Goal: Task Accomplishment & Management: Manage account settings

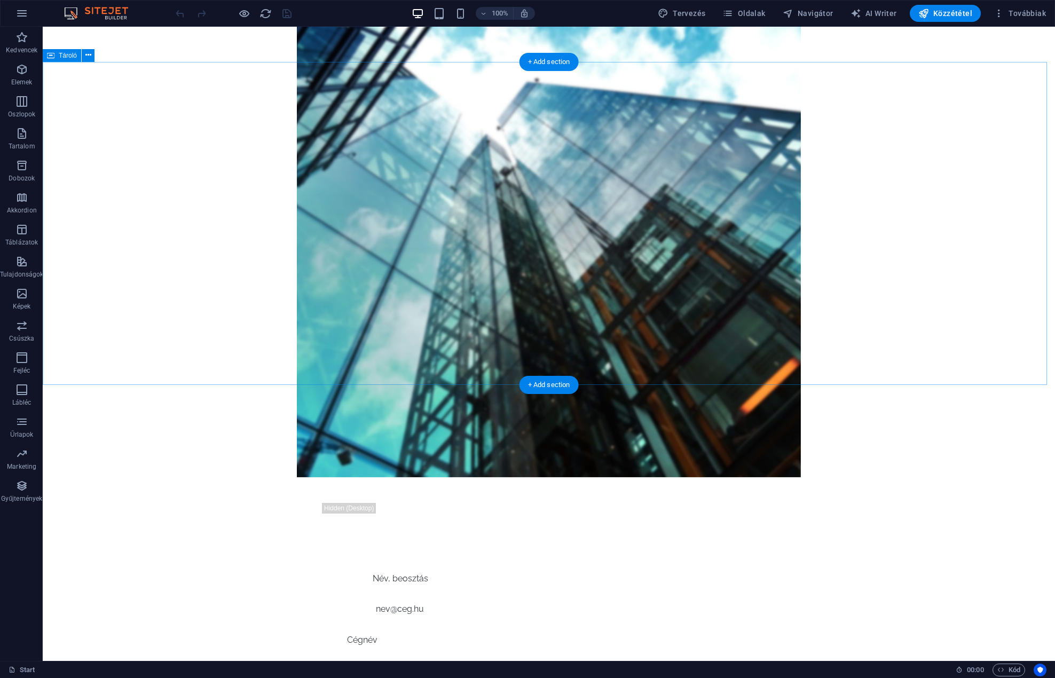
scroll to position [534, 0]
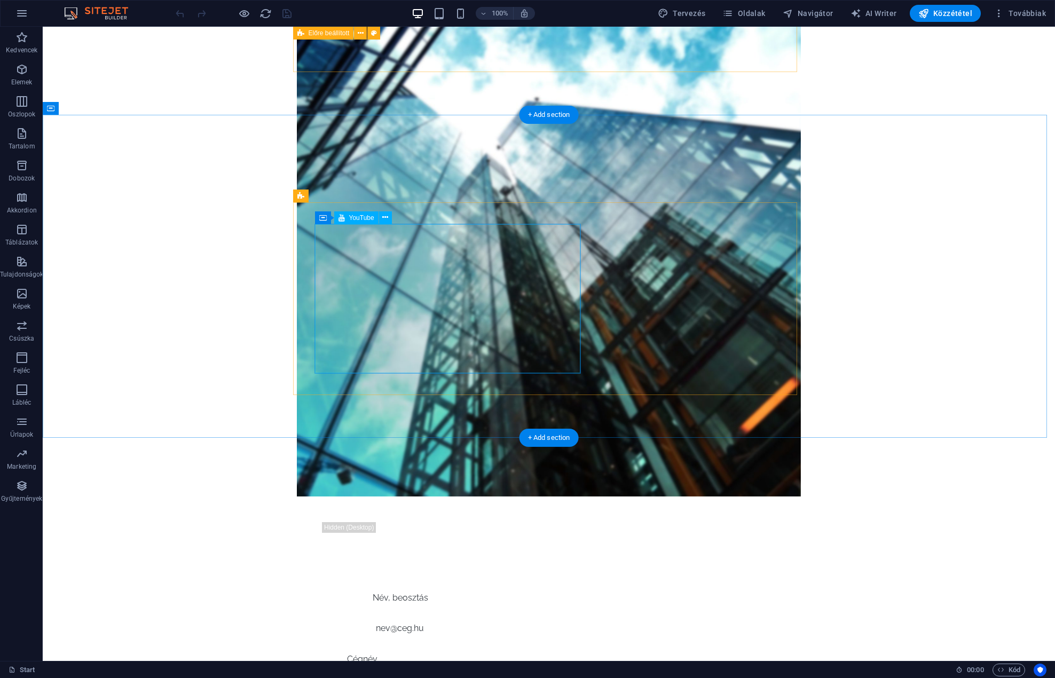
click at [349, 218] on span "YouTube" at bounding box center [361, 218] width 25 height 6
click at [355, 217] on span "YouTube" at bounding box center [361, 218] width 25 height 6
select select "ar16_9"
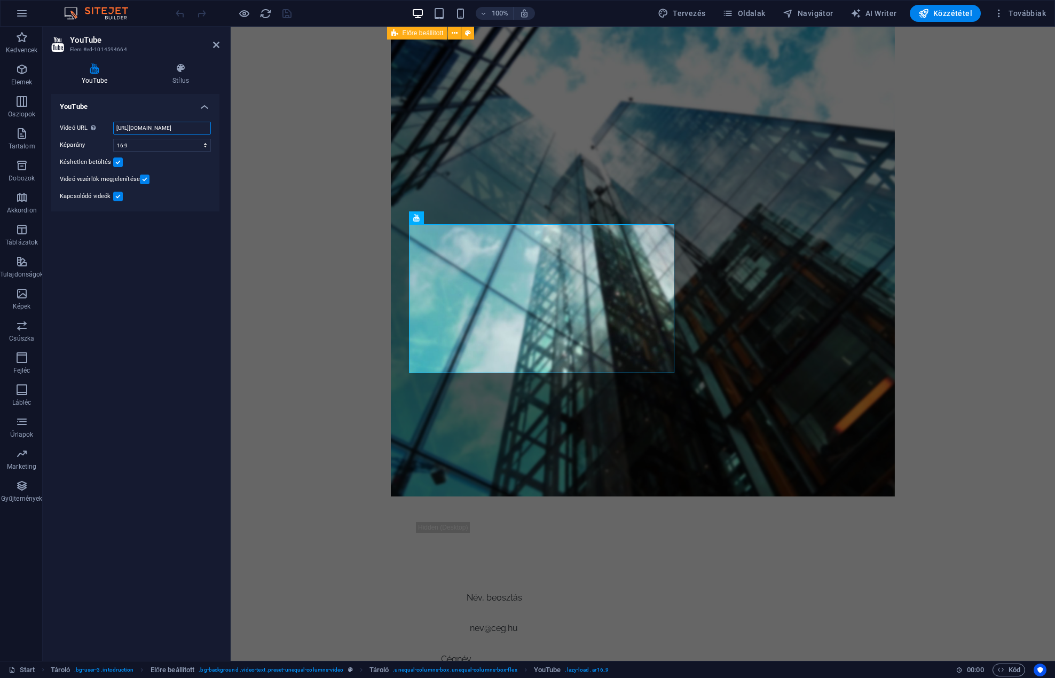
click at [149, 123] on input "[URL][DOMAIN_NAME]" at bounding box center [162, 128] width 98 height 13
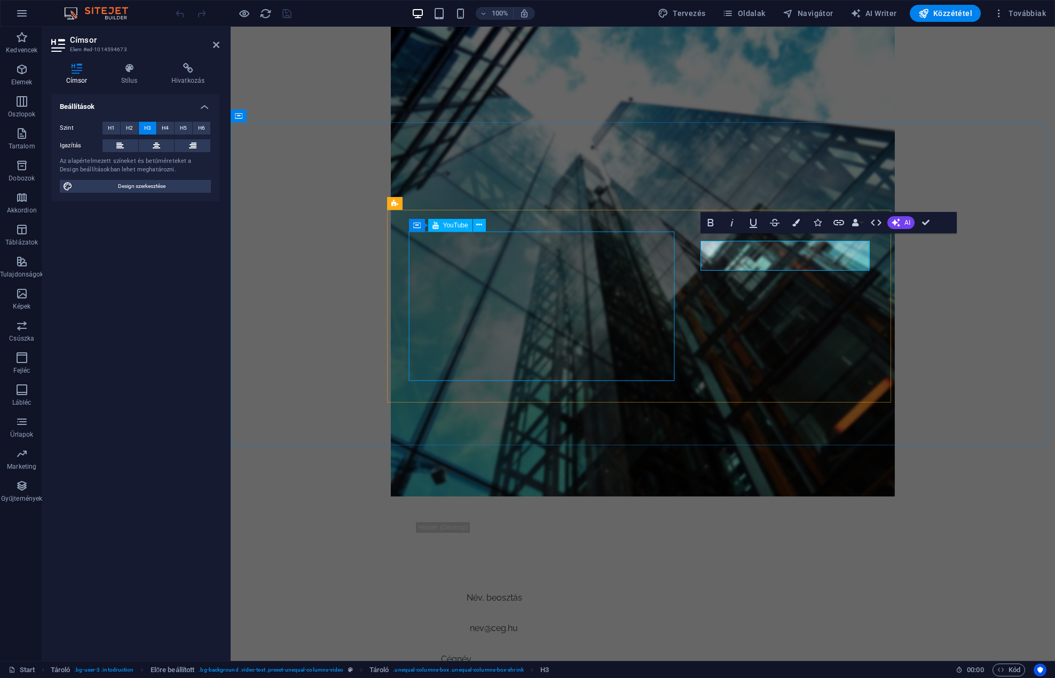
scroll to position [526, 0]
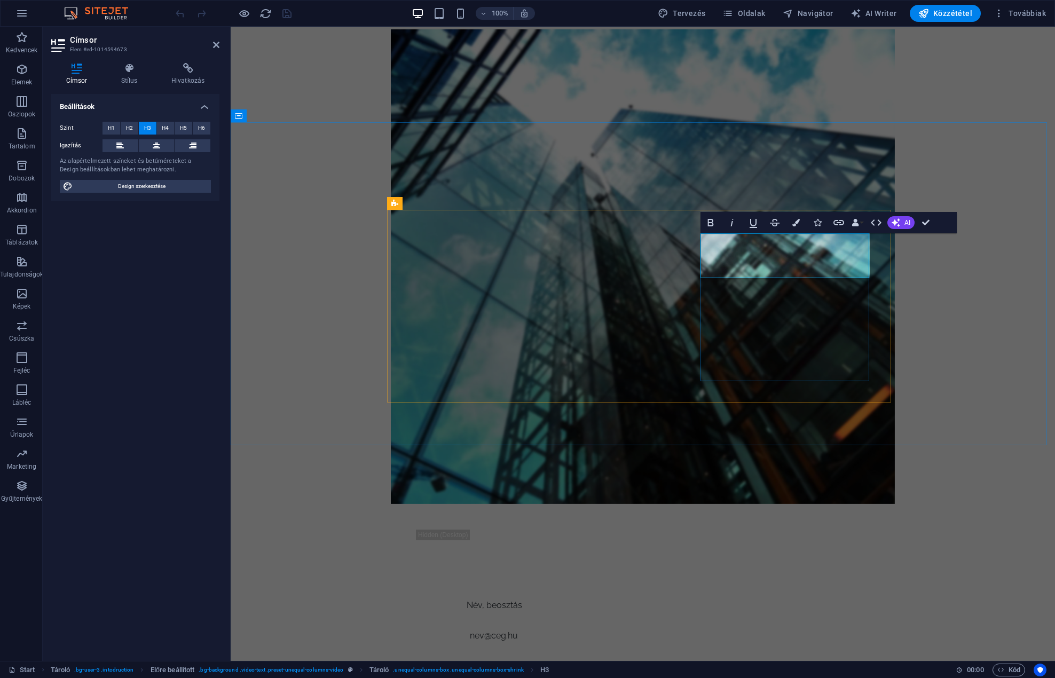
drag, startPoint x: 788, startPoint y: 271, endPoint x: 747, endPoint y: 257, distance: 43.4
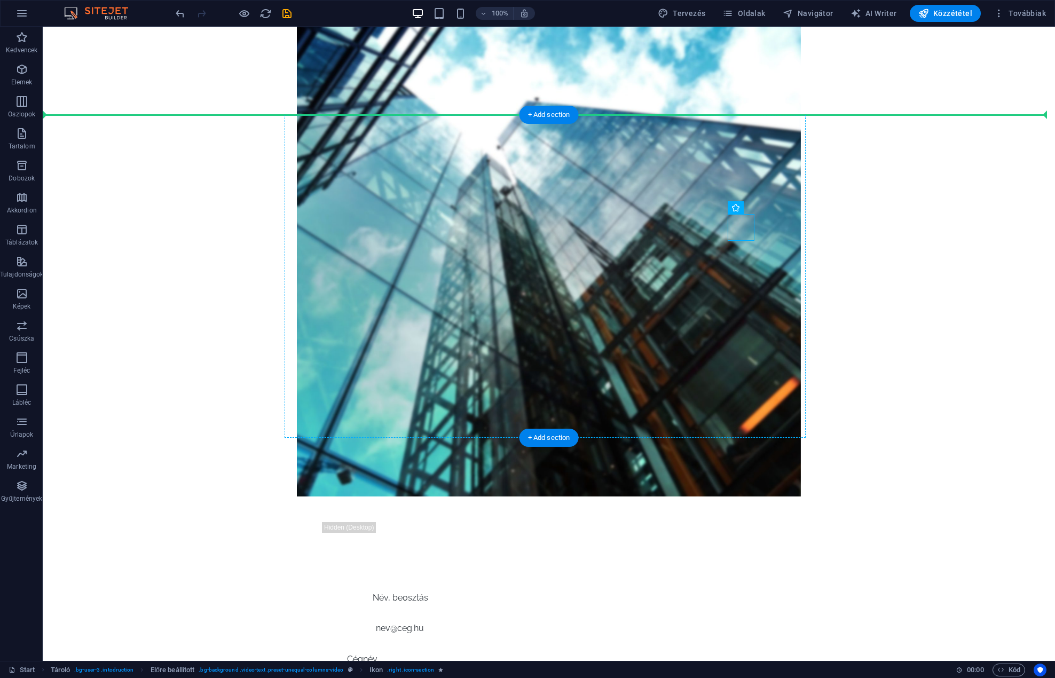
drag, startPoint x: 748, startPoint y: 221, endPoint x: 762, endPoint y: 221, distance: 13.9
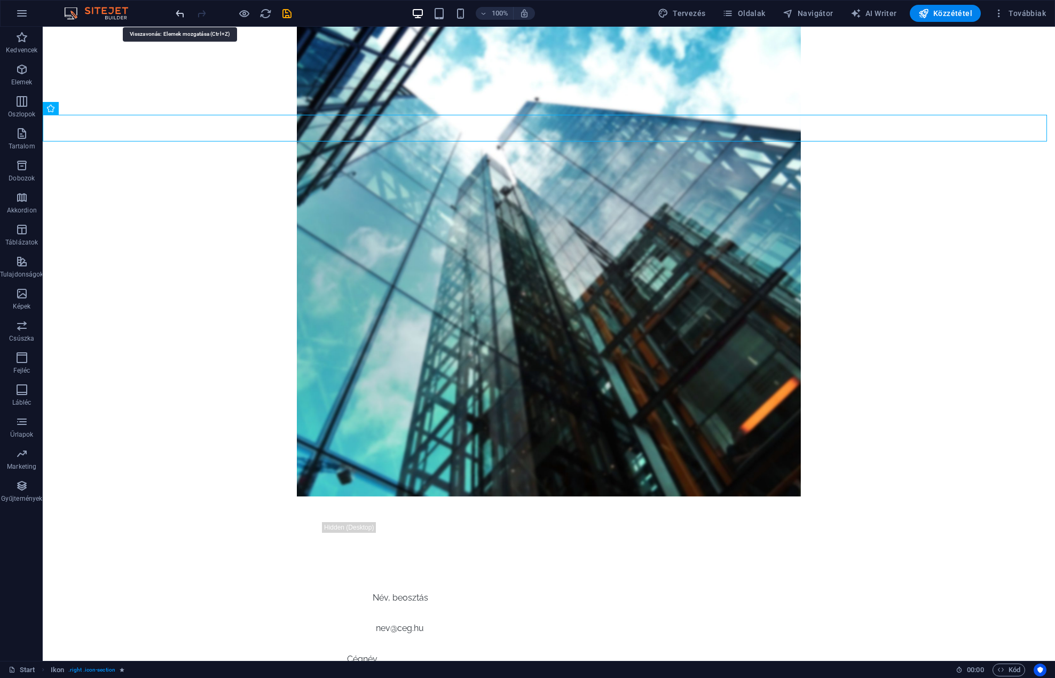
click at [175, 12] on icon "undo" at bounding box center [180, 13] width 12 height 12
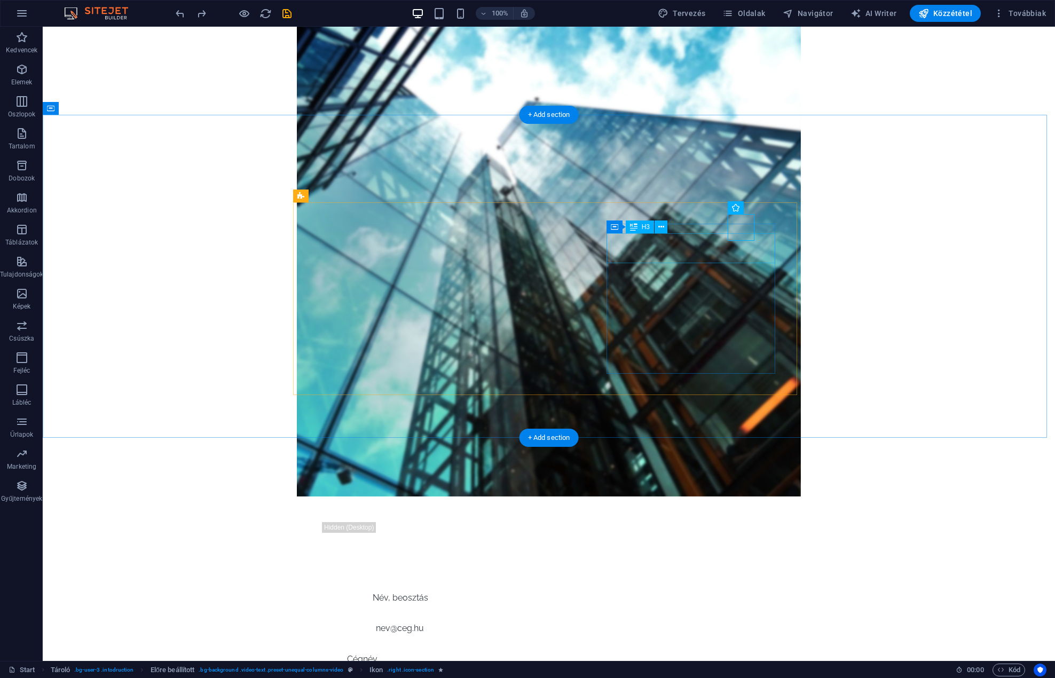
click at [645, 226] on span "H3" at bounding box center [645, 227] width 8 height 6
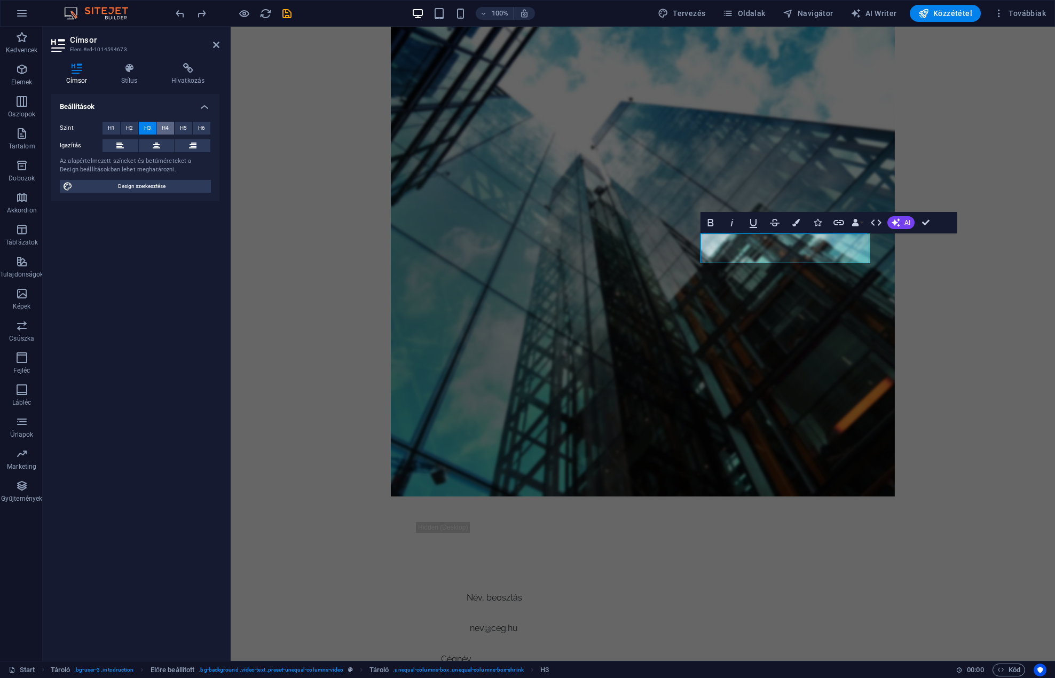
click at [166, 126] on span "H4" at bounding box center [165, 128] width 7 height 13
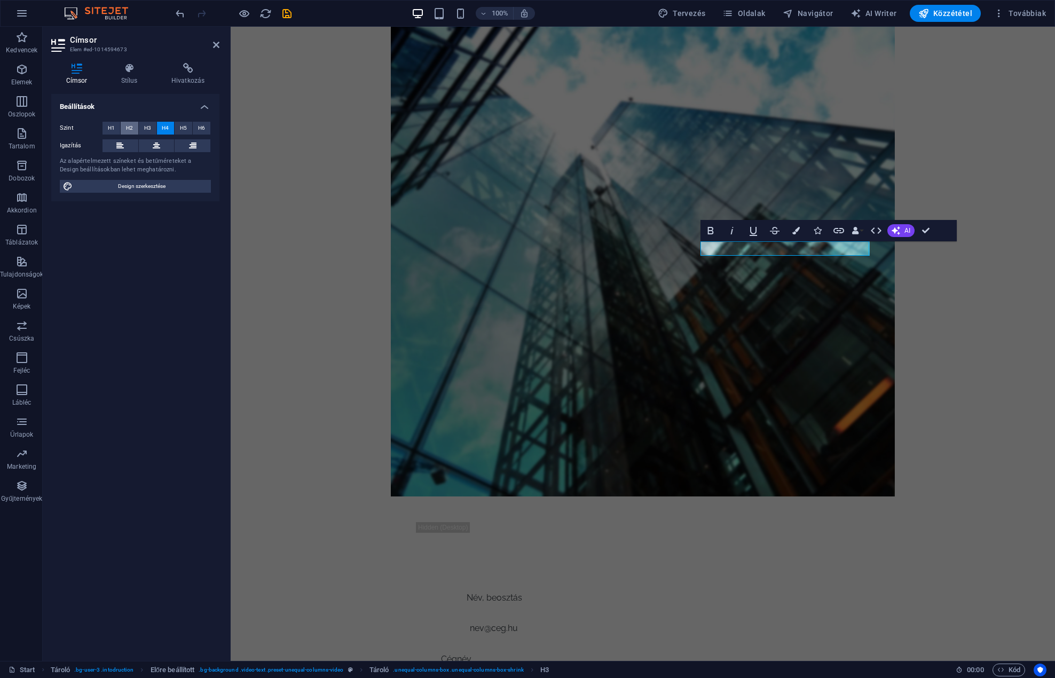
click at [132, 125] on span "H2" at bounding box center [129, 128] width 7 height 13
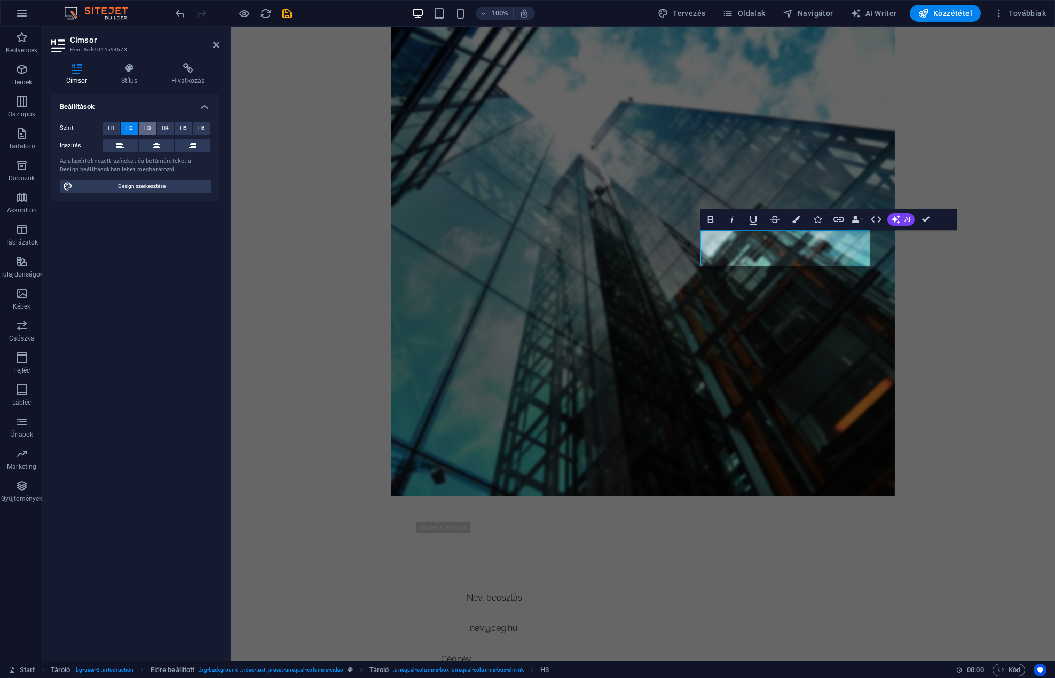
click at [142, 126] on button "H3" at bounding box center [148, 128] width 18 height 13
click at [167, 125] on span "H4" at bounding box center [165, 128] width 7 height 13
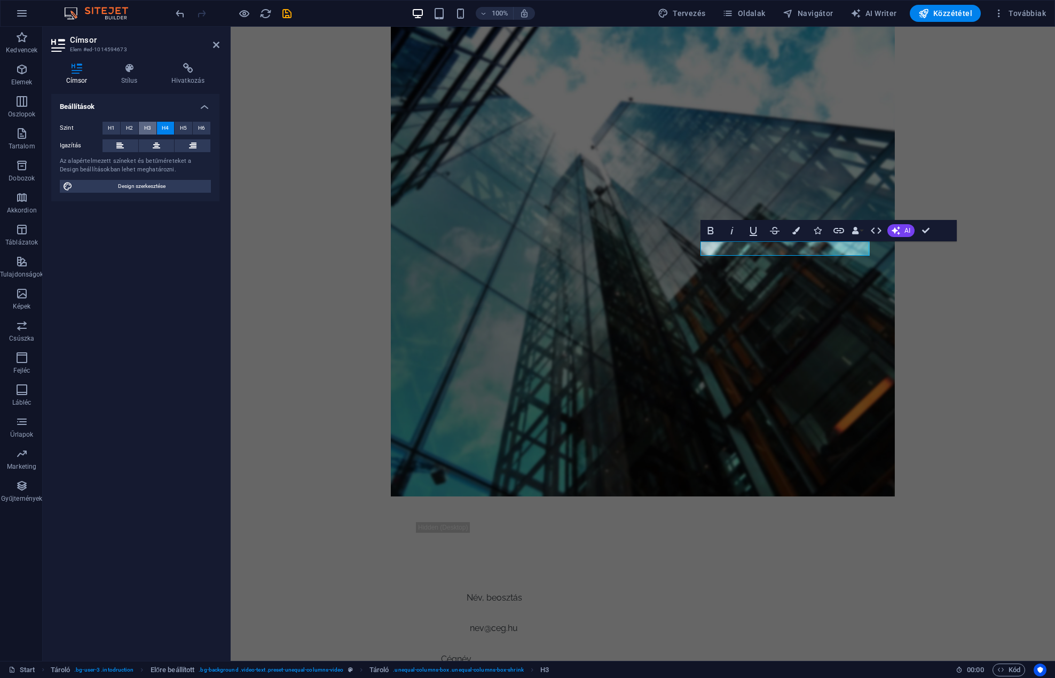
click at [143, 125] on button "H3" at bounding box center [148, 128] width 18 height 13
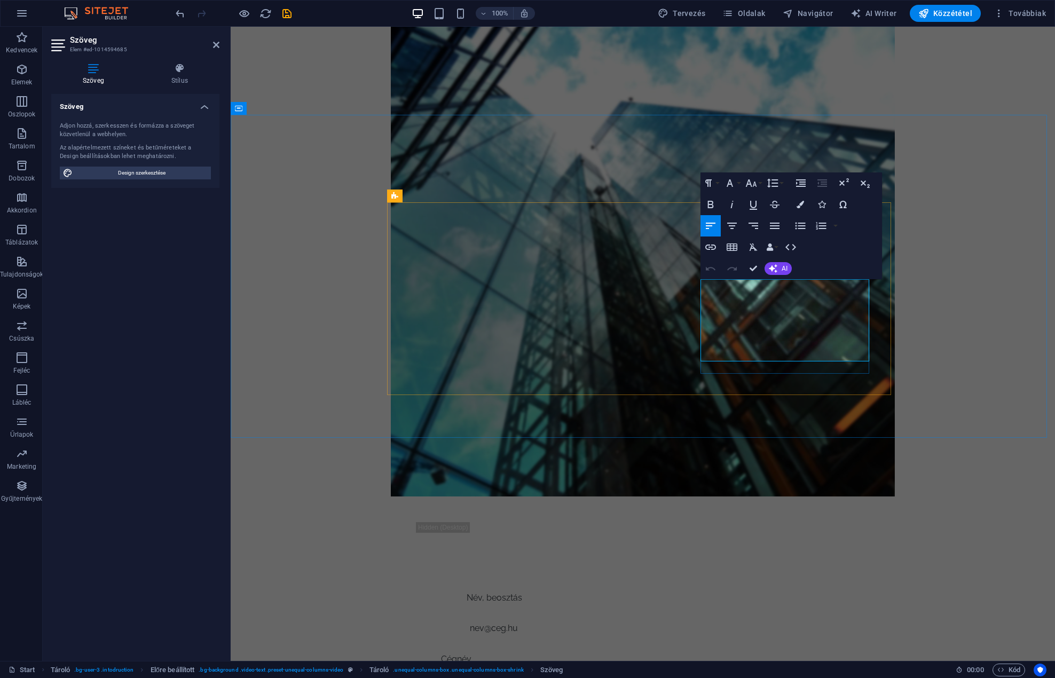
drag, startPoint x: 853, startPoint y: 355, endPoint x: 687, endPoint y: 288, distance: 179.1
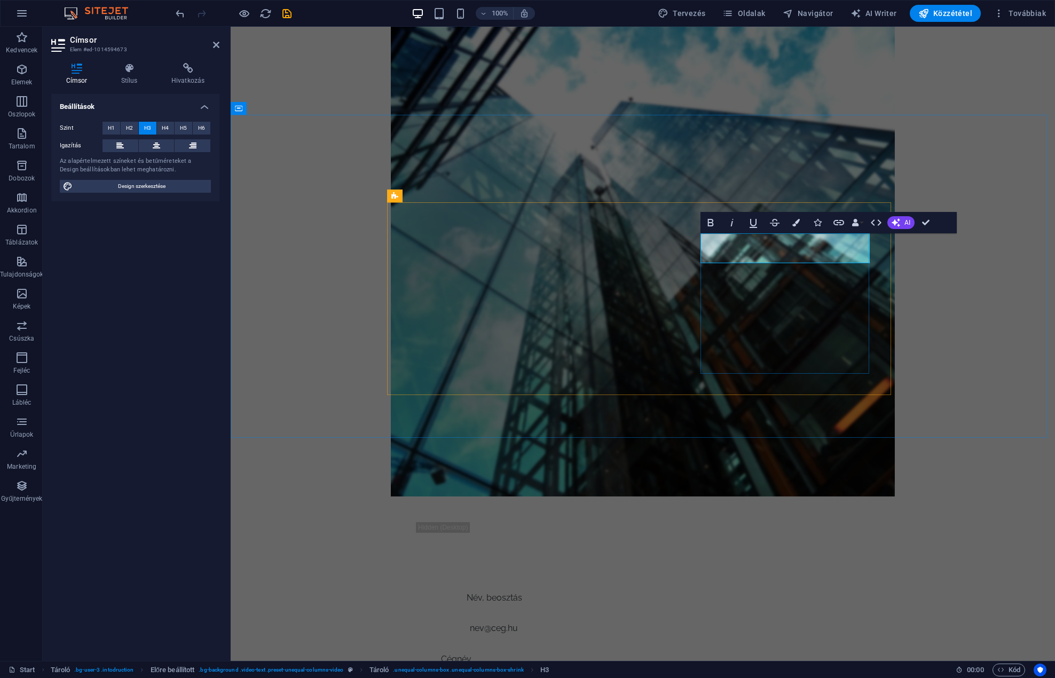
drag, startPoint x: 804, startPoint y: 237, endPoint x: 795, endPoint y: 237, distance: 9.6
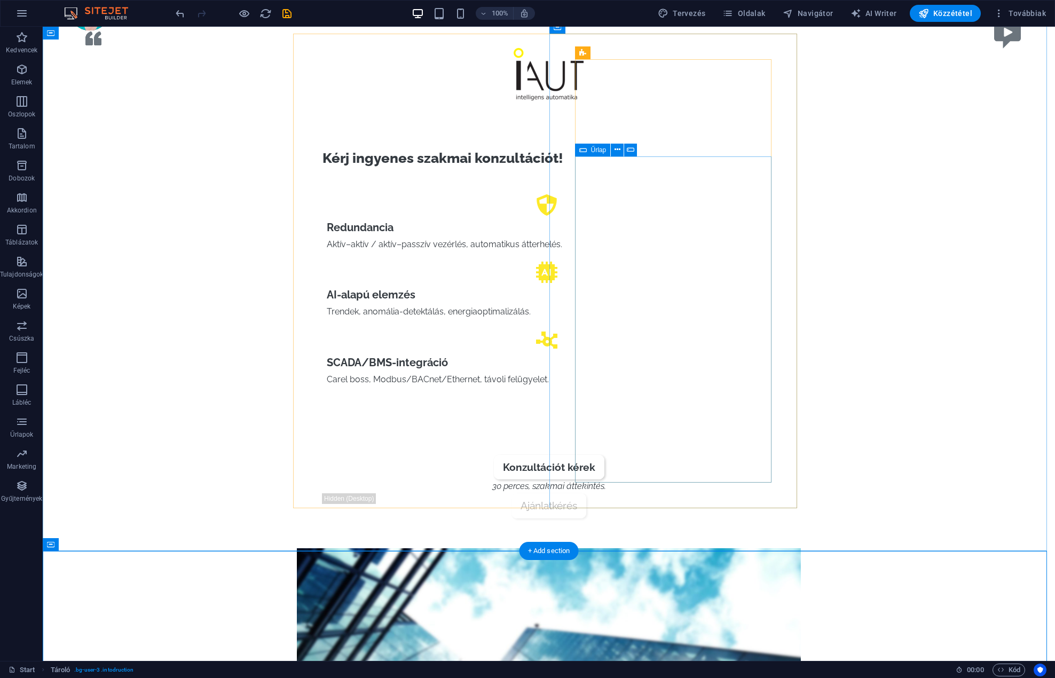
scroll to position [0, 0]
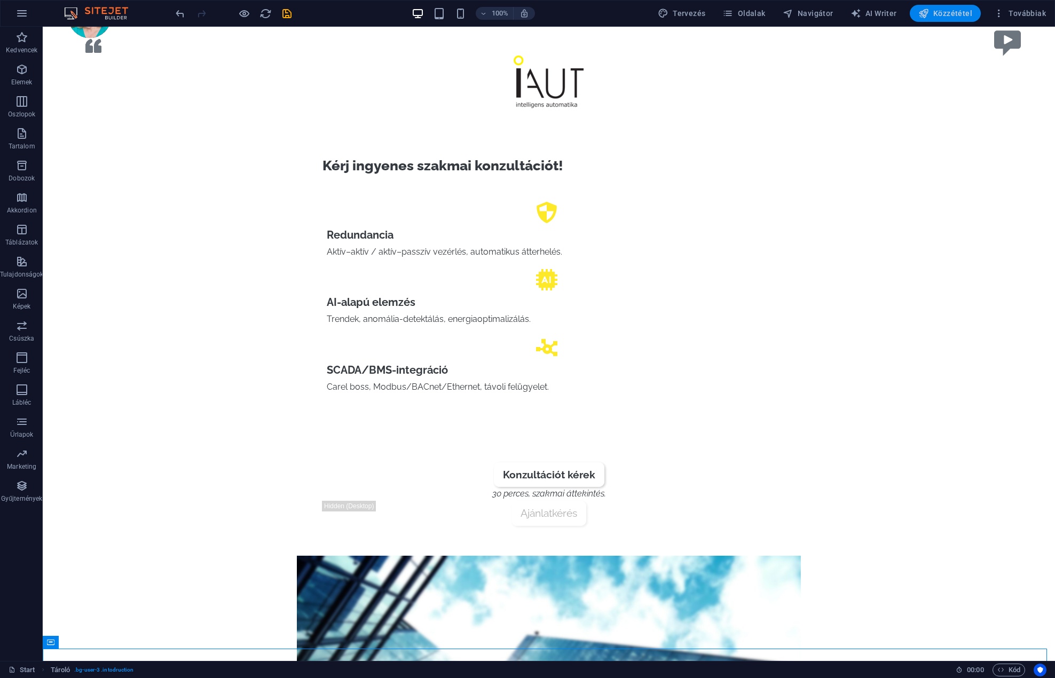
click at [949, 14] on span "Közzététel" at bounding box center [945, 13] width 54 height 11
checkbox input "false"
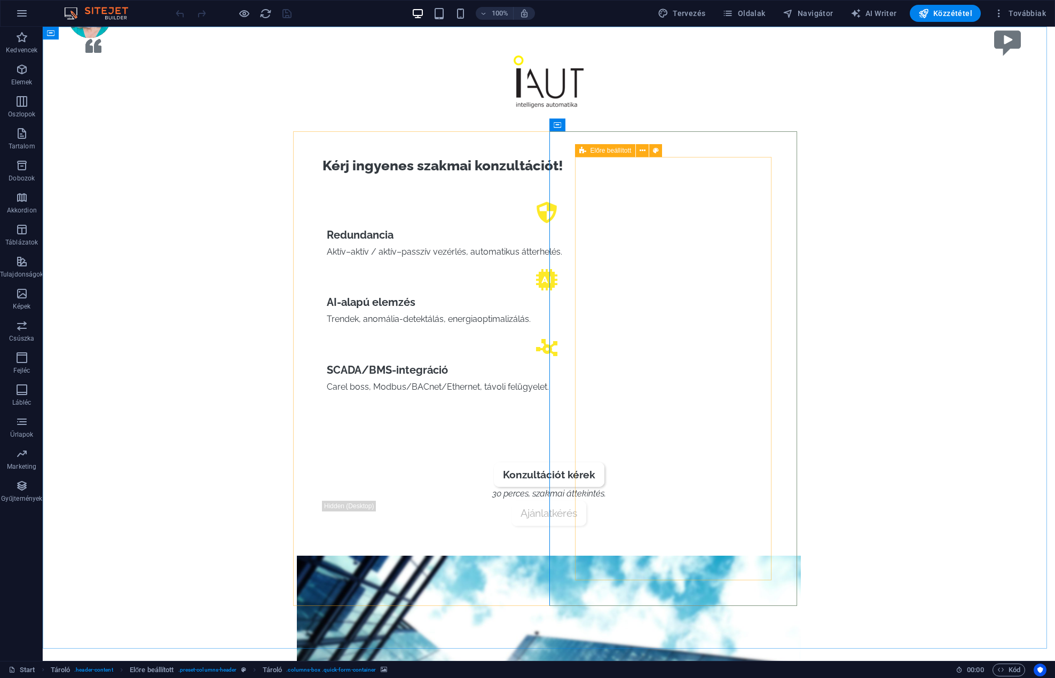
click at [583, 153] on icon at bounding box center [582, 150] width 7 height 13
drag, startPoint x: 583, startPoint y: 153, endPoint x: 455, endPoint y: 150, distance: 128.6
click at [583, 153] on icon at bounding box center [582, 150] width 7 height 13
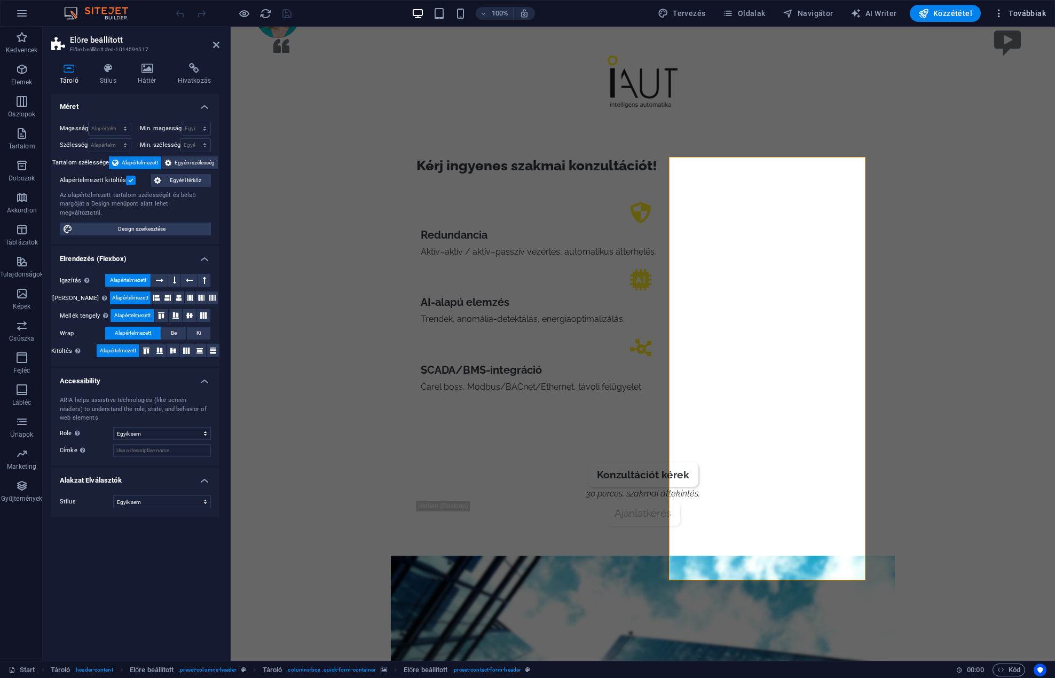
click at [1031, 12] on span "Továbbiak" at bounding box center [1019, 13] width 52 height 11
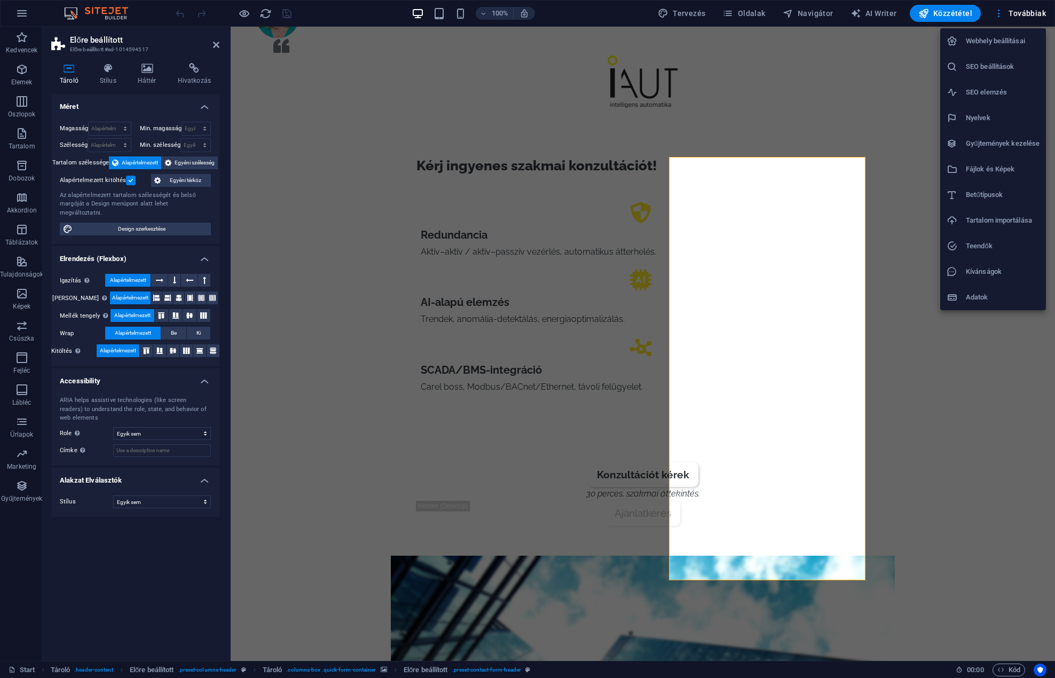
click at [1012, 36] on h6 "Webhely beállításai" at bounding box center [1002, 41] width 74 height 13
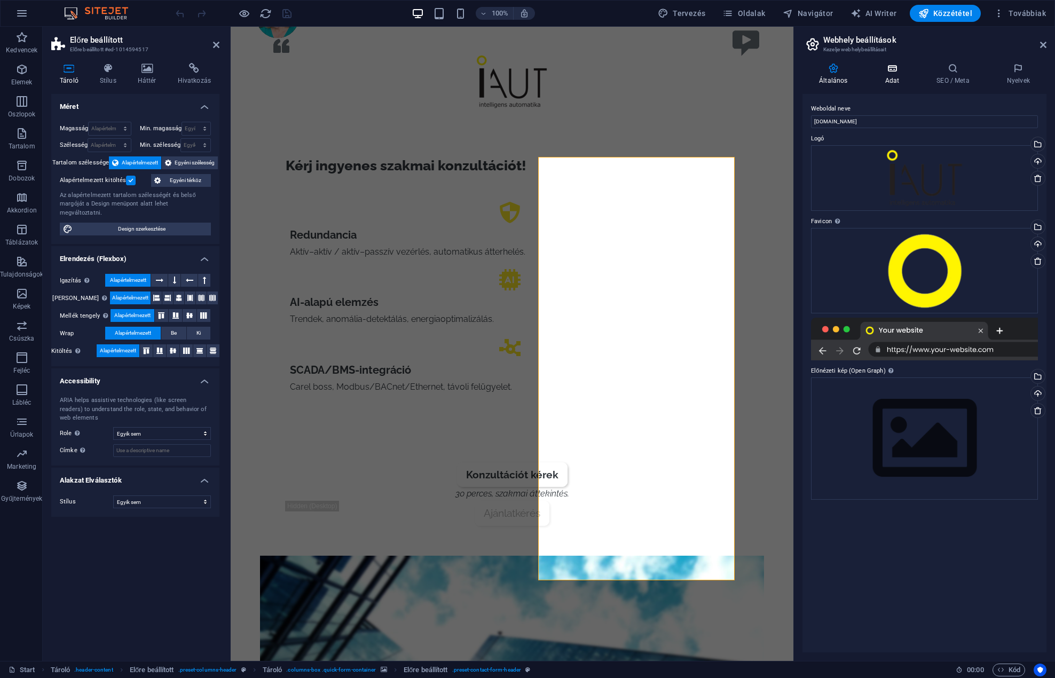
click at [892, 68] on icon at bounding box center [891, 68] width 47 height 11
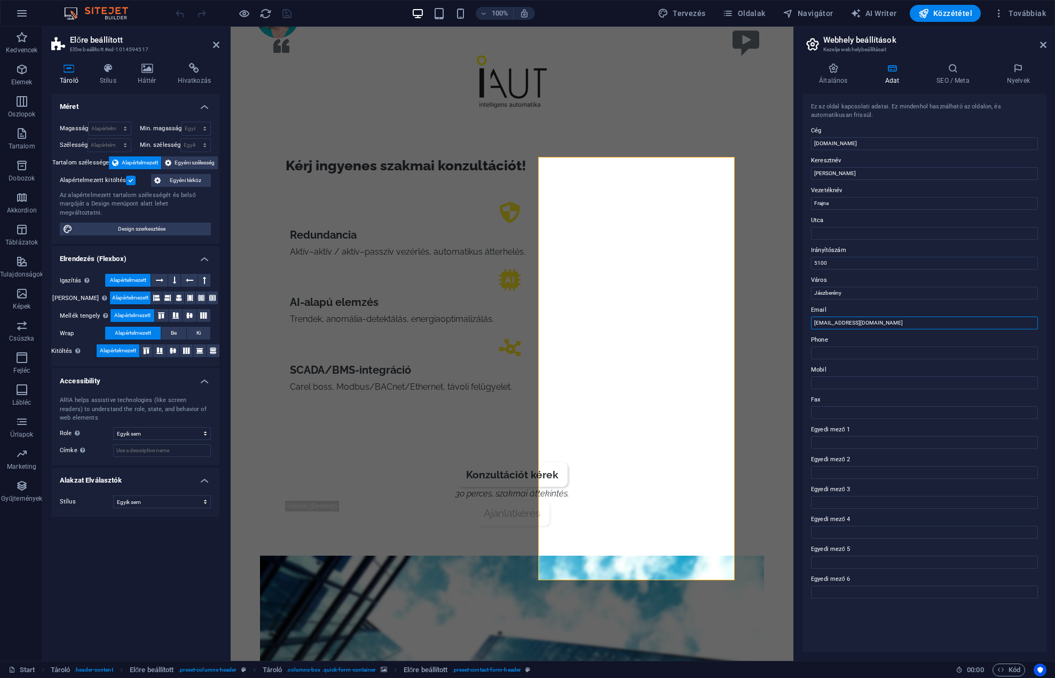
drag, startPoint x: 826, startPoint y: 323, endPoint x: 801, endPoint y: 320, distance: 25.9
click at [801, 320] on div "Általános Adat SEO / Meta Nyelvek Weboldal neve iaut.hu Logó Húzza ide a fájlok…" at bounding box center [924, 357] width 261 height 606
type input "tamas.frajna@iaut.hu"
click at [944, 12] on span "Közzététel" at bounding box center [945, 13] width 54 height 11
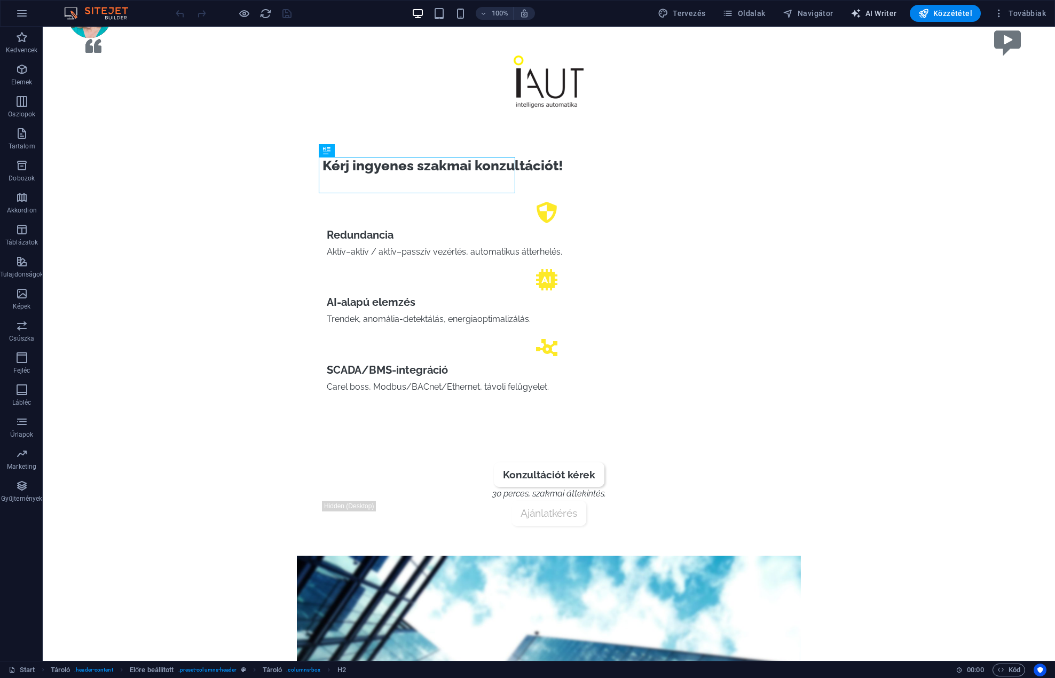
click at [890, 14] on span "AI Writer" at bounding box center [873, 13] width 46 height 11
select select "English"
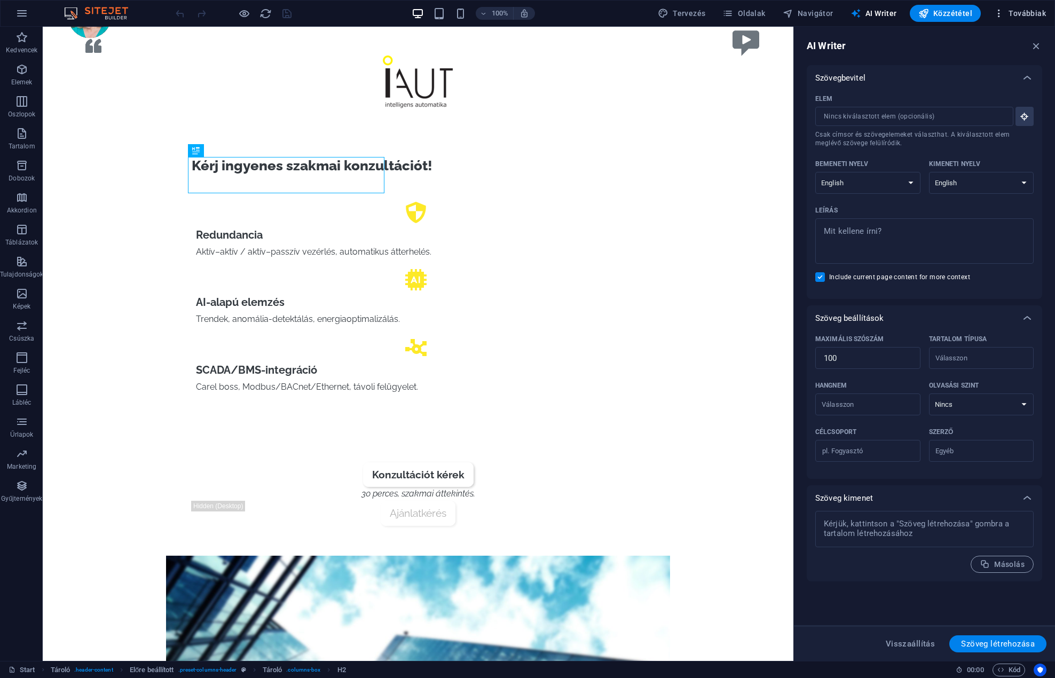
click at [1030, 11] on span "Továbbiak" at bounding box center [1019, 13] width 52 height 11
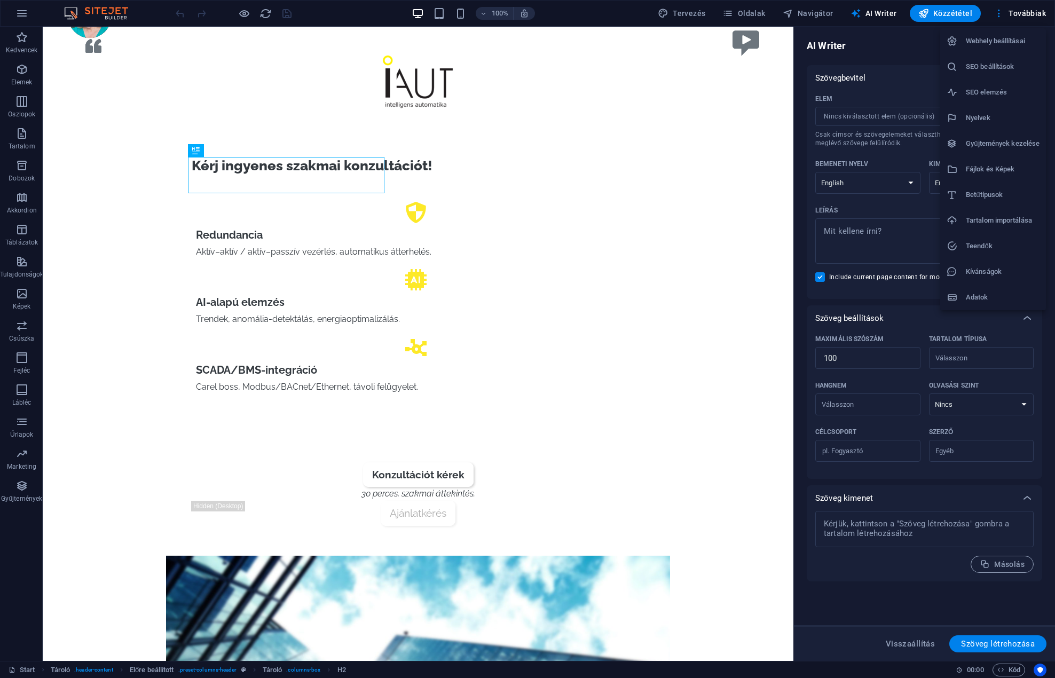
click at [989, 291] on h6 "Adatok" at bounding box center [1002, 297] width 74 height 13
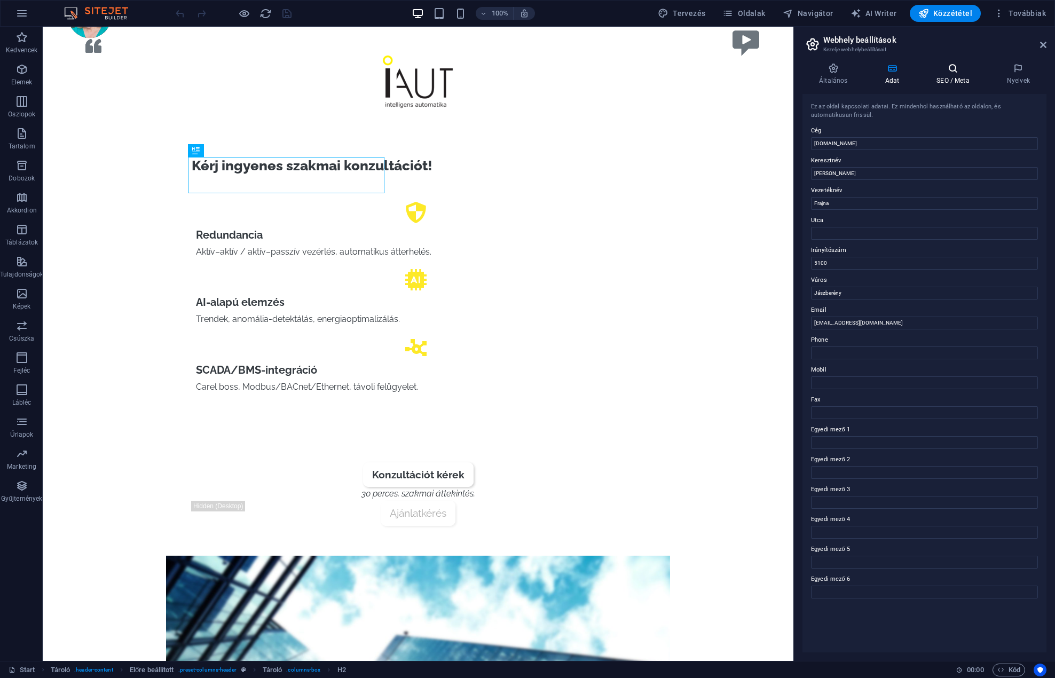
click at [953, 71] on icon at bounding box center [953, 68] width 66 height 11
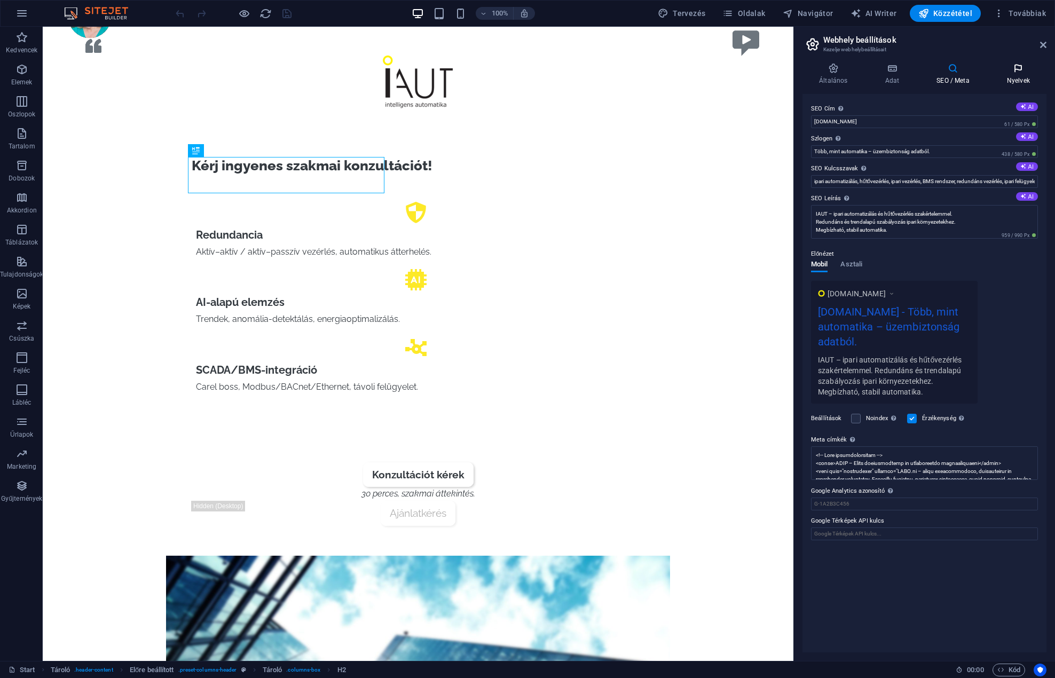
click at [1016, 69] on icon at bounding box center [1018, 68] width 56 height 11
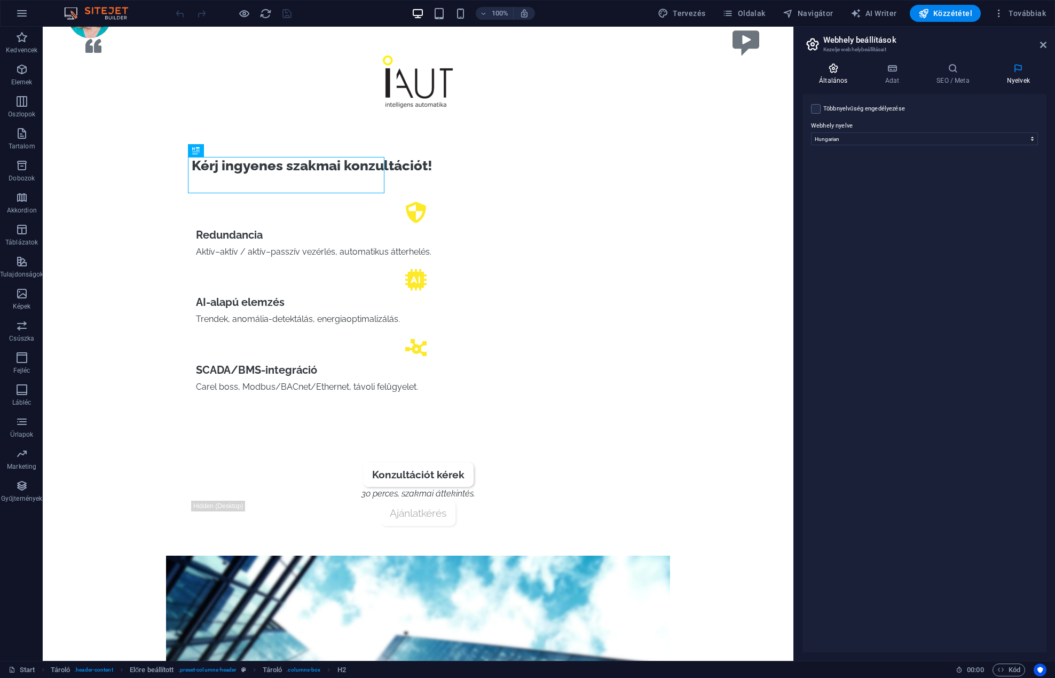
click at [844, 68] on icon at bounding box center [832, 68] width 61 height 11
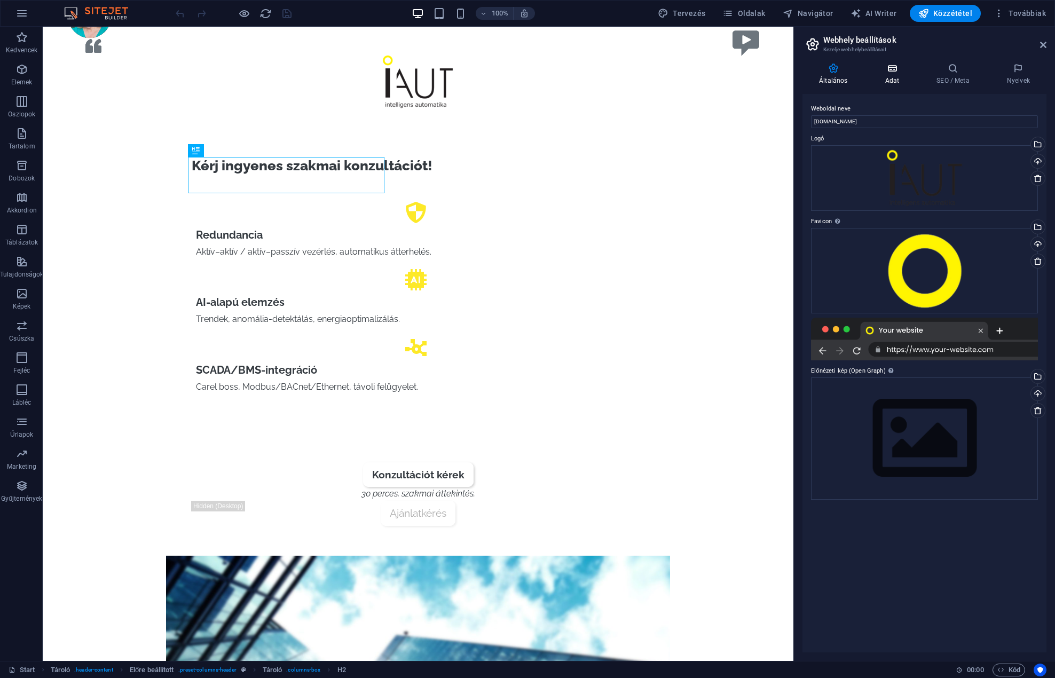
click at [896, 68] on icon at bounding box center [891, 68] width 47 height 11
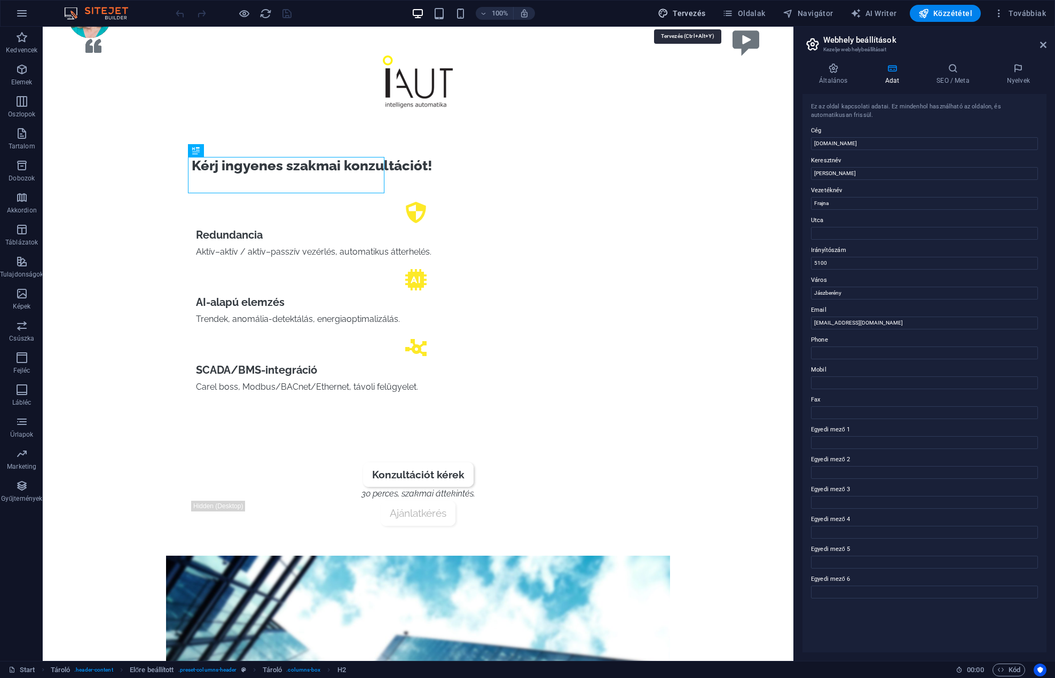
click at [701, 8] on span "Tervezés" at bounding box center [682, 13] width 48 height 11
click at [1032, 5] on button "Továbbiak" at bounding box center [1019, 13] width 61 height 17
select select "px"
select select "400"
select select "px"
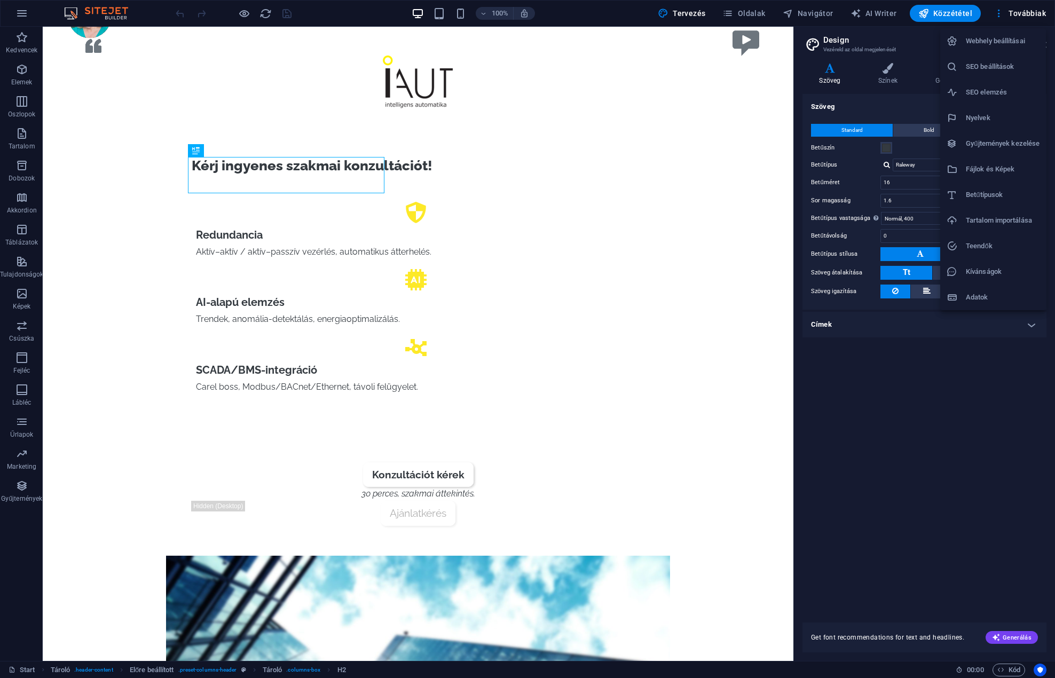
click at [1005, 167] on h6 "Fájlok és Képek" at bounding box center [1002, 169] width 74 height 13
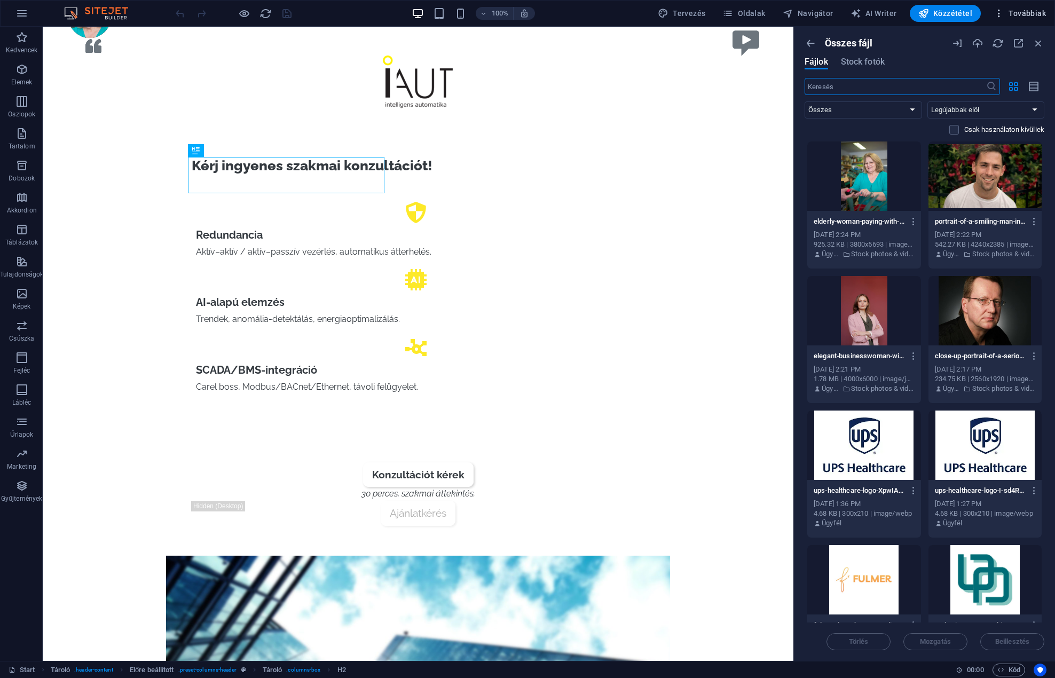
drag, startPoint x: 1035, startPoint y: 2, endPoint x: 1032, endPoint y: 15, distance: 13.3
click at [1035, 4] on div "100% Tervezés Oldalak Navigátor AI Writer Közzététel Továbbiak" at bounding box center [528, 14] width 1054 height 26
click at [1029, 10] on span "Továbbiak" at bounding box center [1019, 13] width 52 height 11
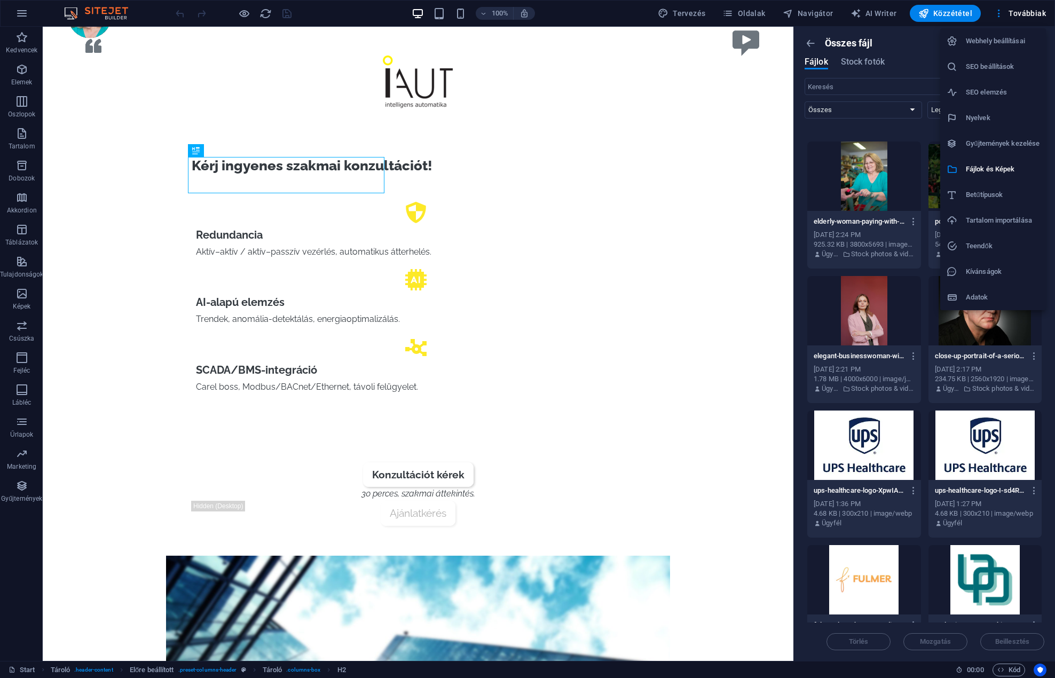
click at [1015, 36] on h6 "Webhely beállításai" at bounding box center [1002, 41] width 74 height 13
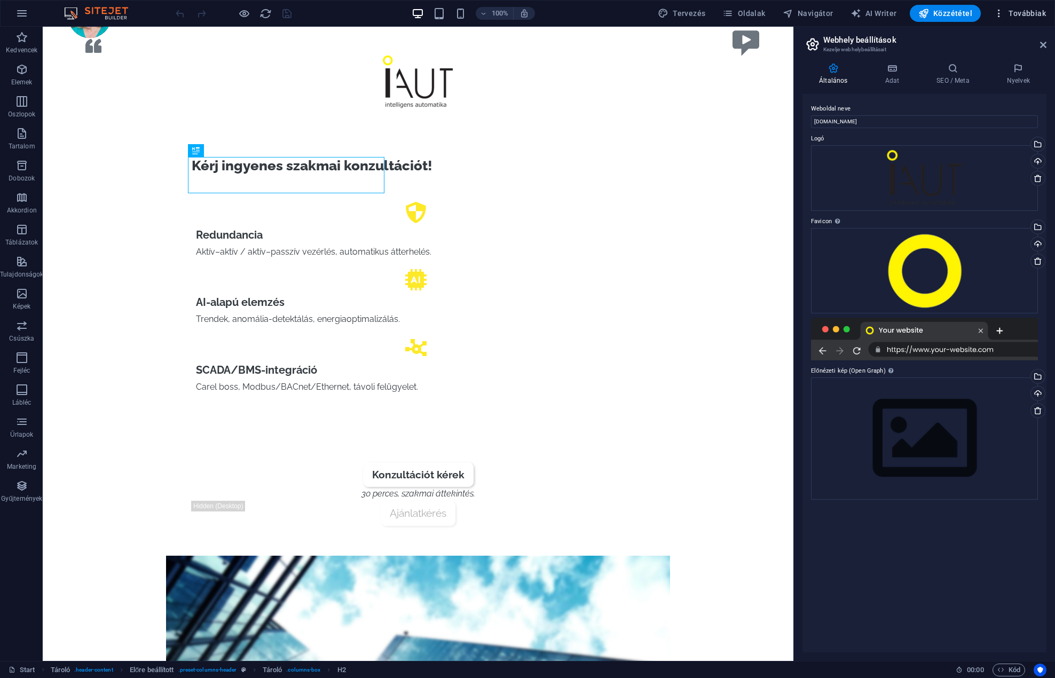
click at [1027, 12] on span "Továbbiak" at bounding box center [1019, 13] width 52 height 11
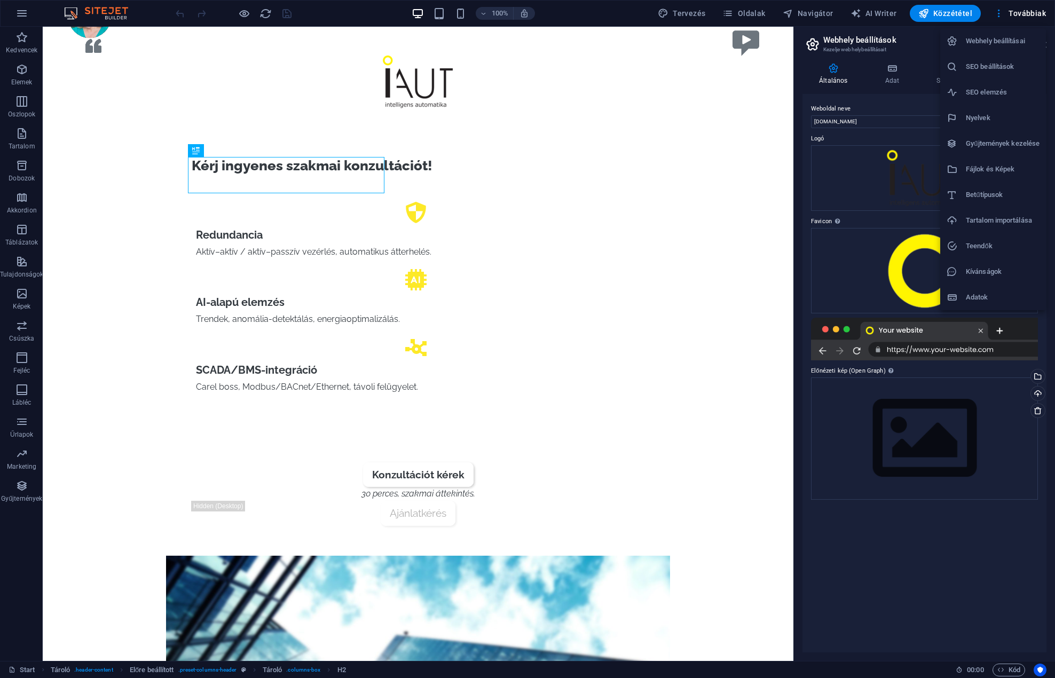
click at [992, 93] on h6 "SEO elemzés" at bounding box center [1002, 92] width 74 height 13
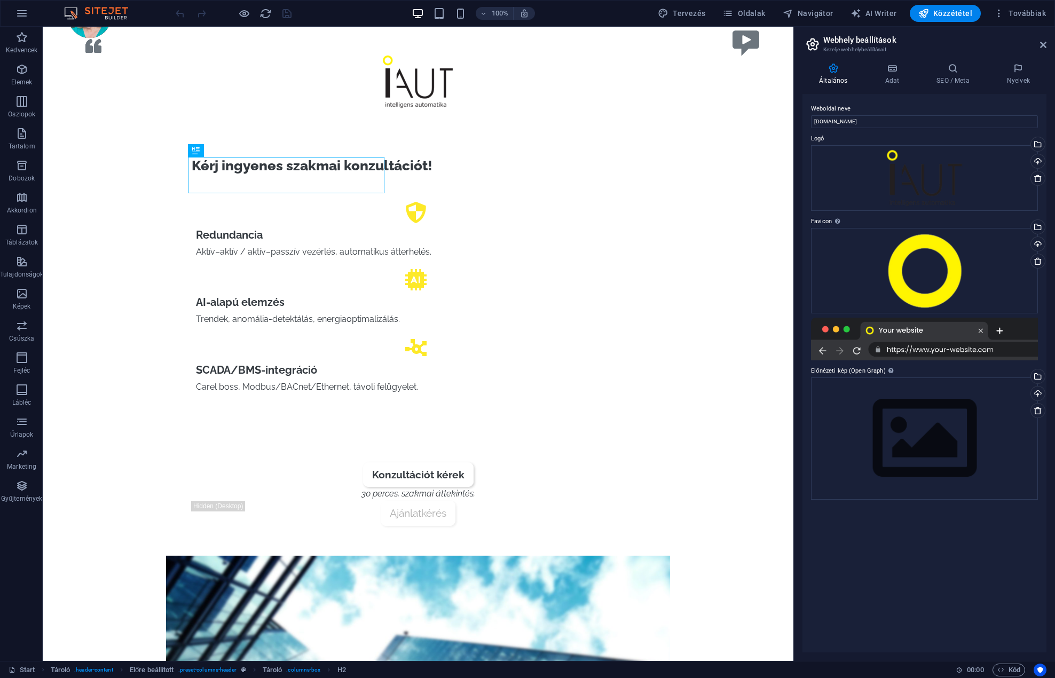
select select "google.com"
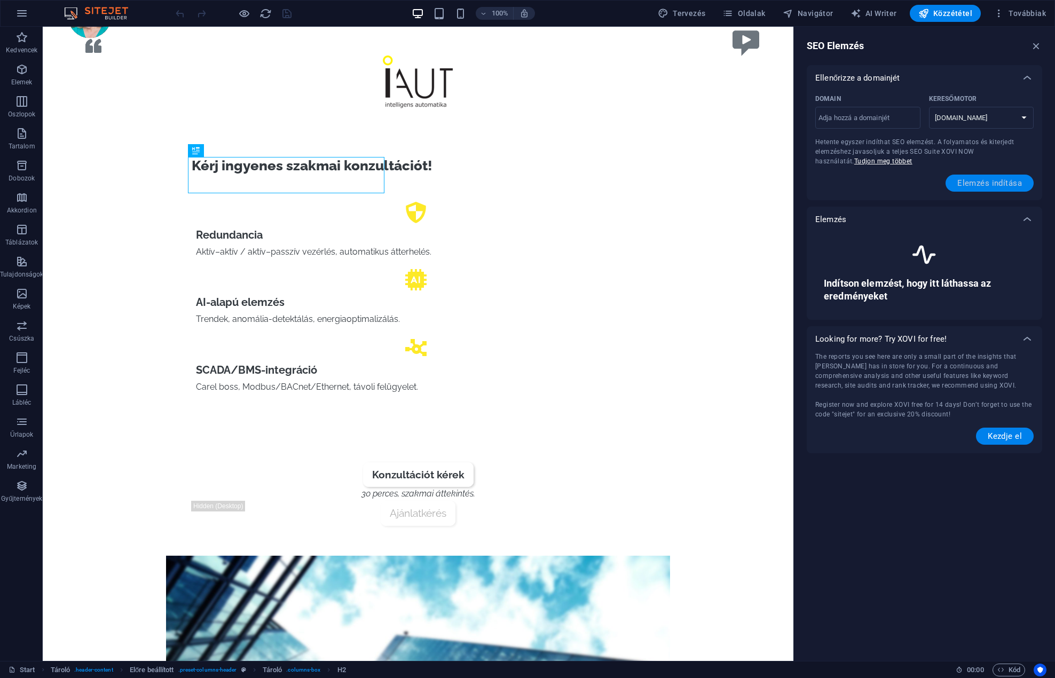
click at [976, 184] on span "Elemzés indítása" at bounding box center [989, 183] width 65 height 9
type input "[DOMAIN_NAME]"
click at [978, 177] on button "Elemzés indítása" at bounding box center [989, 183] width 88 height 17
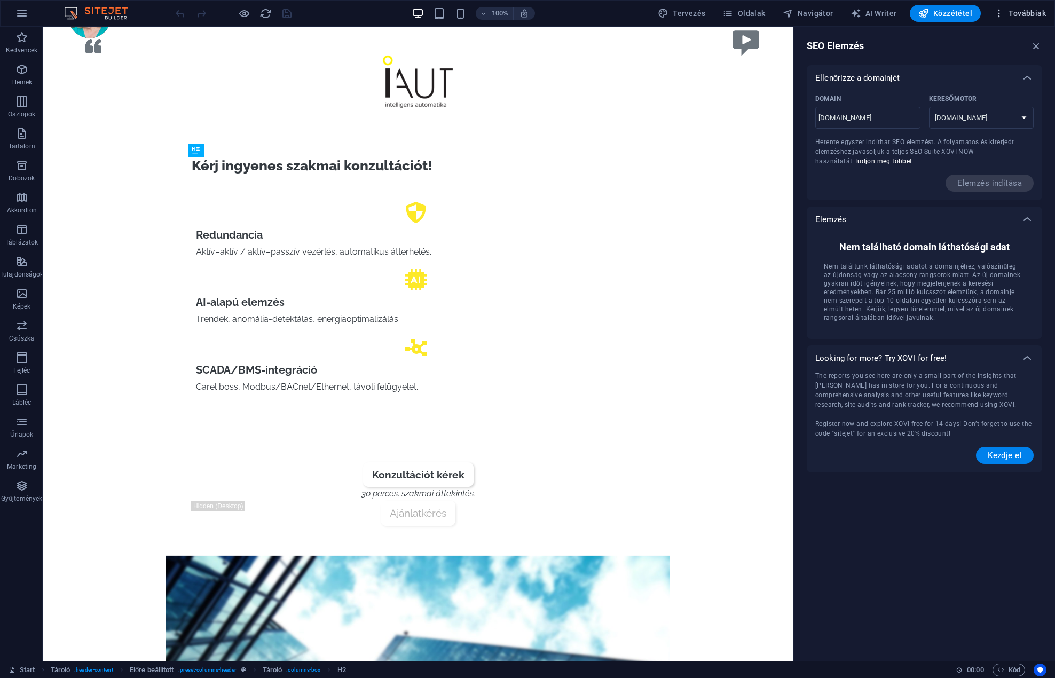
click at [1013, 10] on span "Továbbiak" at bounding box center [1019, 13] width 52 height 11
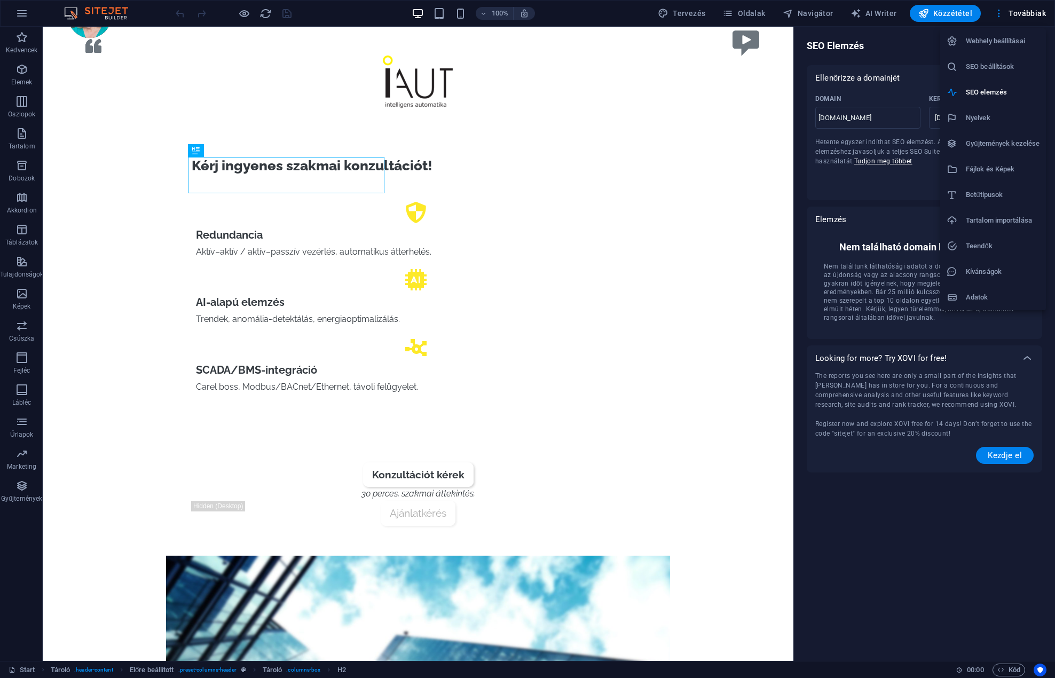
click at [1002, 145] on h6 "Gyűjtemények kezelése" at bounding box center [1002, 143] width 74 height 13
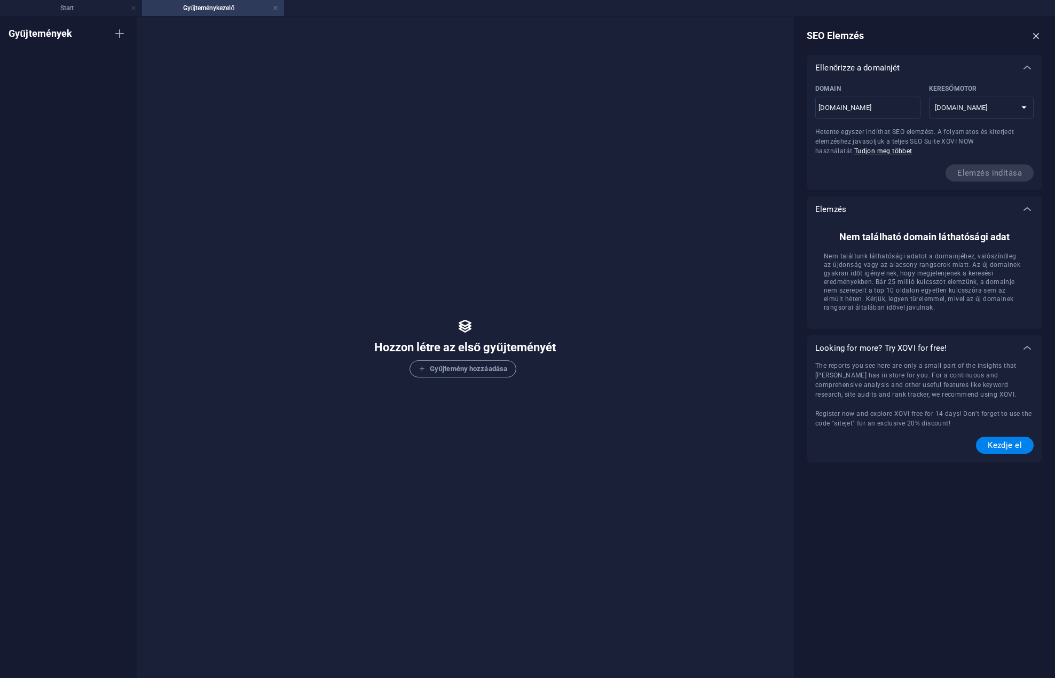
click at [1035, 34] on icon "button" at bounding box center [1036, 36] width 12 height 12
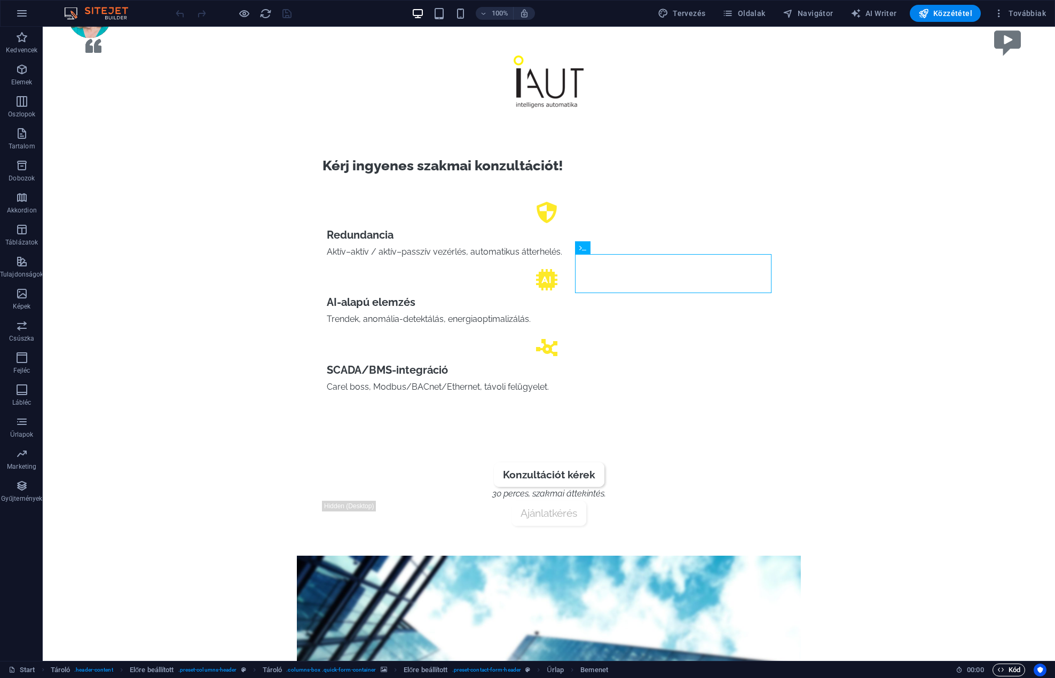
click at [1017, 669] on span "Kód" at bounding box center [1008, 669] width 23 height 13
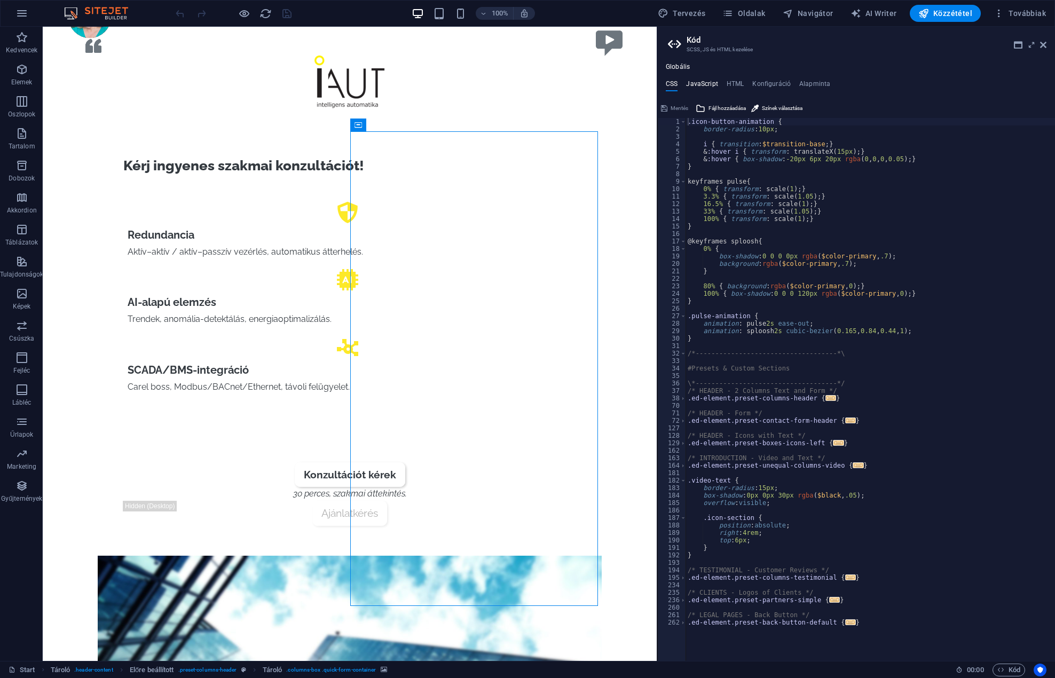
click at [707, 83] on h4 "JavaScript" at bounding box center [701, 86] width 31 height 12
type textarea "$(function() {"
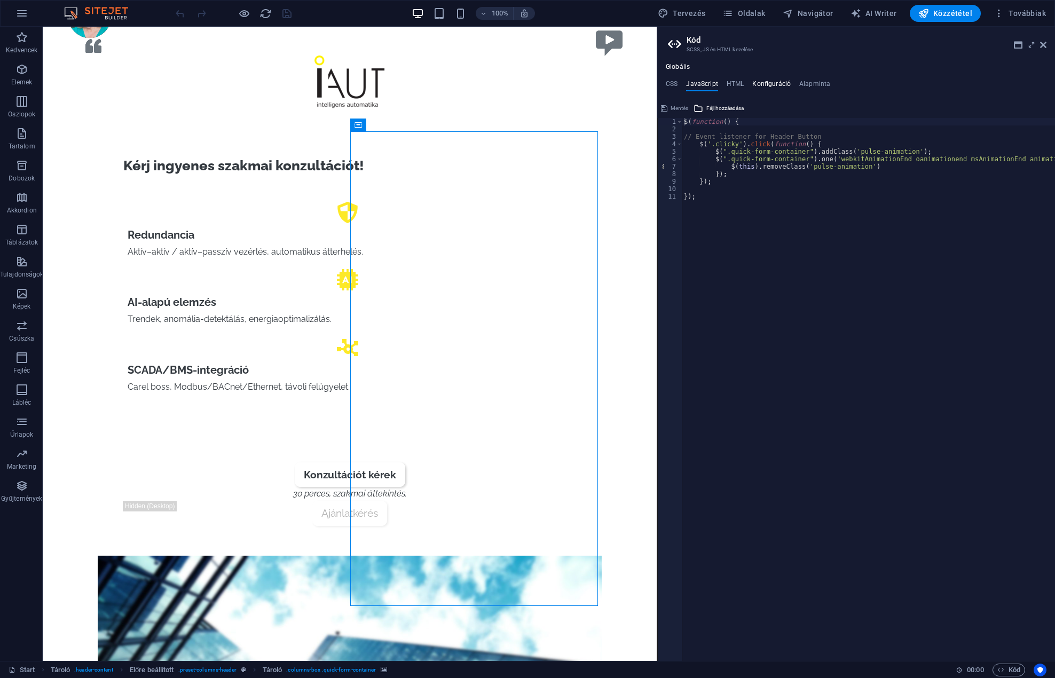
click at [766, 85] on h4 "Konfiguráció" at bounding box center [771, 86] width 38 height 12
type textarea "$color-background: #FFFFFF;"
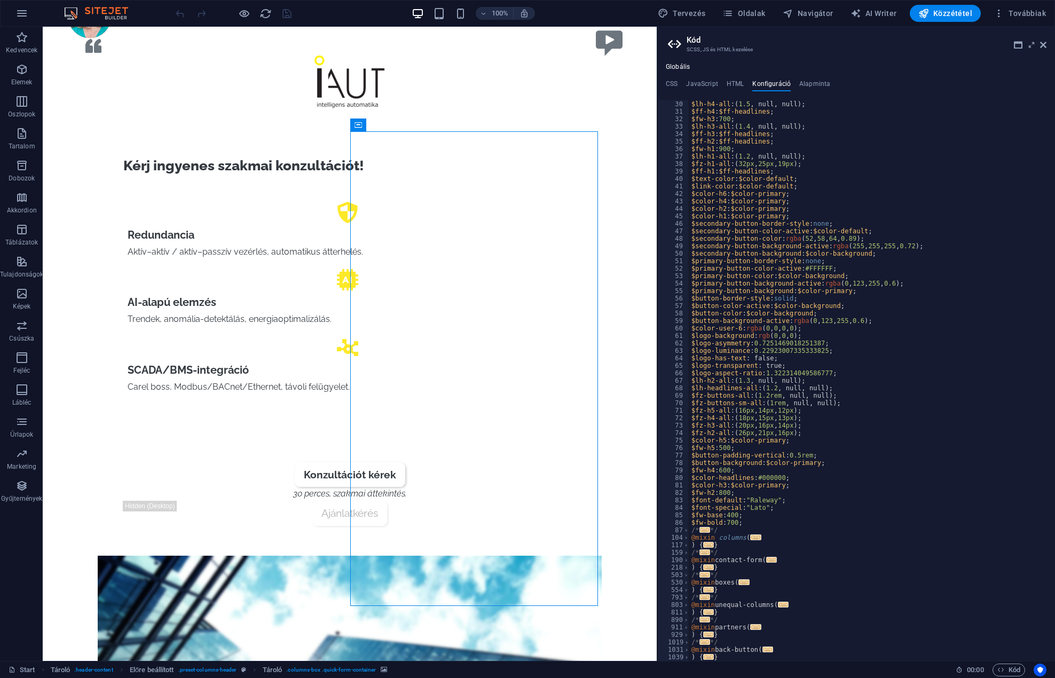
scroll to position [184, 0]
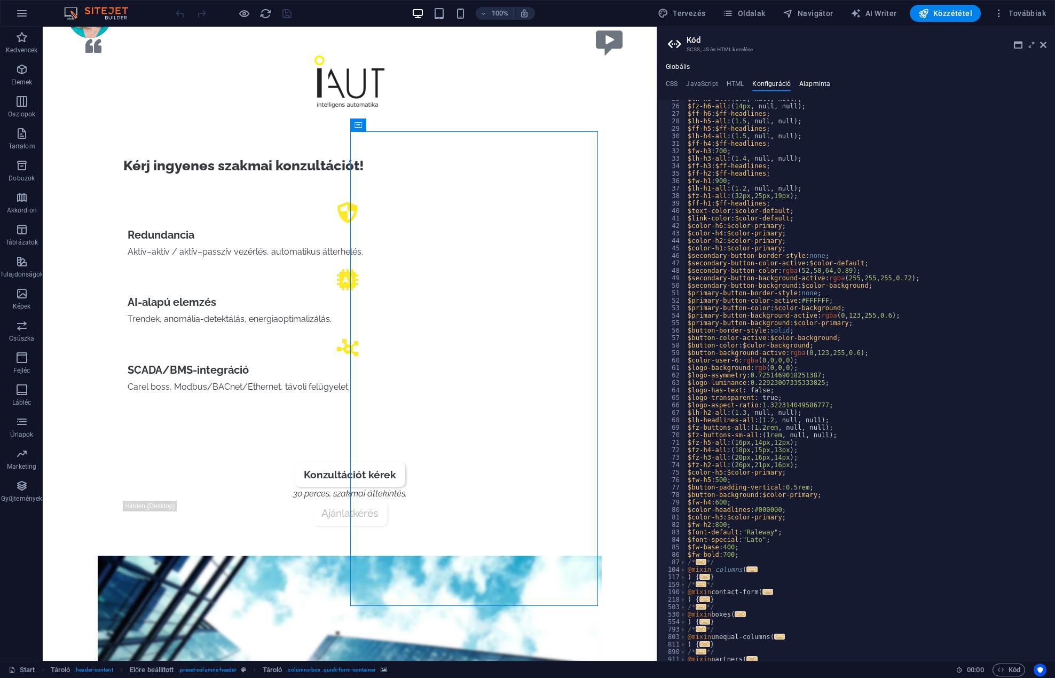
click at [825, 86] on h4 "Alapminta" at bounding box center [814, 86] width 31 height 12
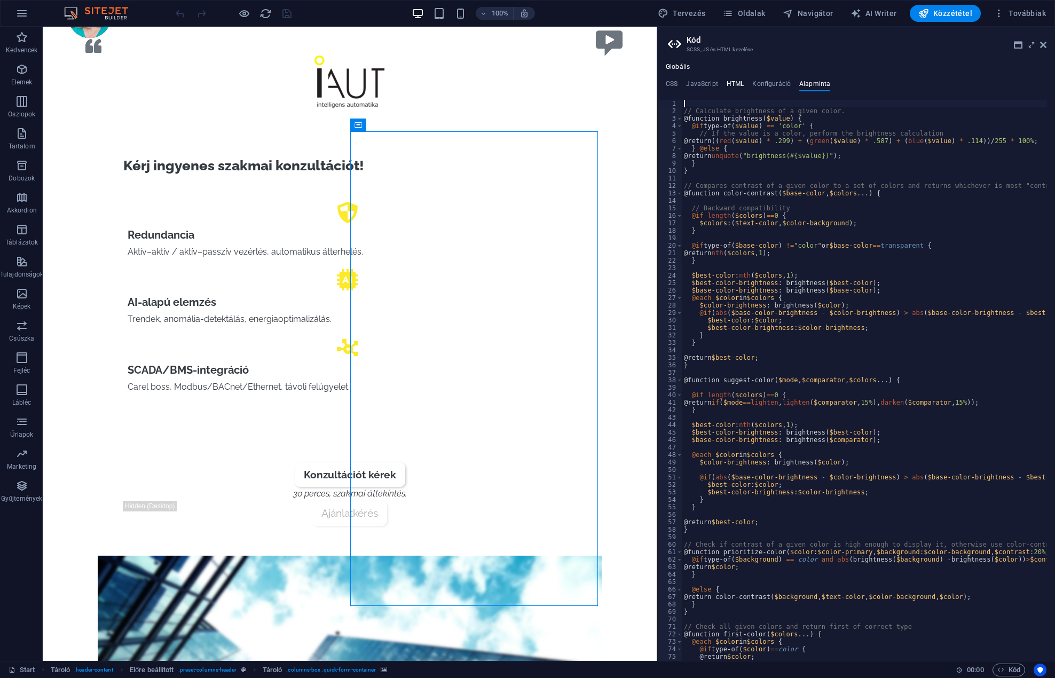
click at [732, 83] on h4 "HTML" at bounding box center [735, 86] width 18 height 12
type textarea "<a href="#main-content" class="wv-link-content button">Konzultációt kérek →</a>"
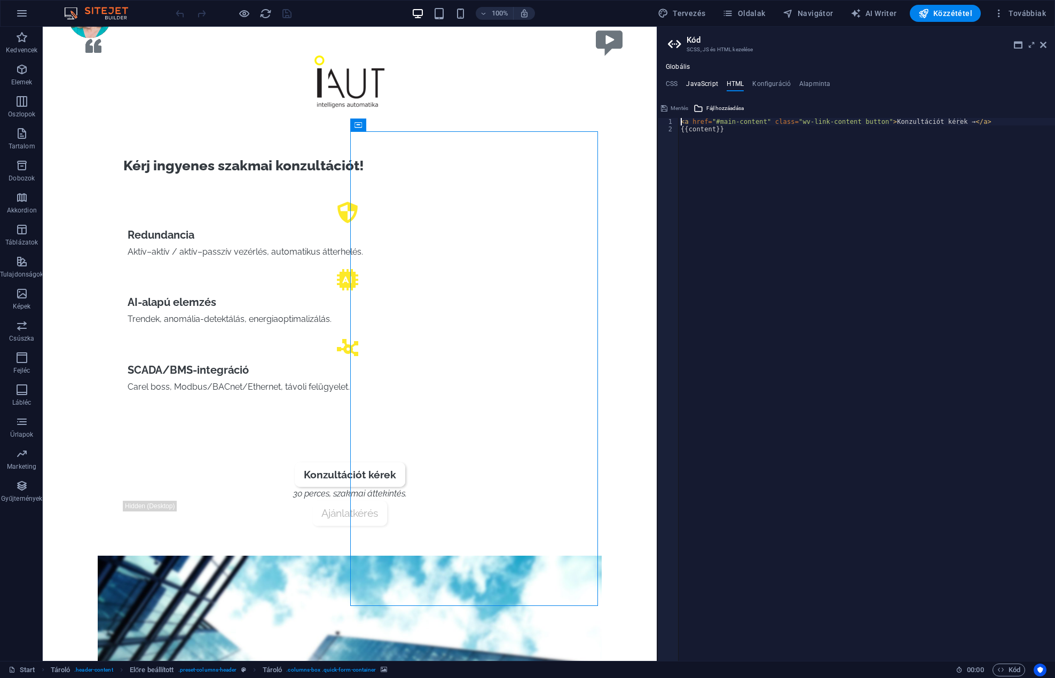
click at [701, 84] on h4 "JavaScript" at bounding box center [701, 86] width 31 height 12
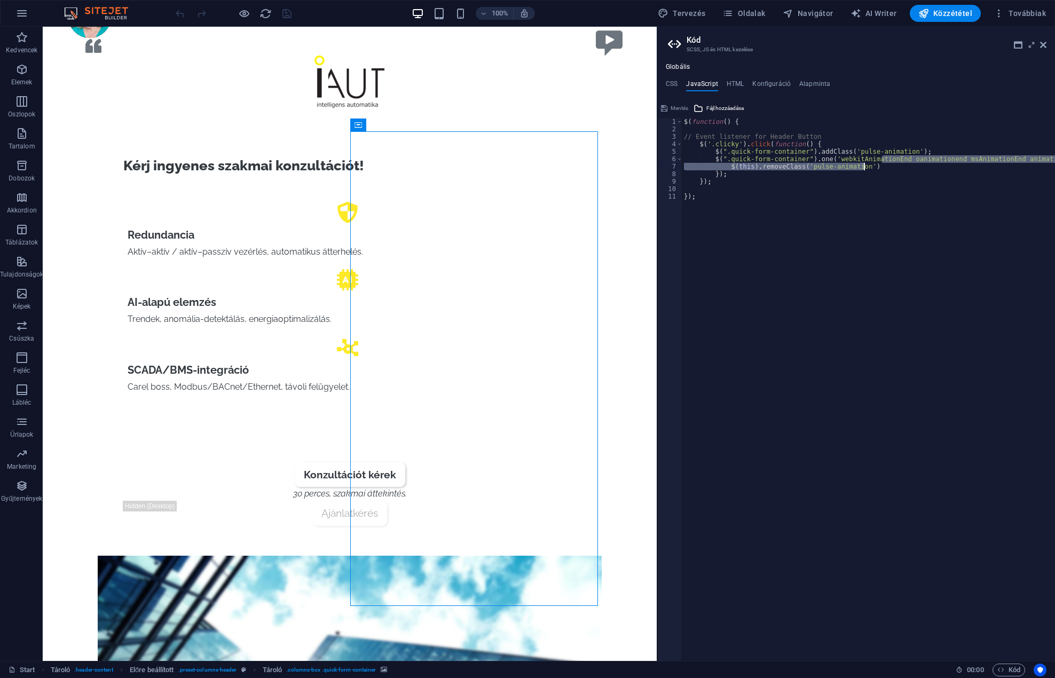
drag, startPoint x: 904, startPoint y: 160, endPoint x: 1051, endPoint y: 165, distance: 147.4
click at [1051, 165] on div "$ ( function ( ) { // Event listener for Header Button $ ( '.clicky' ) . click …" at bounding box center [900, 393] width 436 height 550
type textarea "$(".quick-form-container").one('webkitAnimationEnd oanimationend msAnimationEnd…"
click at [937, 186] on div "$ ( function ( ) { // Event listener for Header Button $ ( '.clicky' ) . click …" at bounding box center [900, 393] width 436 height 550
click at [664, 85] on ul "CSS JavaScript HTML Konfiguráció Alapminta" at bounding box center [856, 86] width 398 height 12
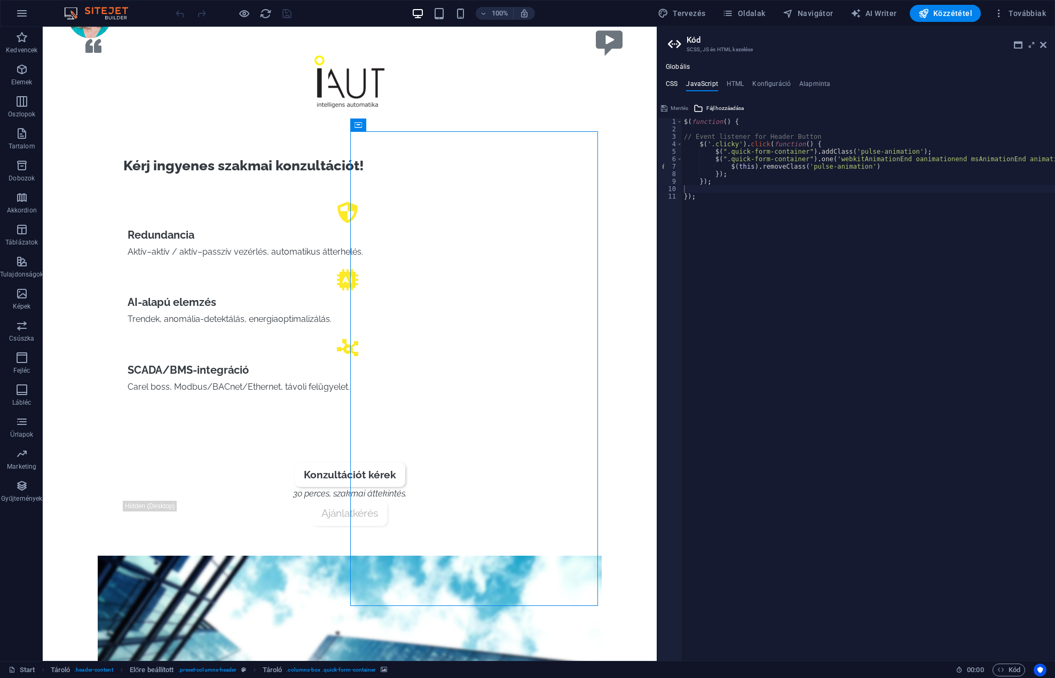
click at [674, 84] on h4 "CSS" at bounding box center [672, 86] width 12 height 12
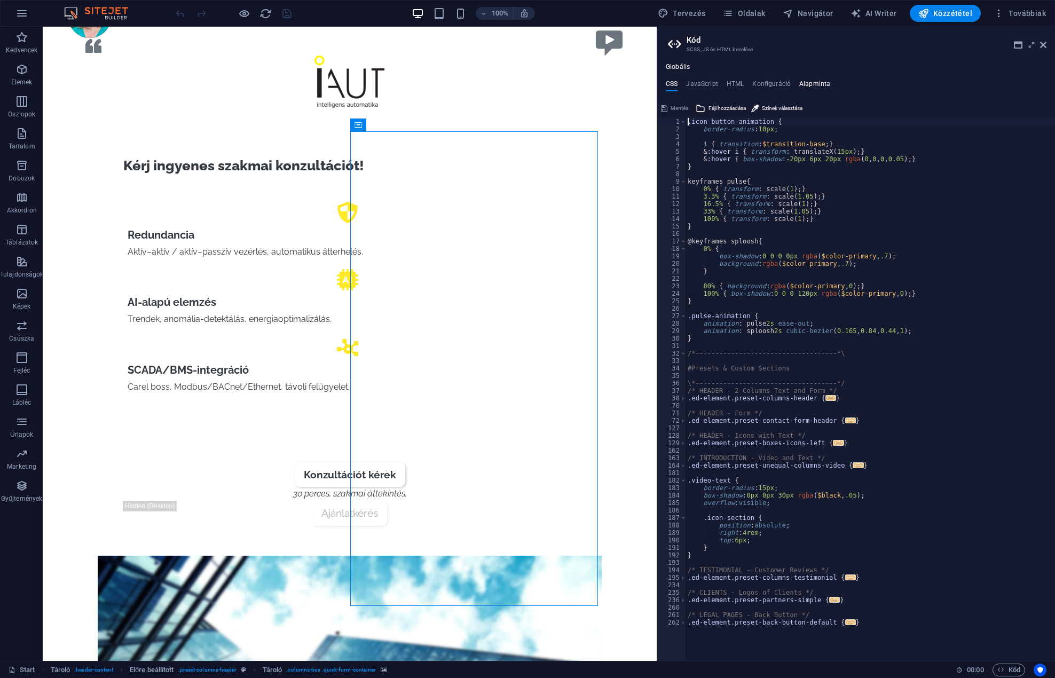
click at [805, 86] on h4 "Alapminta" at bounding box center [814, 86] width 31 height 12
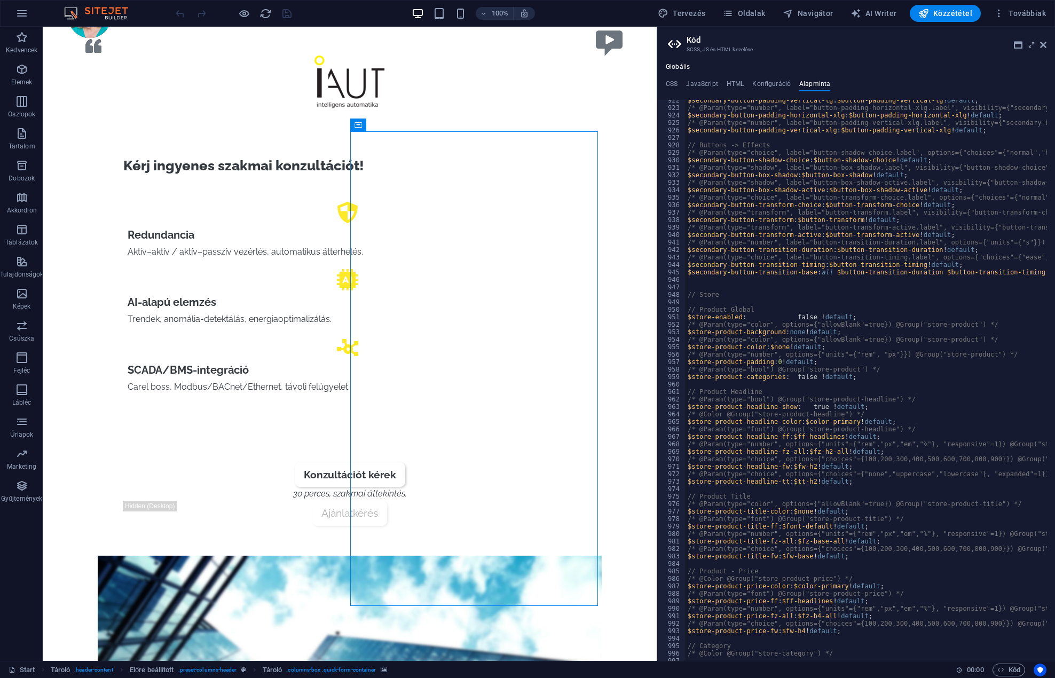
scroll to position [3891, 0]
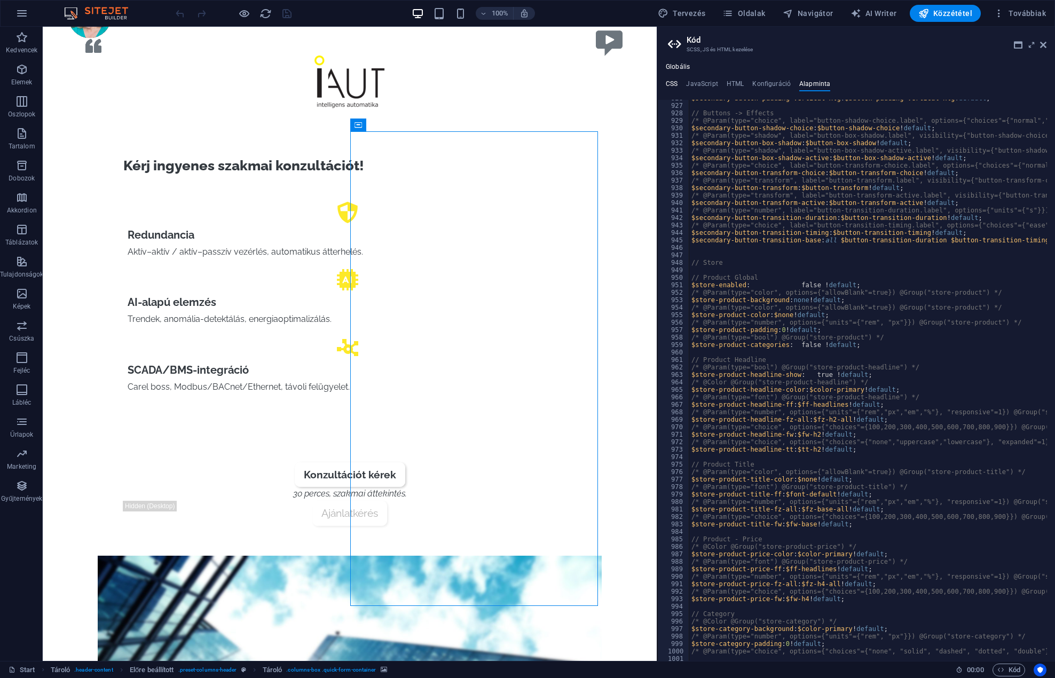
click at [671, 86] on h4 "CSS" at bounding box center [672, 86] width 12 height 12
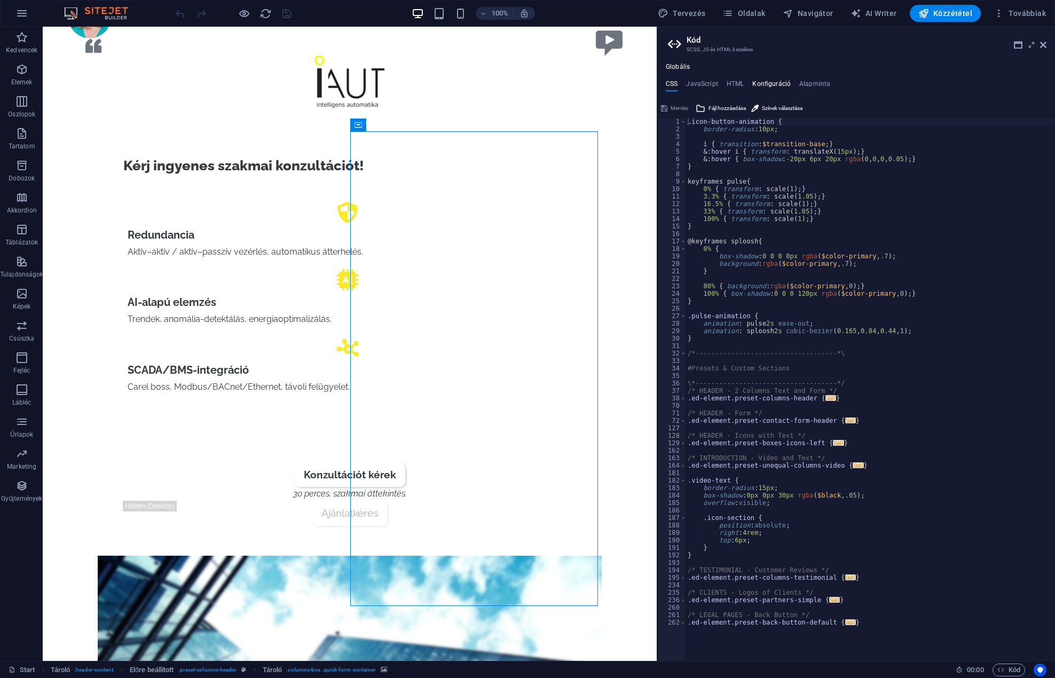
click at [765, 81] on h4 "Konfiguráció" at bounding box center [771, 86] width 38 height 12
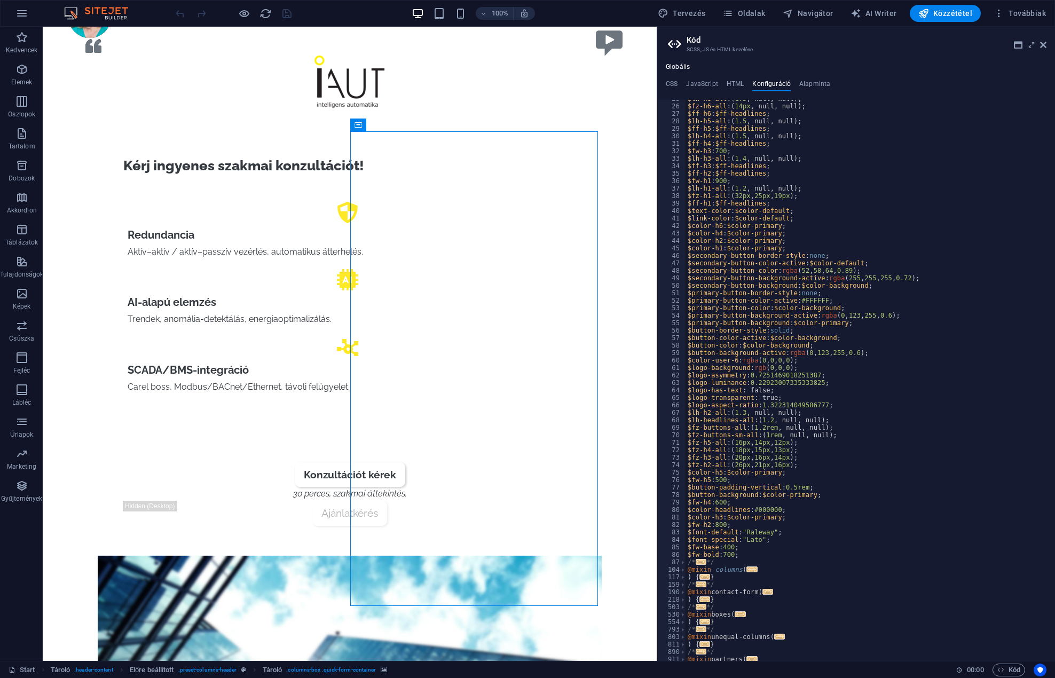
click at [765, 81] on h4 "Konfiguráció" at bounding box center [771, 86] width 38 height 12
click at [942, 14] on span "Közzététel" at bounding box center [945, 13] width 54 height 11
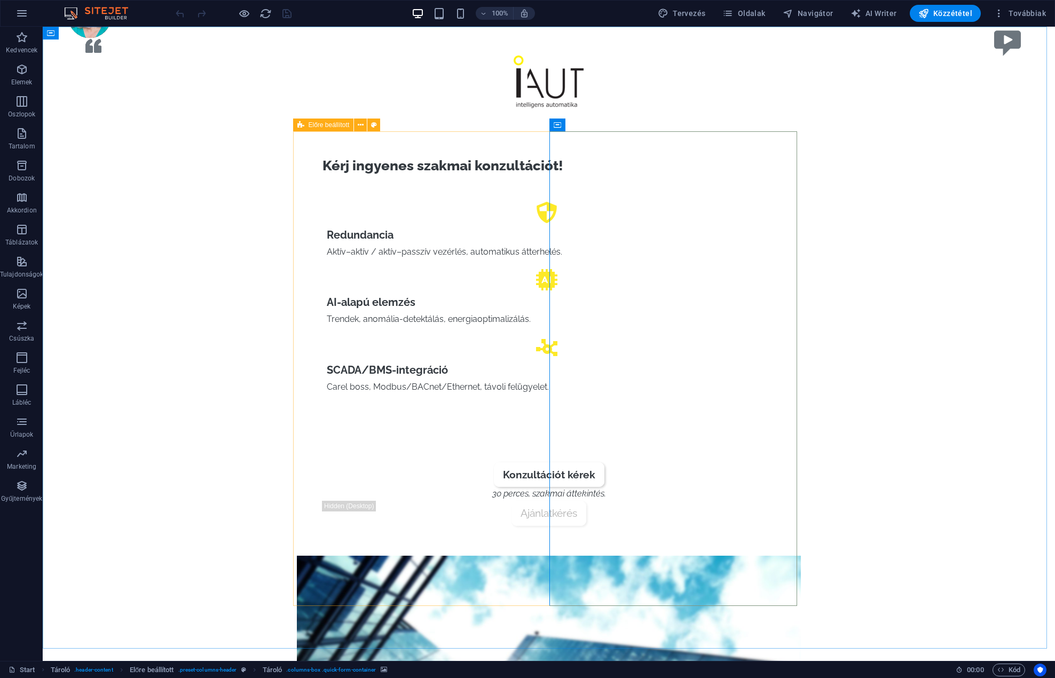
click at [309, 124] on span "Előre beállított" at bounding box center [328, 125] width 41 height 6
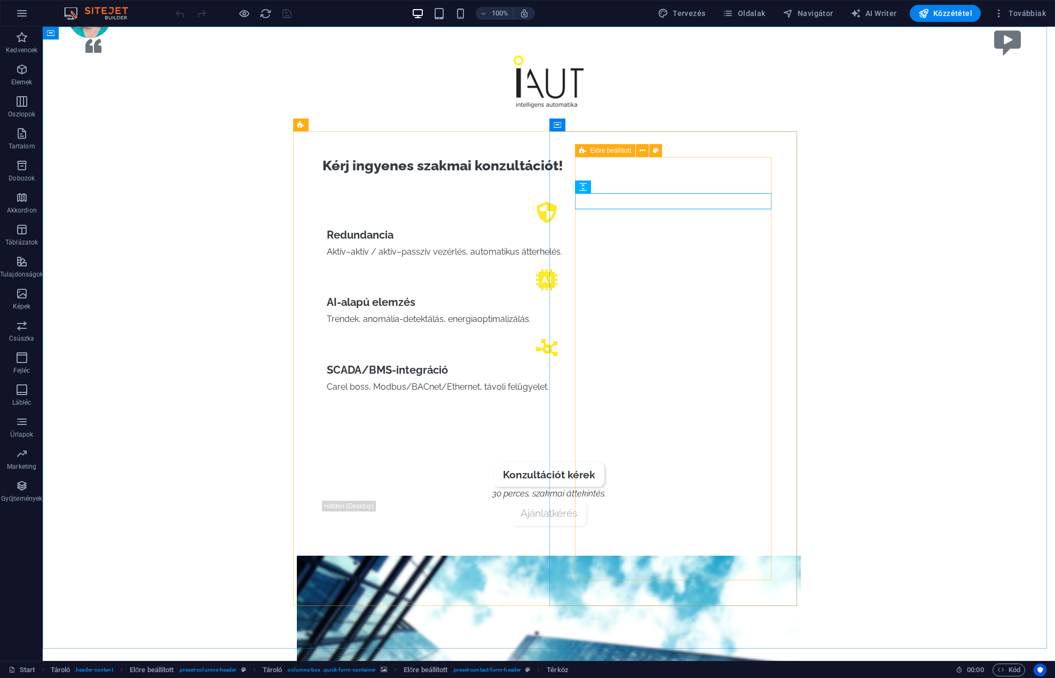
click at [582, 148] on icon at bounding box center [582, 150] width 7 height 13
click at [616, 512] on span "Űrlap gomb" at bounding box center [607, 513] width 33 height 6
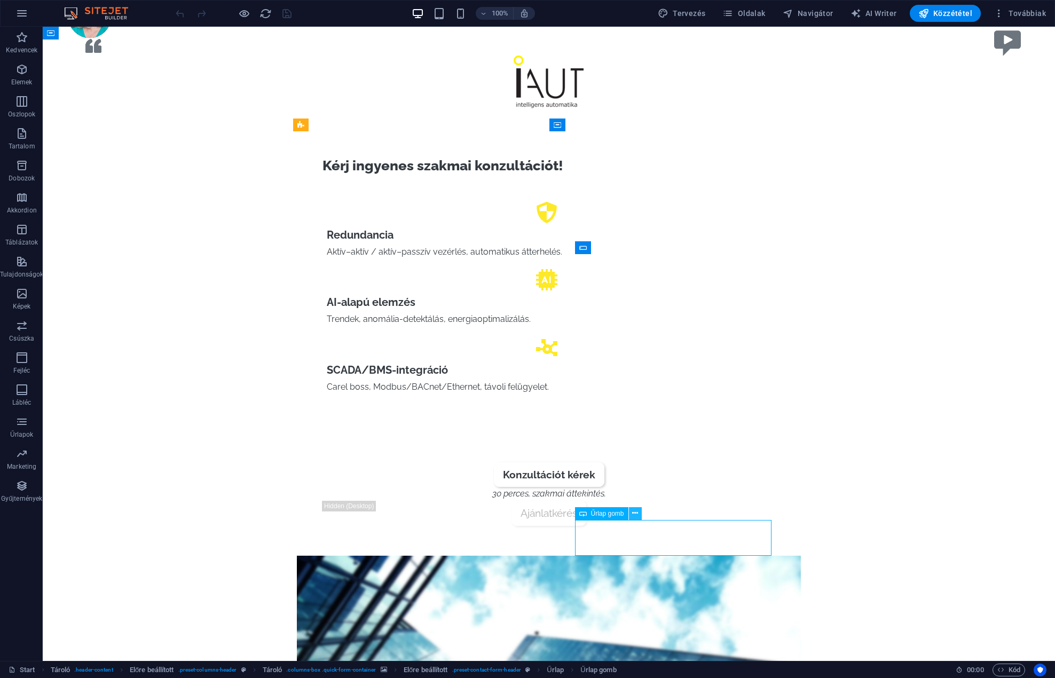
click at [638, 513] on button at bounding box center [635, 513] width 13 height 13
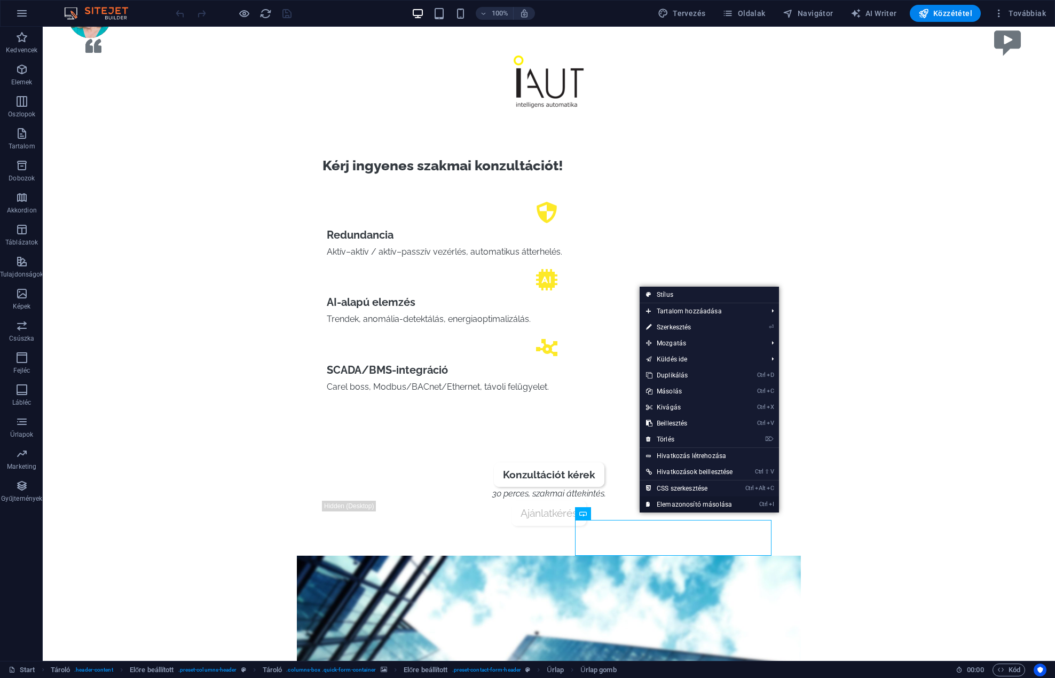
click at [680, 503] on link "Ctrl I Elemazonosító másolása" at bounding box center [688, 504] width 99 height 16
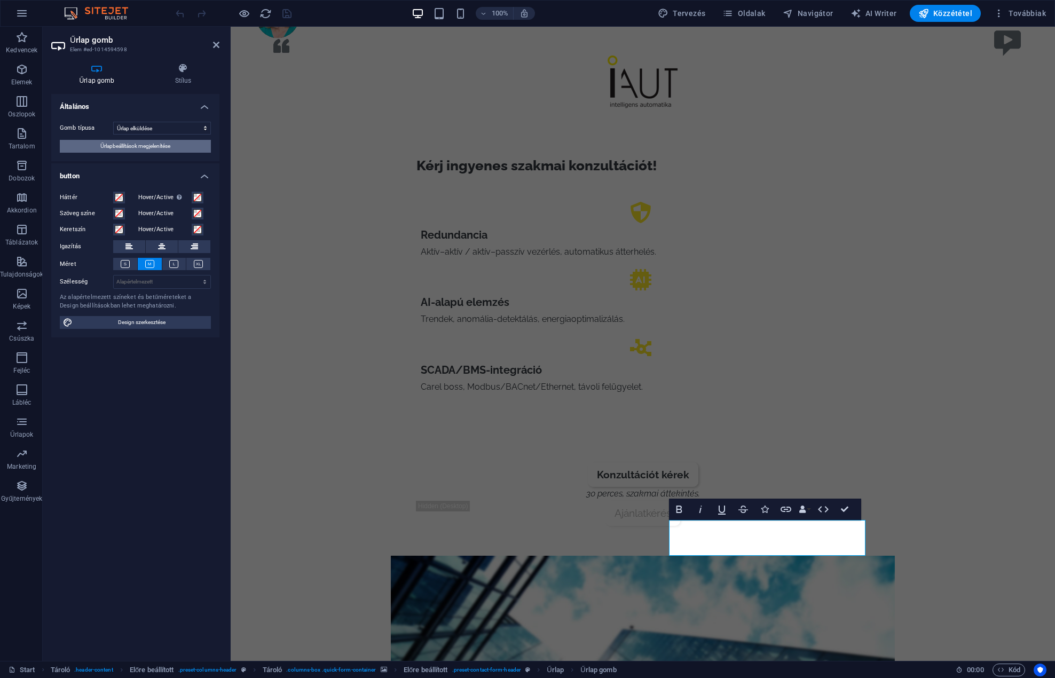
click at [151, 147] on span "Űrlapbeállítások megjelenítése" at bounding box center [135, 146] width 70 height 13
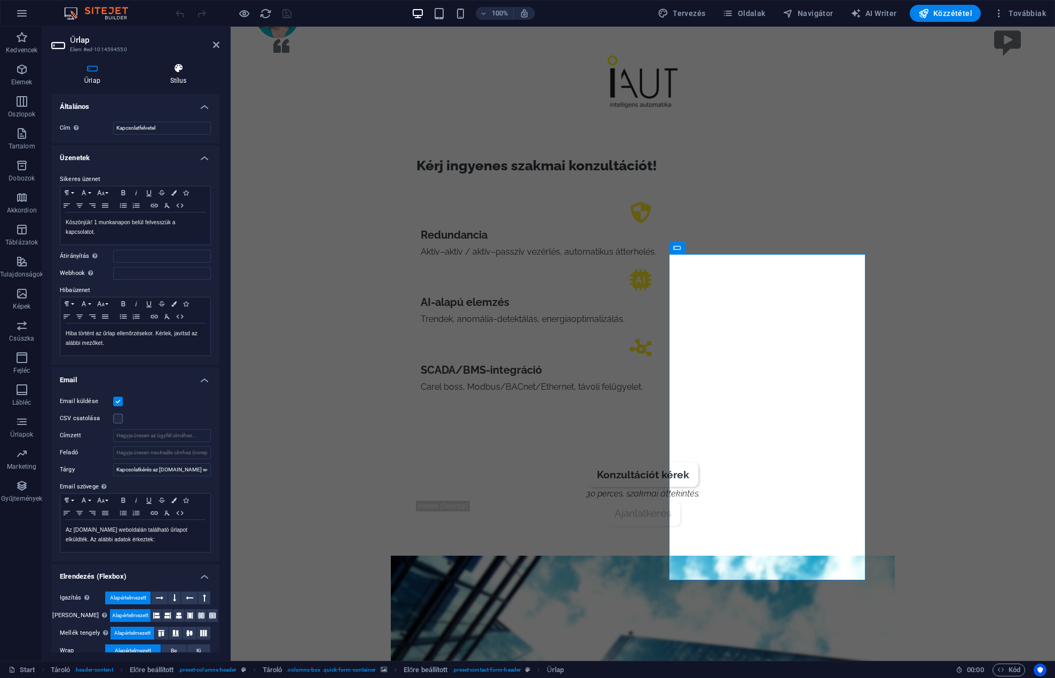
click at [181, 67] on icon at bounding box center [178, 68] width 82 height 11
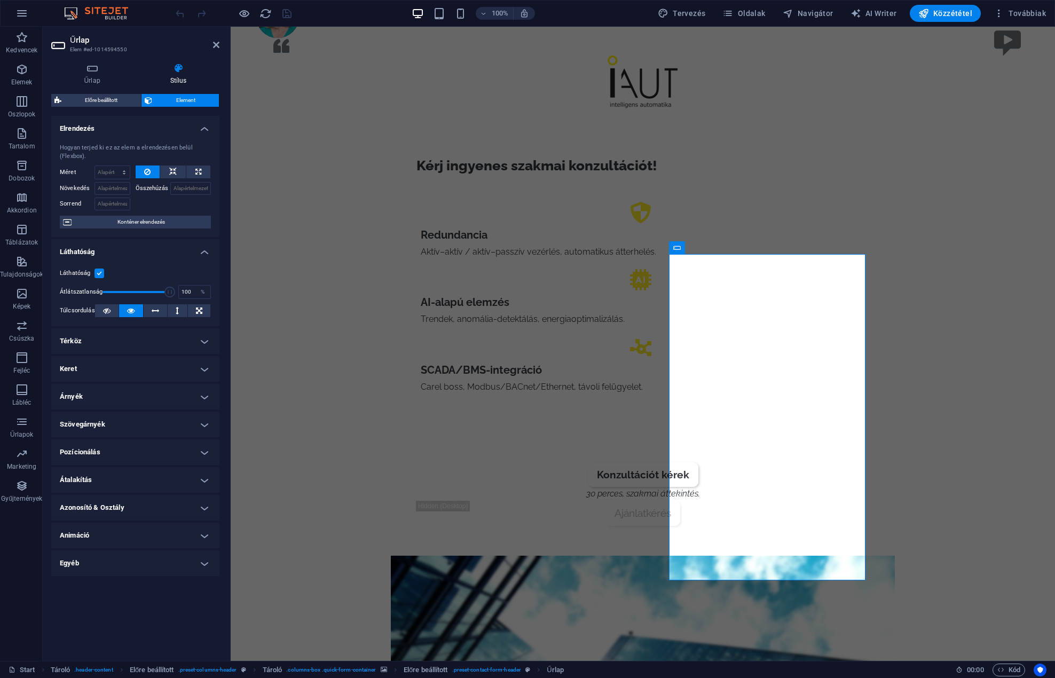
click at [205, 45] on header "Űrlap Elem #ed-1014594550" at bounding box center [135, 41] width 168 height 28
click at [217, 44] on icon at bounding box center [216, 45] width 6 height 9
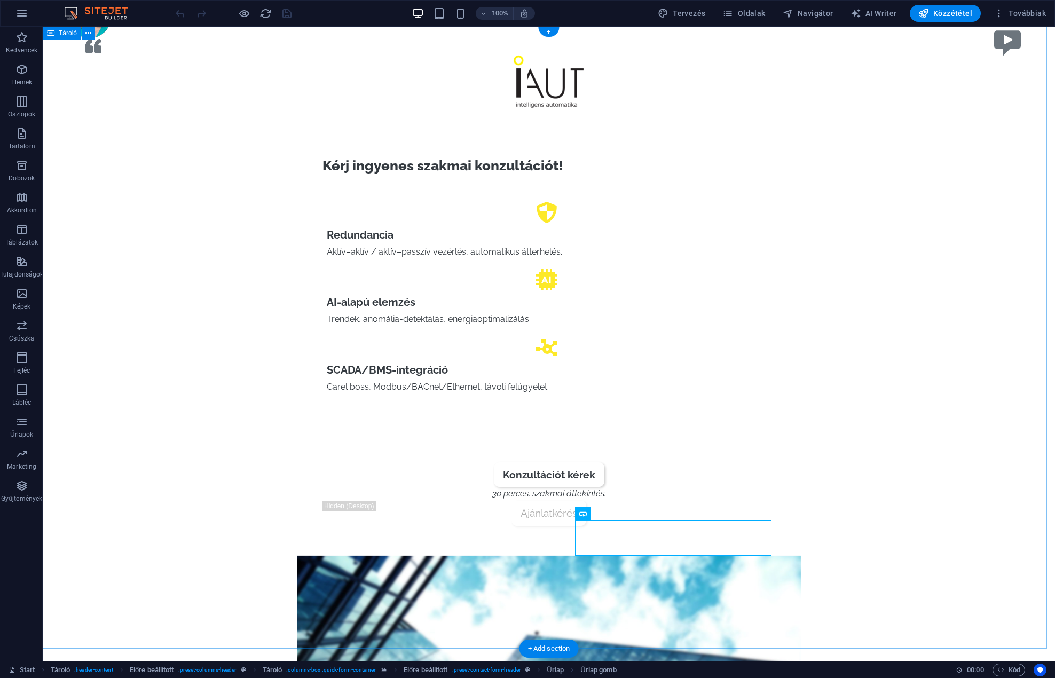
click at [636, 512] on icon at bounding box center [635, 513] width 6 height 11
click at [582, 516] on icon at bounding box center [582, 513] width 7 height 13
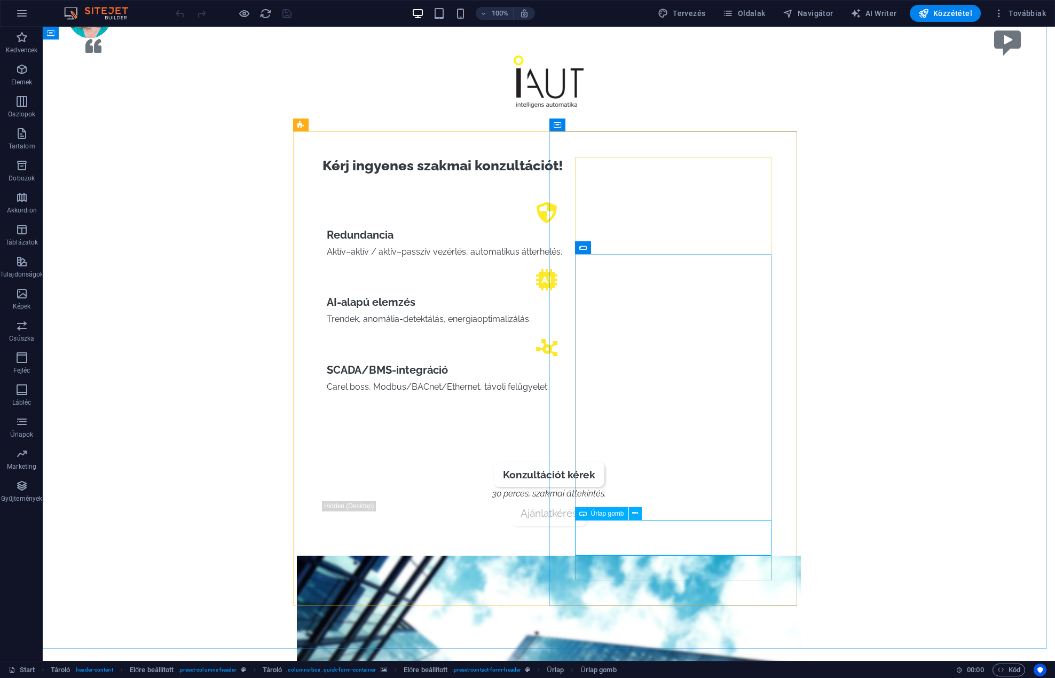
click at [587, 514] on div "Űrlap gomb" at bounding box center [601, 513] width 53 height 13
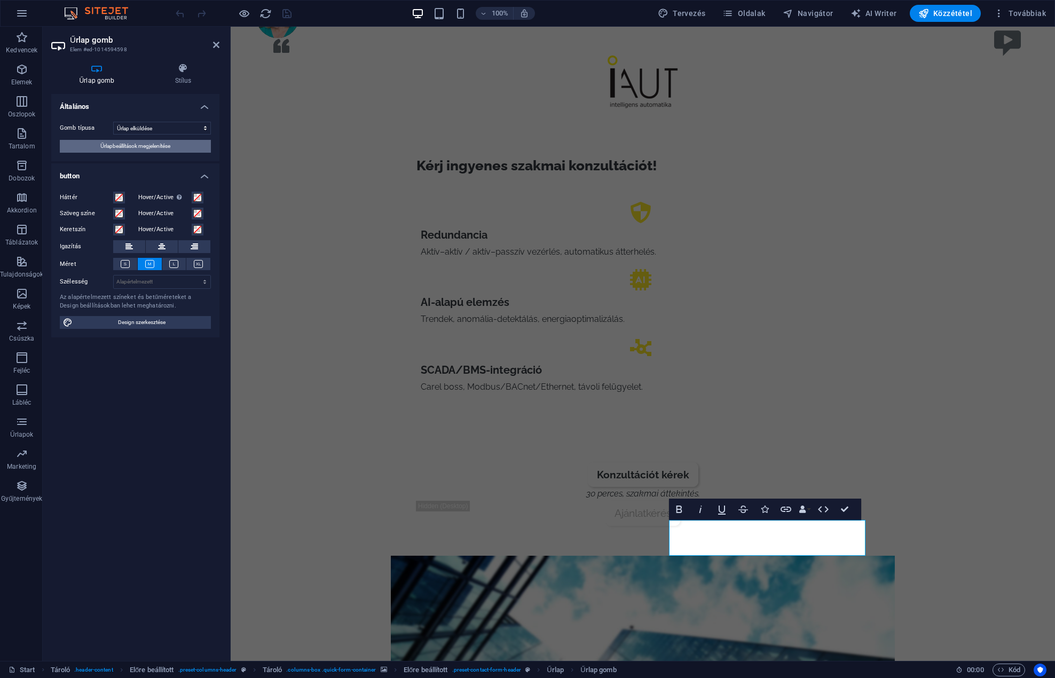
click at [158, 147] on span "Űrlapbeállítások megjelenítése" at bounding box center [135, 146] width 70 height 13
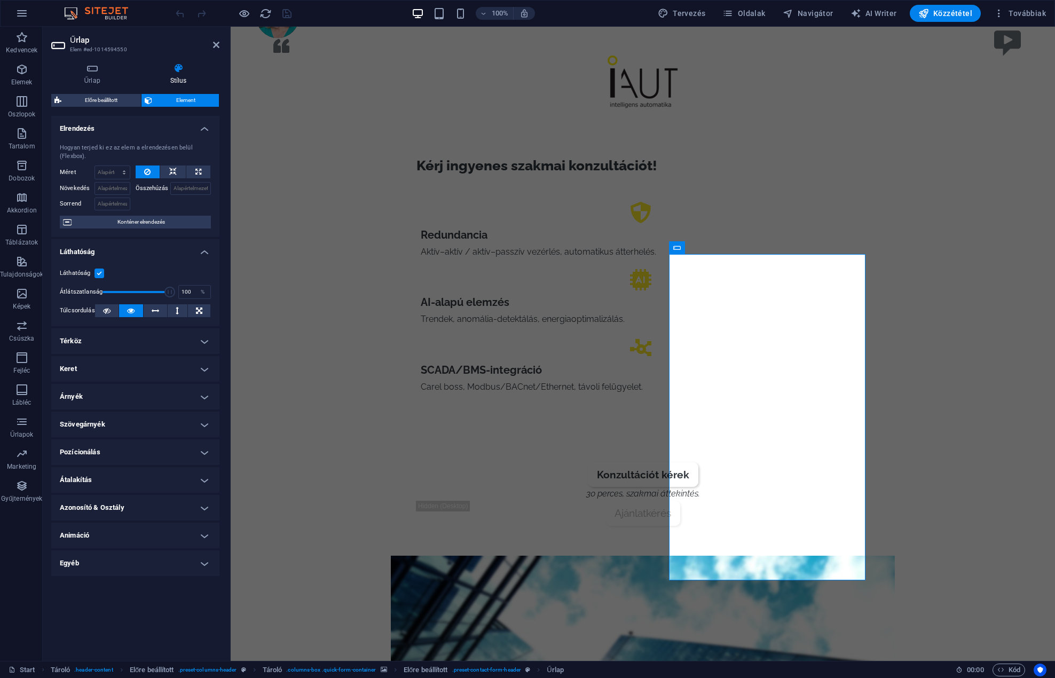
click at [118, 571] on h4 "Egyéb" at bounding box center [135, 563] width 168 height 26
click at [112, 529] on h4 "Animáció" at bounding box center [135, 535] width 168 height 26
click at [117, 505] on h4 "Azonosító & Osztály" at bounding box center [135, 508] width 168 height 26
click at [92, 482] on h4 "Átalakítás" at bounding box center [135, 480] width 168 height 26
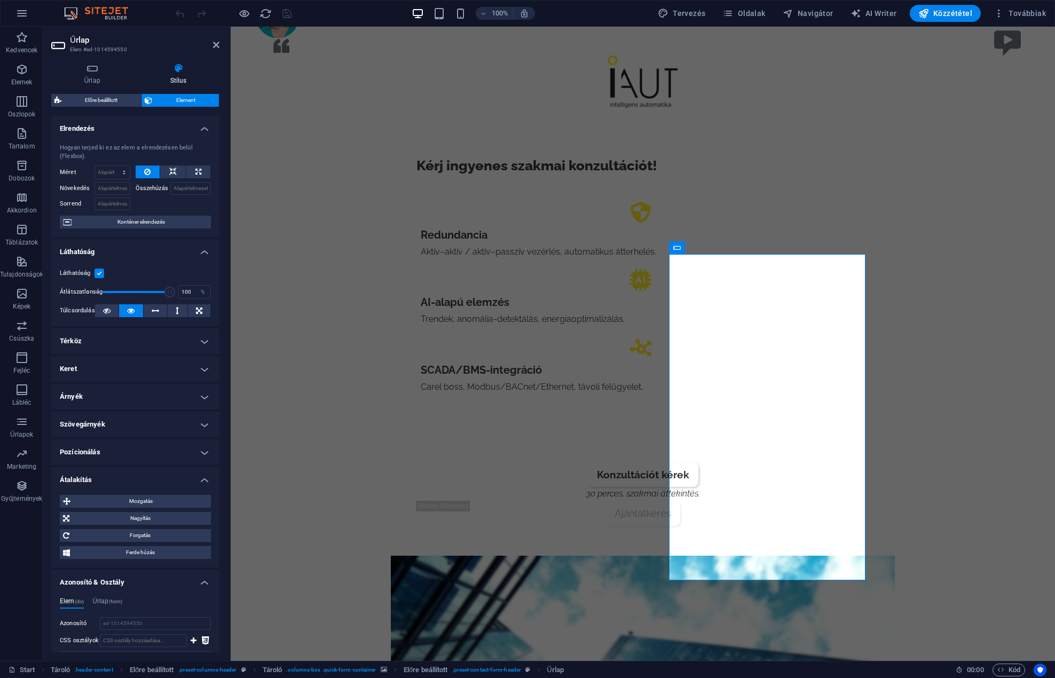
click at [100, 456] on h4 "Pozícionálás" at bounding box center [135, 452] width 168 height 26
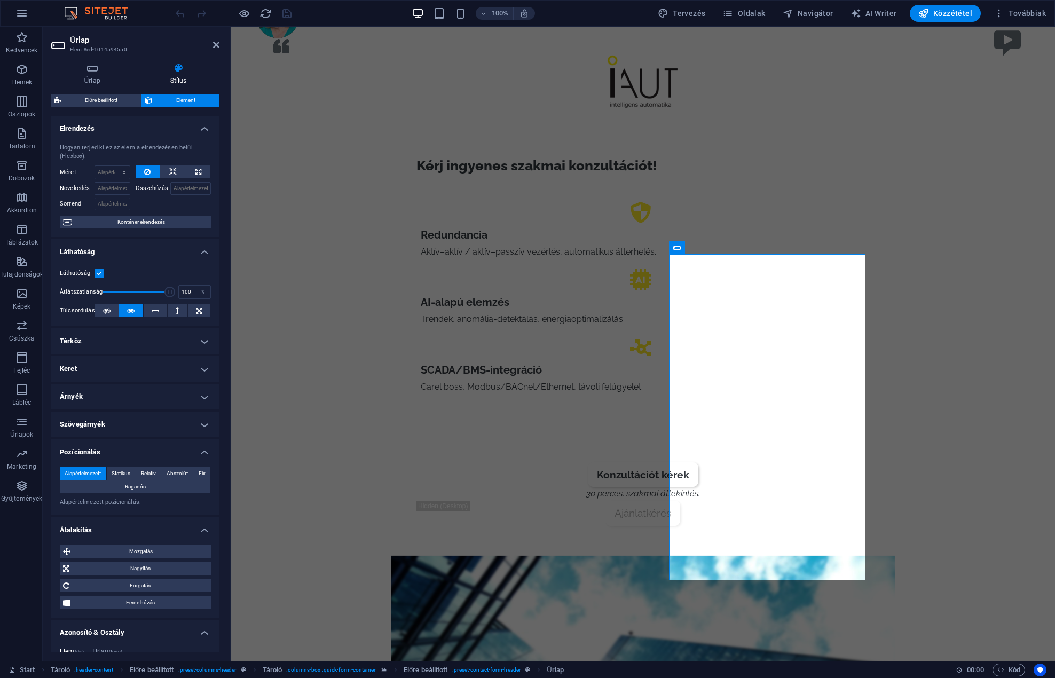
click at [104, 430] on h4 "Szövegárnyék" at bounding box center [135, 424] width 168 height 26
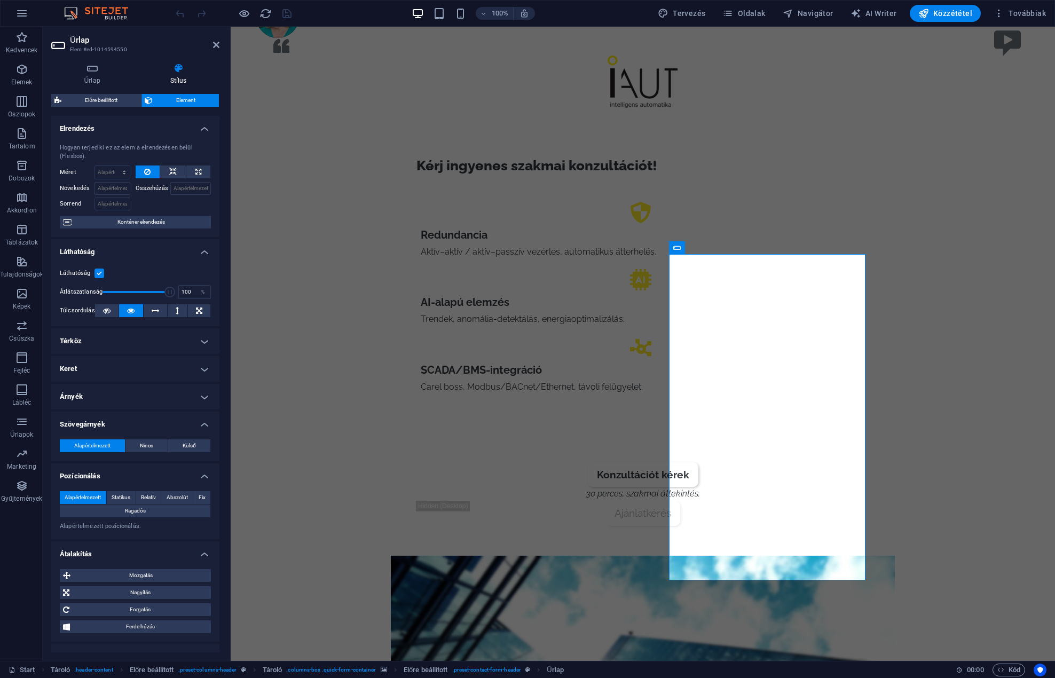
click at [106, 397] on h4 "Árnyék" at bounding box center [135, 397] width 168 height 26
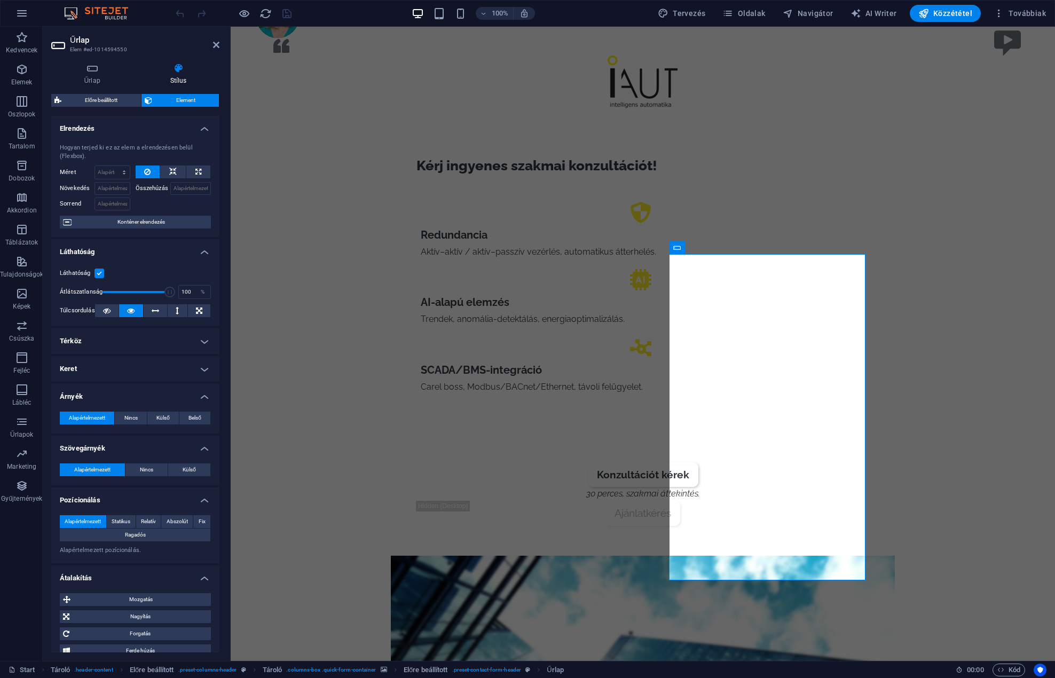
click at [106, 373] on h4 "Keret" at bounding box center [135, 369] width 168 height 26
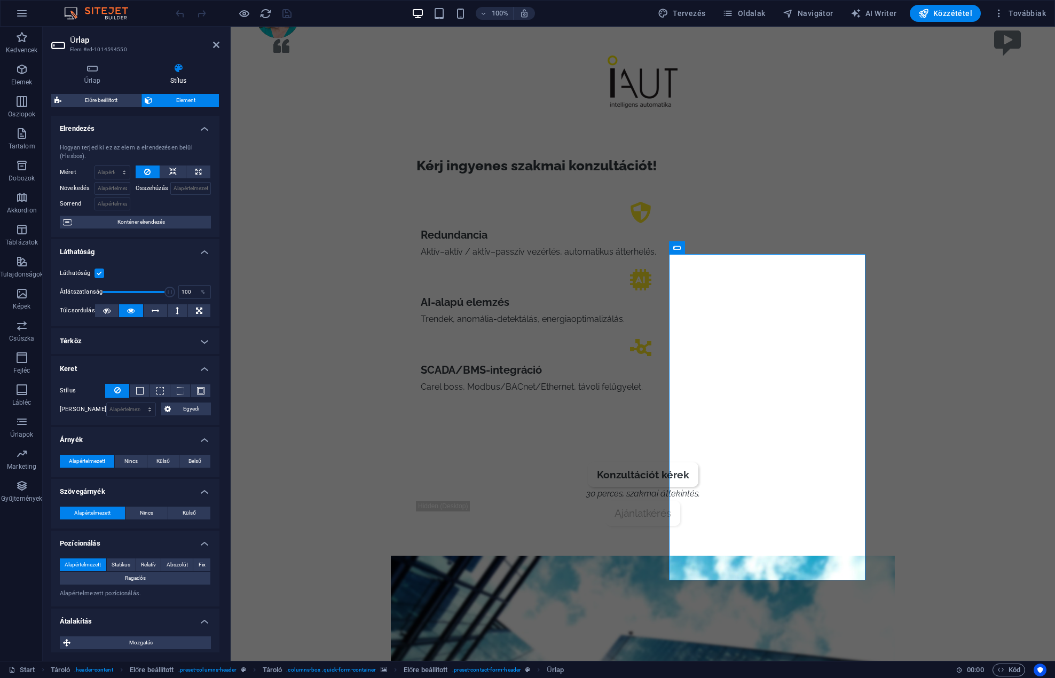
click at [106, 334] on h4 "Térköz" at bounding box center [135, 341] width 168 height 26
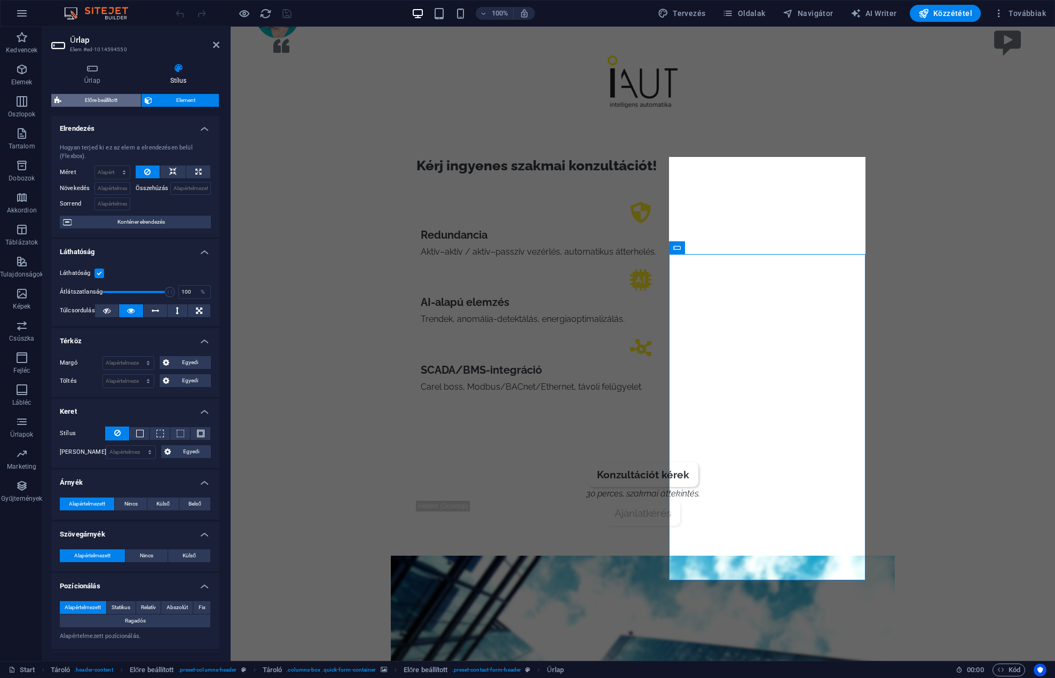
click at [109, 96] on span "Előre beállított" at bounding box center [101, 100] width 73 height 13
select select "px"
select select "rem"
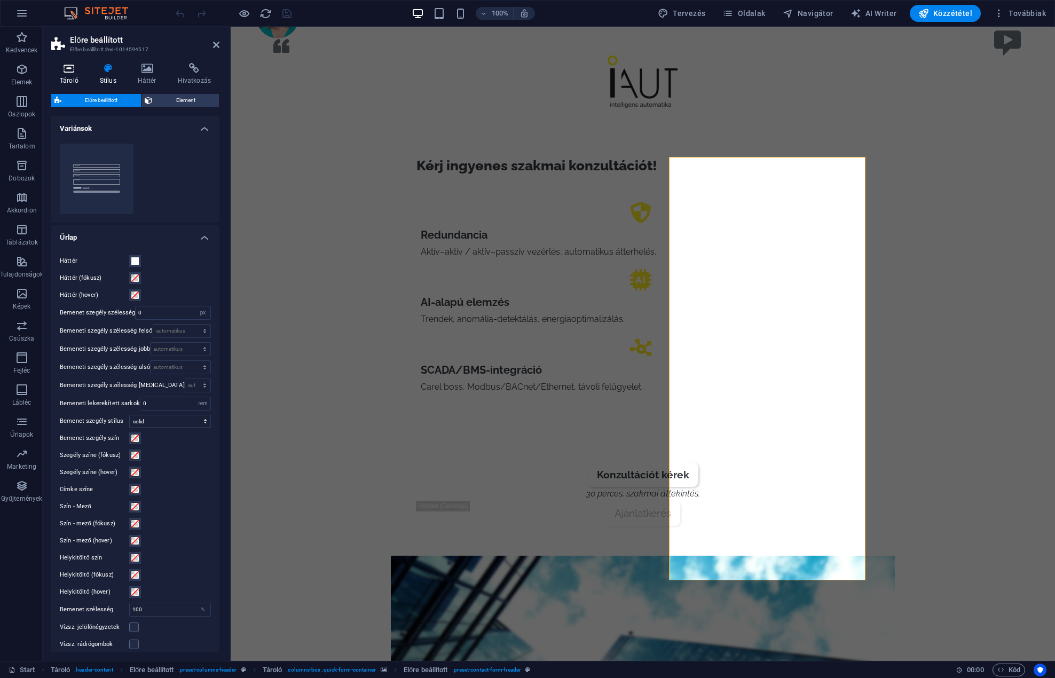
click at [73, 71] on icon at bounding box center [69, 68] width 36 height 11
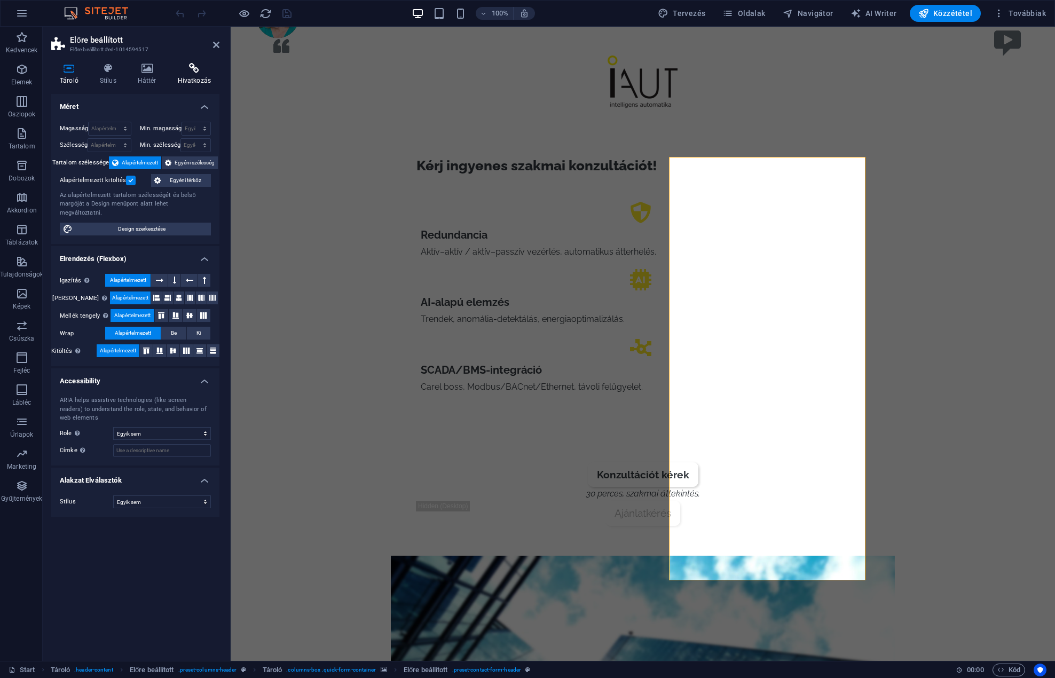
click at [199, 70] on icon at bounding box center [194, 68] width 50 height 11
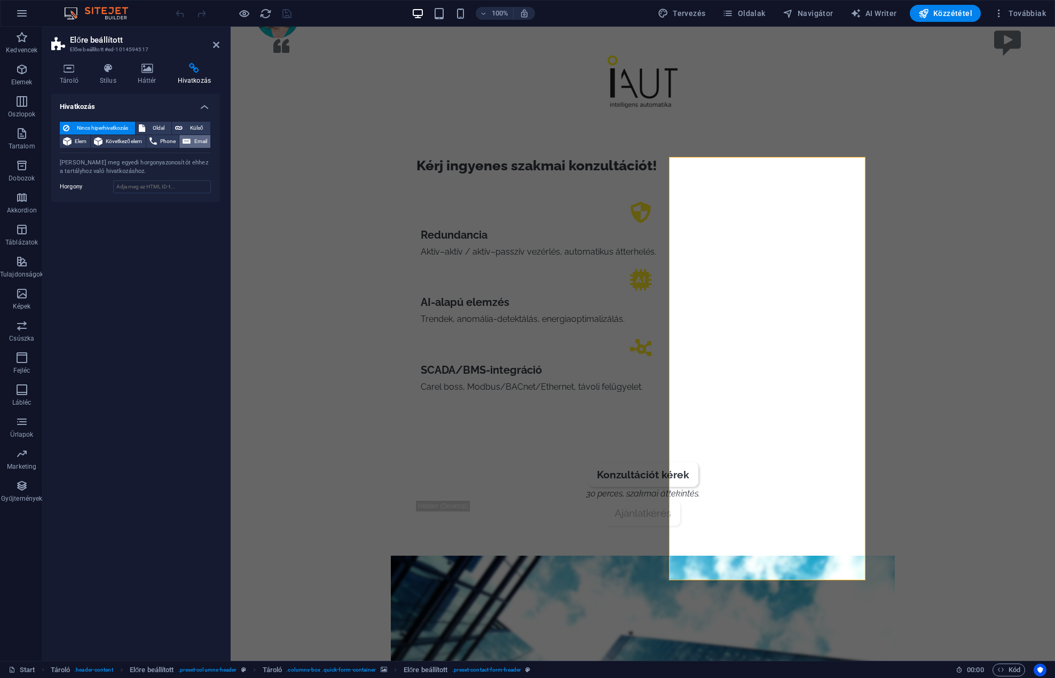
click at [201, 136] on span "Email" at bounding box center [200, 141] width 13 height 13
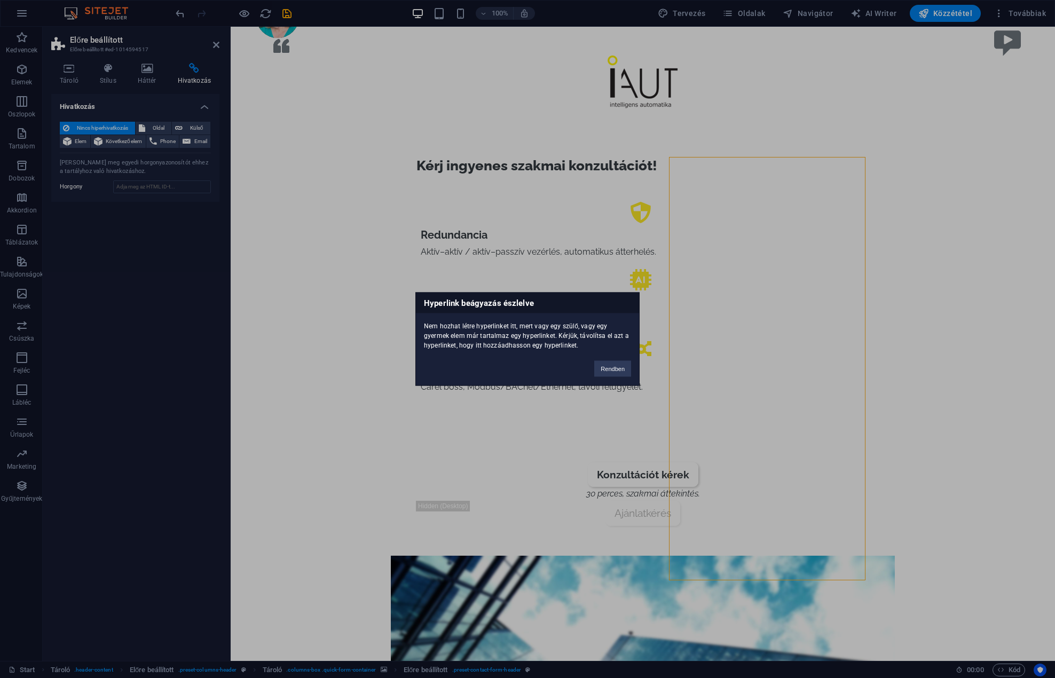
click at [991, 512] on div "Hyperlink beágyazás észlelve Nem hozhat létre hyperlinket itt, mert vagy egy sz…" at bounding box center [527, 339] width 1055 height 678
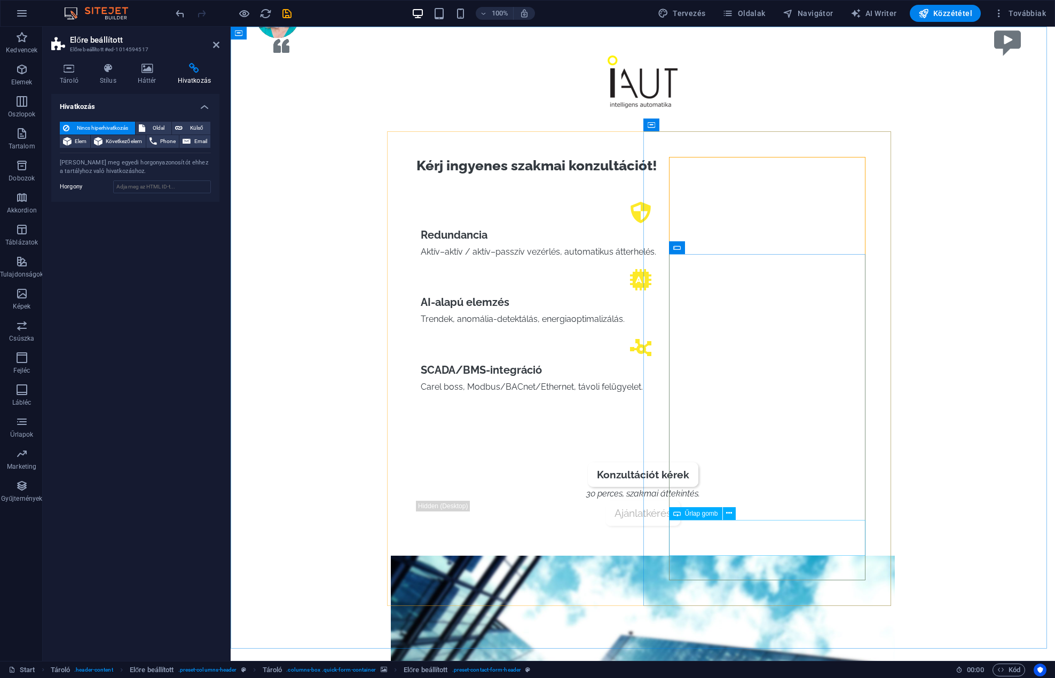
click at [218, 39] on h2 "Előre beállított" at bounding box center [144, 40] width 149 height 10
click at [216, 46] on icon at bounding box center [216, 45] width 6 height 9
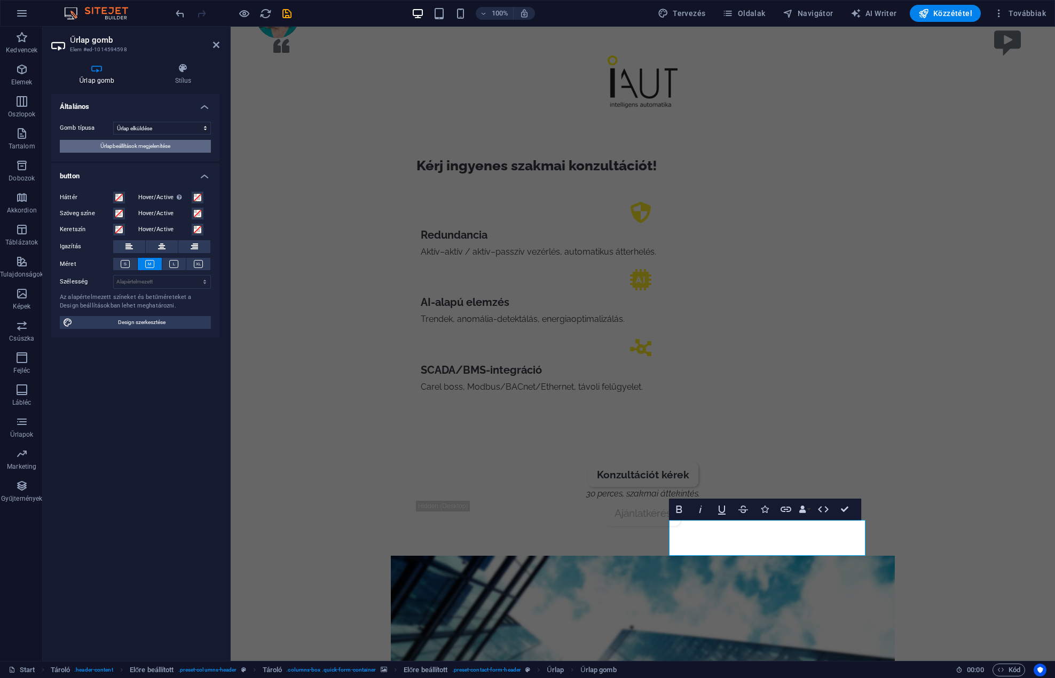
click at [132, 150] on span "Űrlapbeállítások megjelenítése" at bounding box center [135, 146] width 70 height 13
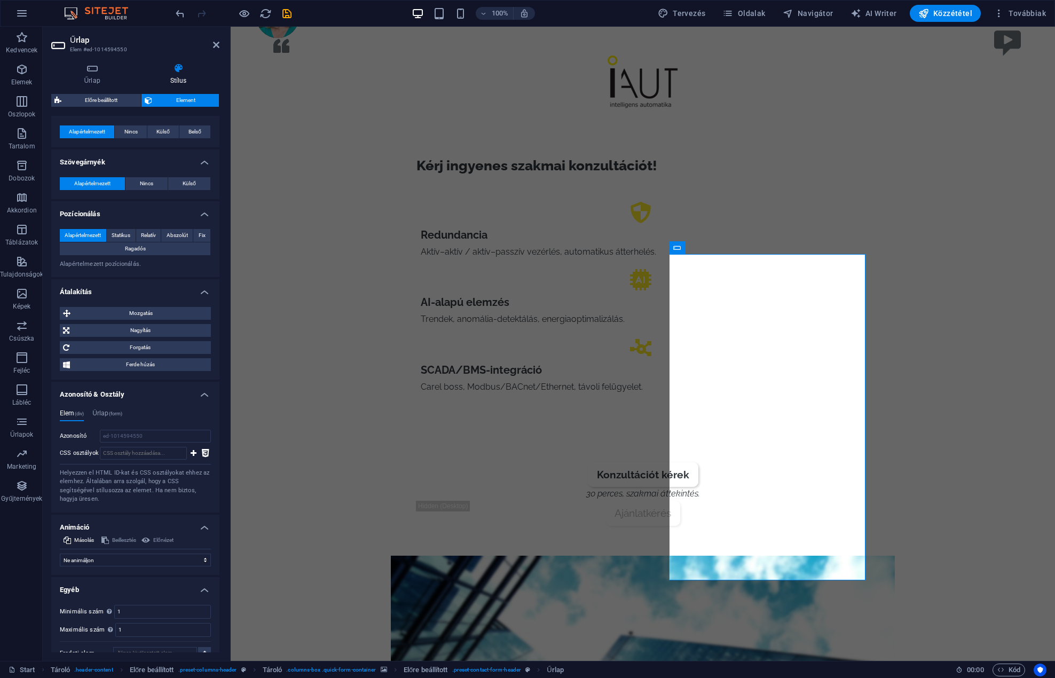
scroll to position [389, 0]
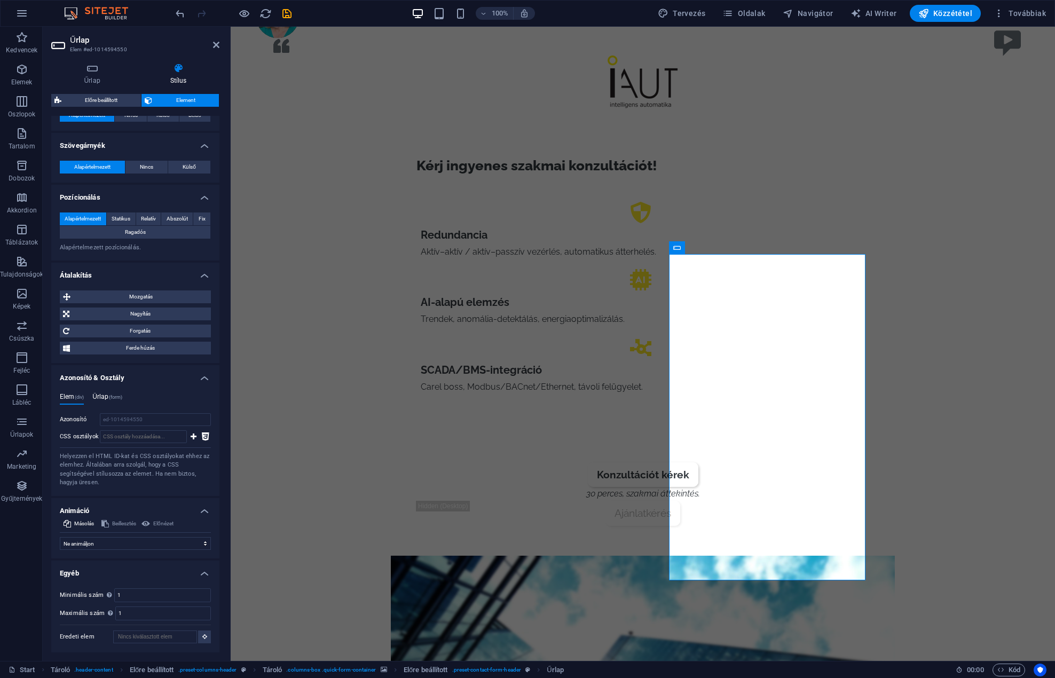
click at [105, 395] on h4 "Űrlap (form)" at bounding box center [107, 399] width 30 height 12
click at [78, 392] on div "Elem (div) Űrlap (form) Azonosító ed-1014594550 CSS osztályok Helyezzen el HTML…" at bounding box center [135, 440] width 168 height 112
click at [67, 391] on div "Elem (div) Űrlap (form) Azonosító ed-1014594550 CSS osztályok Helyezzen el HTML…" at bounding box center [135, 440] width 168 height 112
click at [67, 395] on h4 "Elem (div)" at bounding box center [72, 399] width 24 height 12
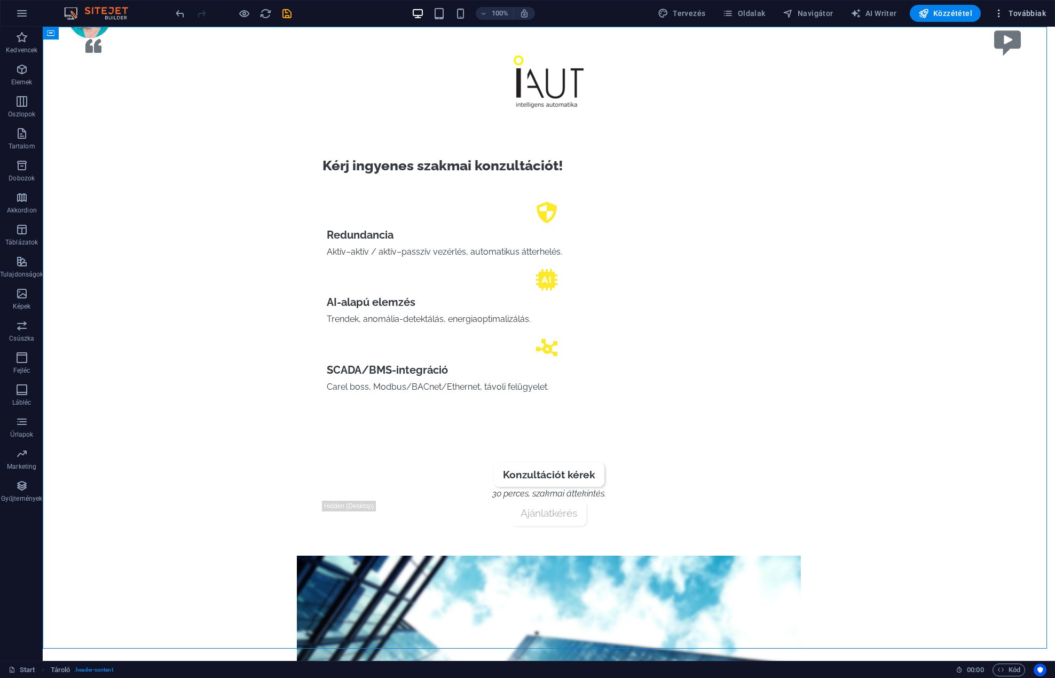
click at [1026, 14] on span "Továbbiak" at bounding box center [1019, 13] width 52 height 11
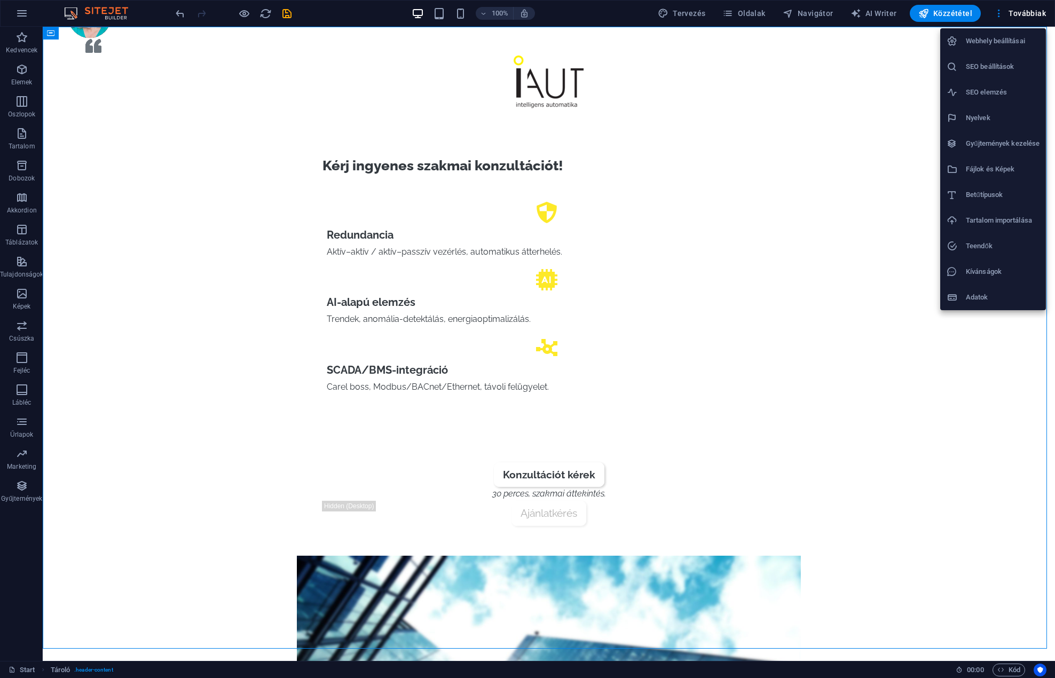
click at [970, 249] on h6 "Teendők" at bounding box center [1002, 246] width 74 height 13
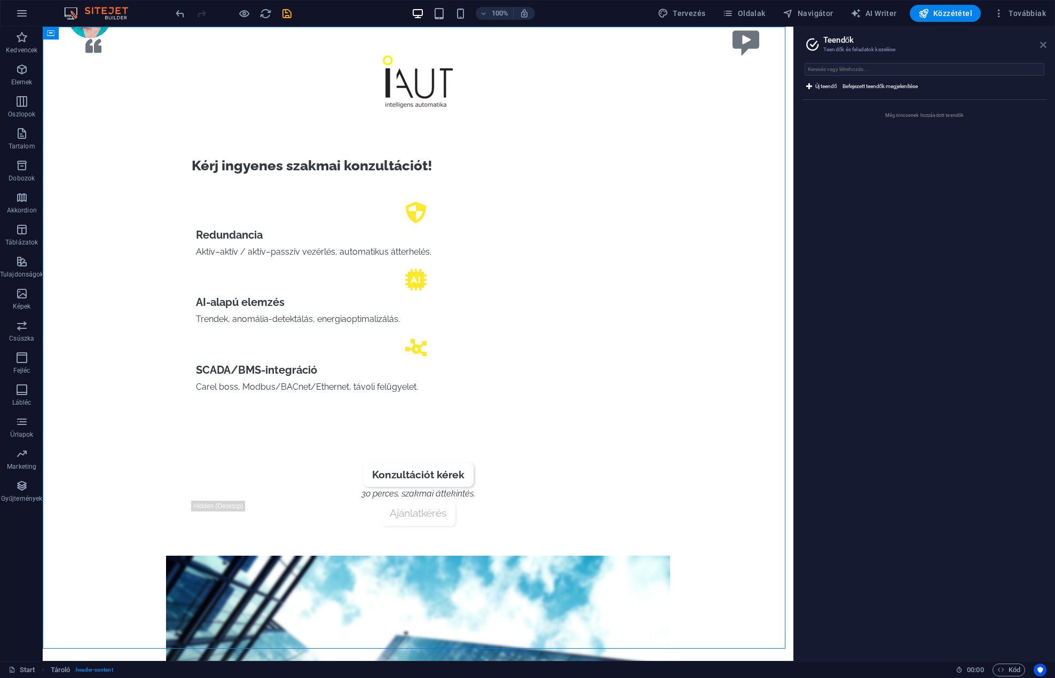
drag, startPoint x: 1042, startPoint y: 44, endPoint x: 987, endPoint y: 2, distance: 68.9
click at [1042, 44] on icon at bounding box center [1043, 45] width 6 height 9
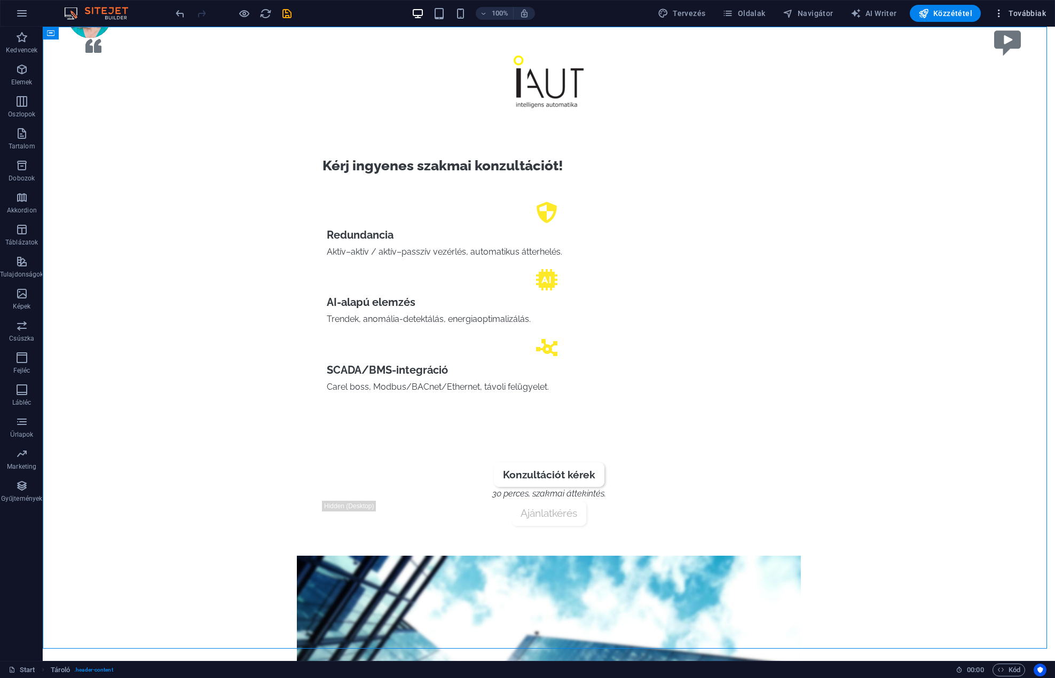
click at [1020, 11] on span "Továbbiak" at bounding box center [1019, 13] width 52 height 11
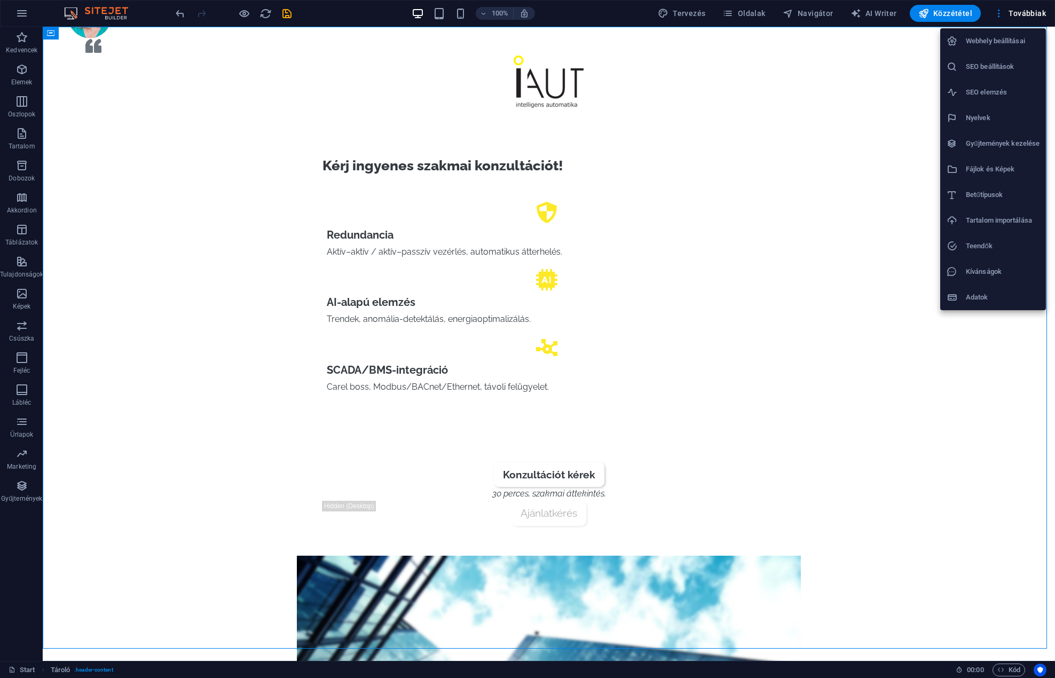
click at [1000, 38] on h6 "Webhely beállításai" at bounding box center [1002, 41] width 74 height 13
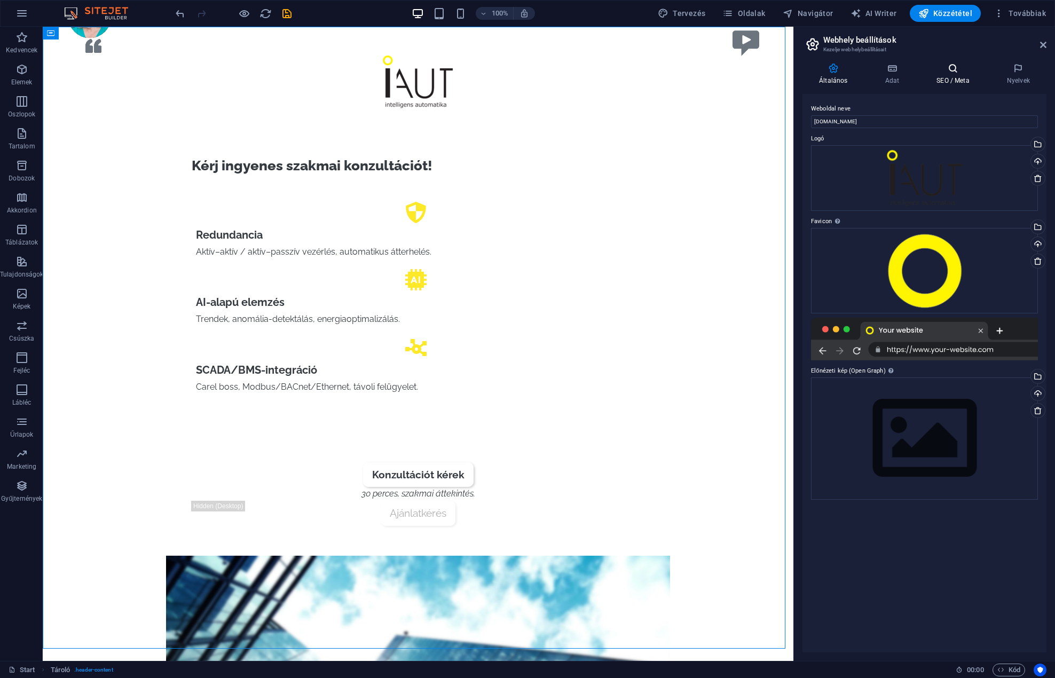
click at [960, 70] on icon at bounding box center [953, 68] width 66 height 11
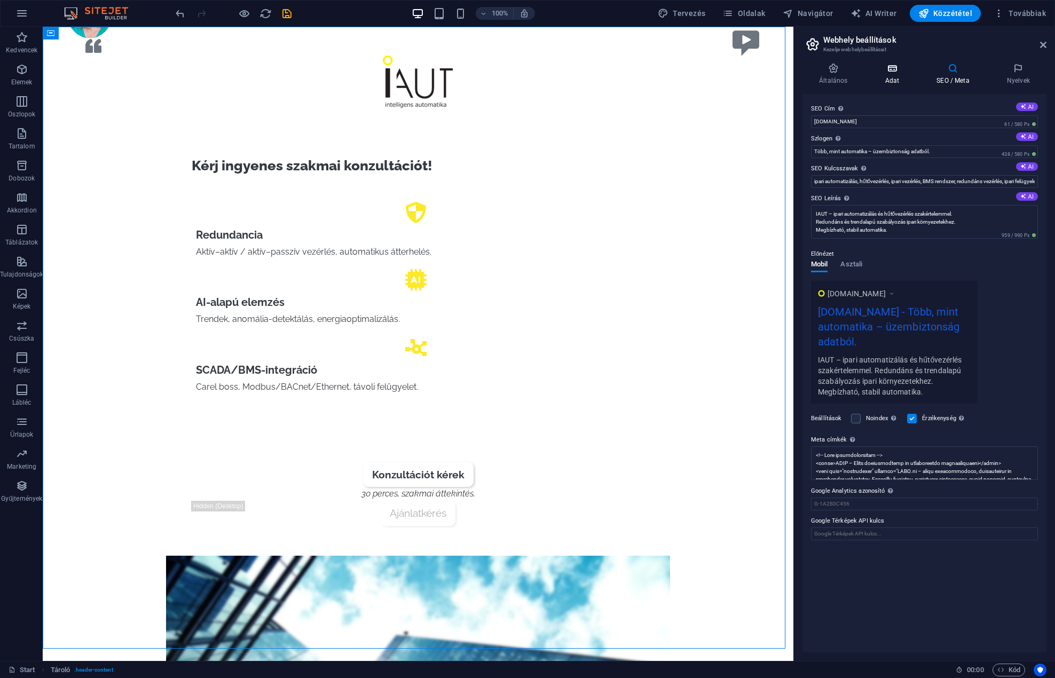
click at [898, 73] on icon at bounding box center [891, 68] width 47 height 11
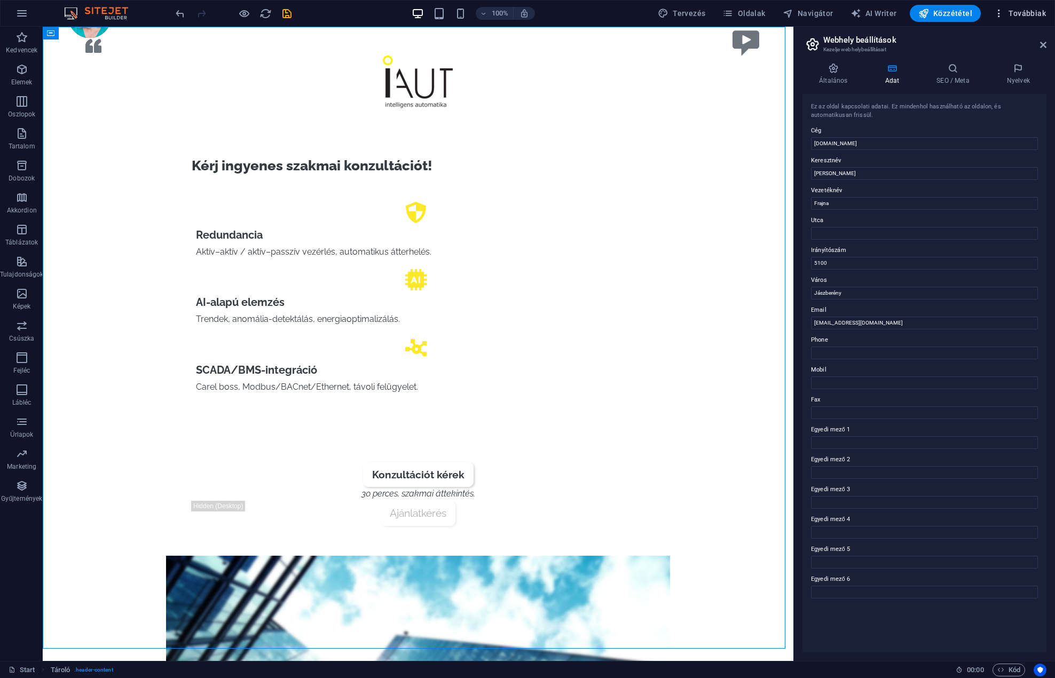
click at [1027, 6] on button "Továbbiak" at bounding box center [1019, 13] width 61 height 17
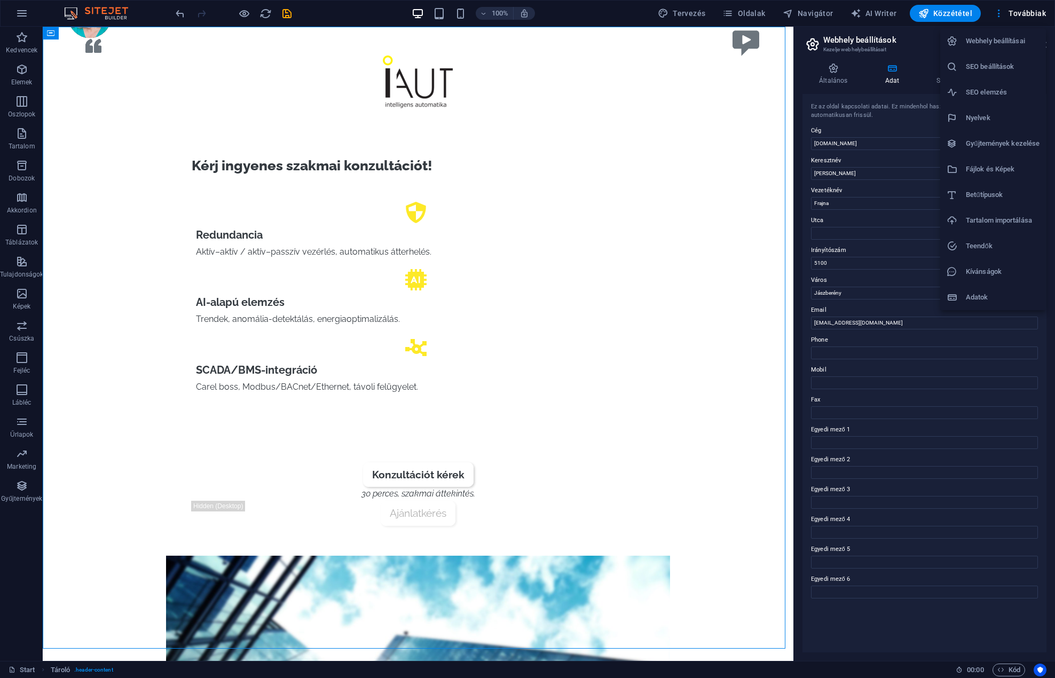
click at [1001, 37] on h6 "Webhely beállításai" at bounding box center [1002, 41] width 74 height 13
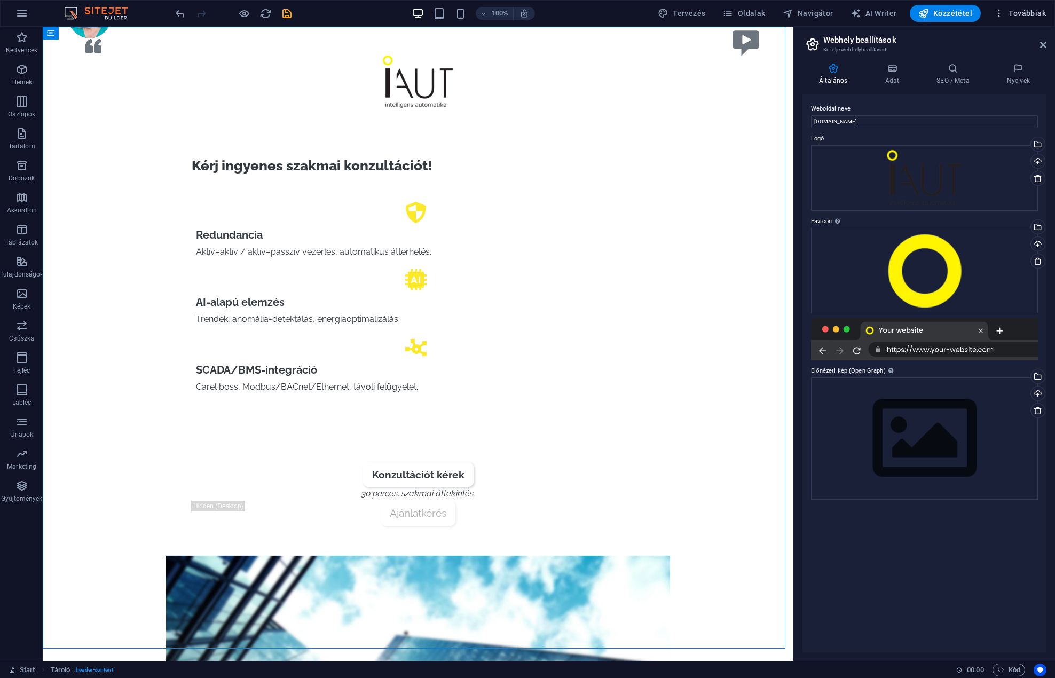
click at [1037, 16] on span "Továbbiak" at bounding box center [1019, 13] width 52 height 11
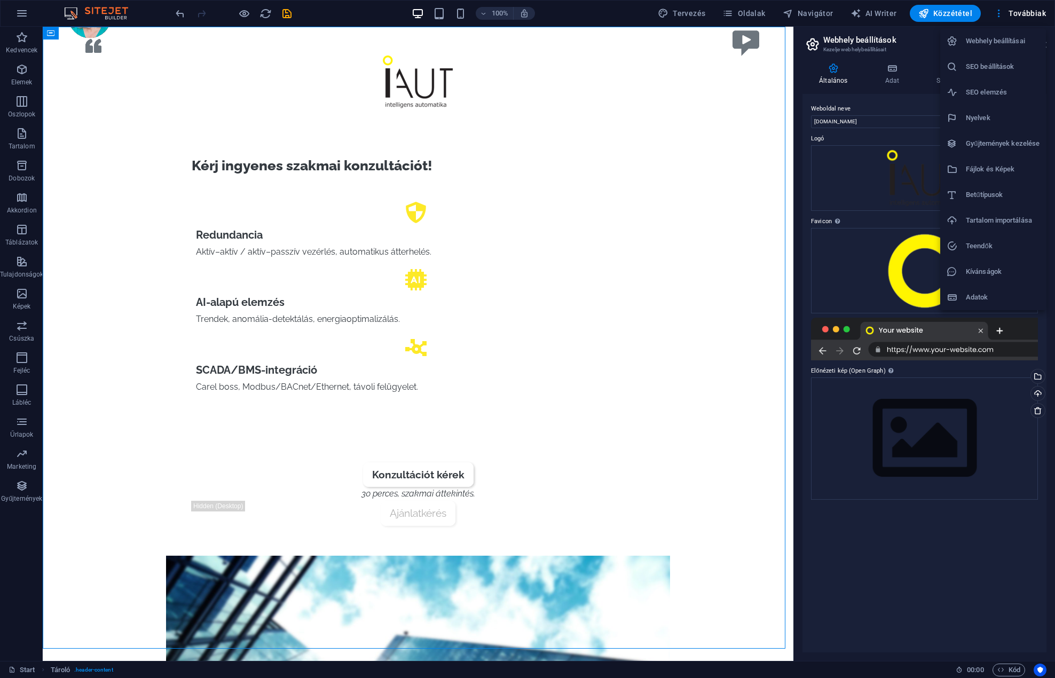
click at [976, 297] on h6 "Adatok" at bounding box center [1002, 297] width 74 height 13
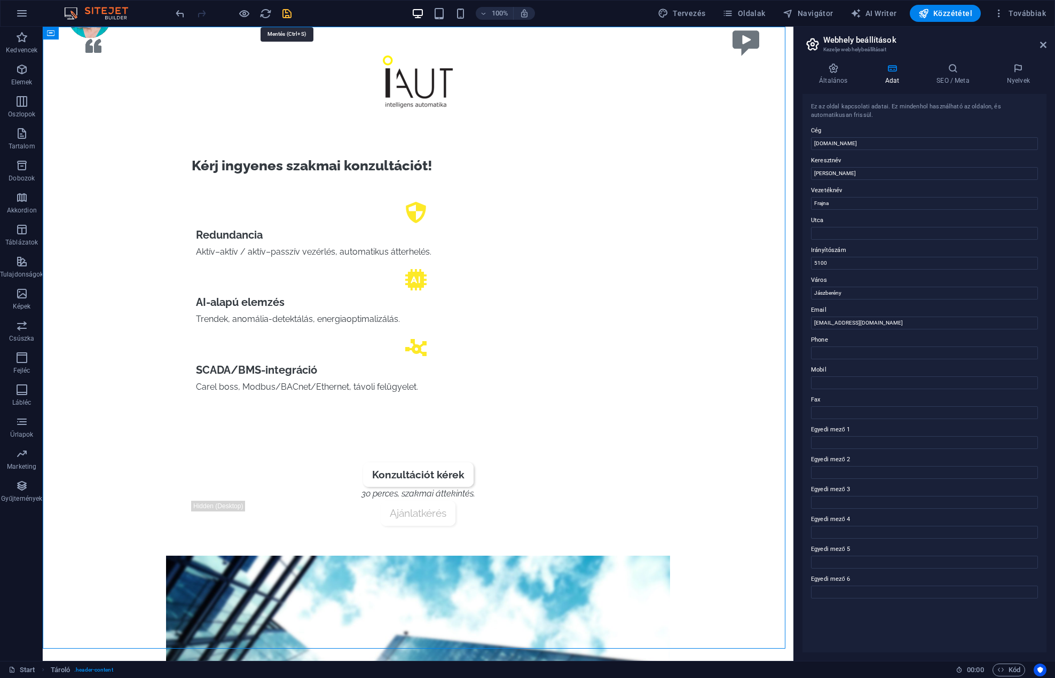
click at [284, 15] on icon "save" at bounding box center [287, 13] width 12 height 12
checkbox input "false"
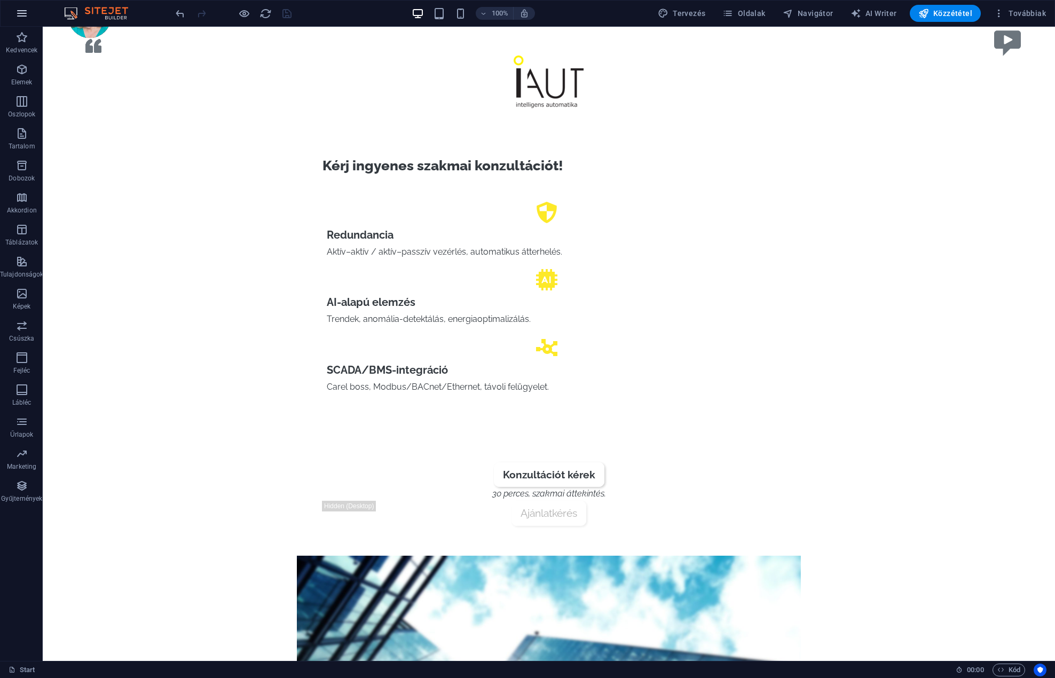
click at [19, 14] on icon "button" at bounding box center [21, 13] width 13 height 13
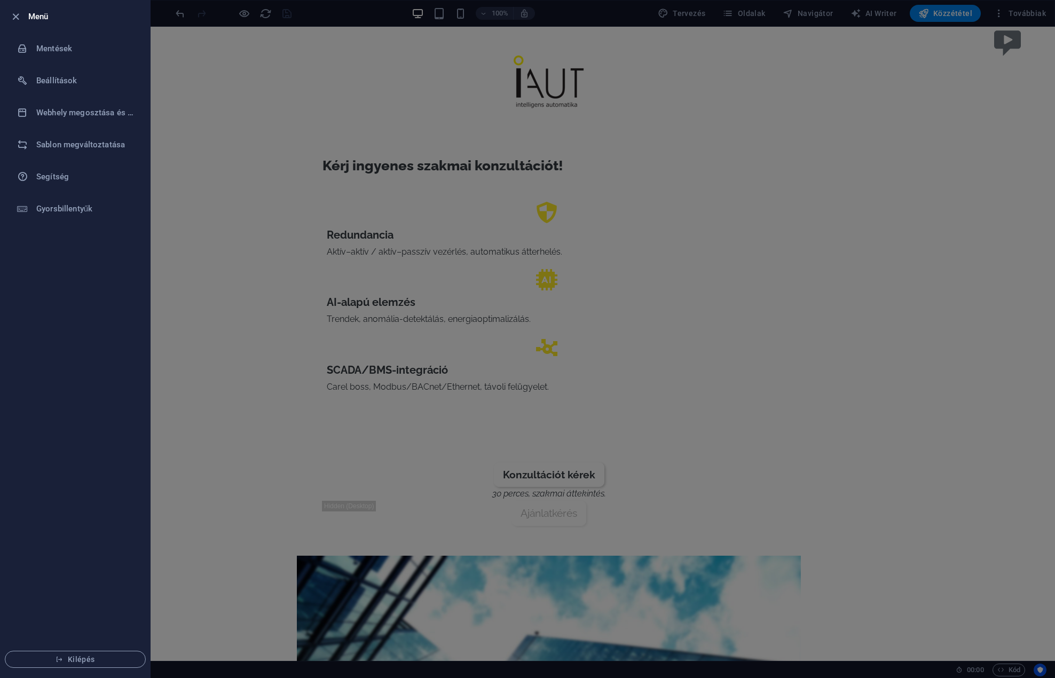
click at [28, 6] on li "Menü" at bounding box center [75, 17] width 149 height 32
click at [54, 79] on h6 "Beállítások" at bounding box center [85, 80] width 99 height 13
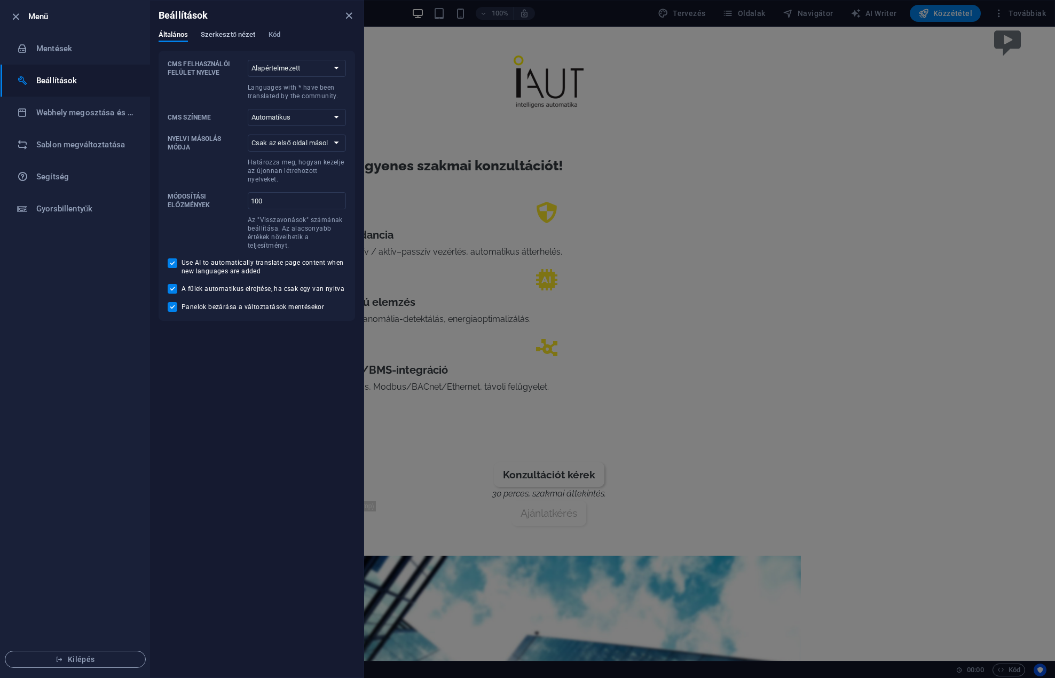
click at [237, 37] on span "Szerkesztő nézet" at bounding box center [228, 35] width 55 height 15
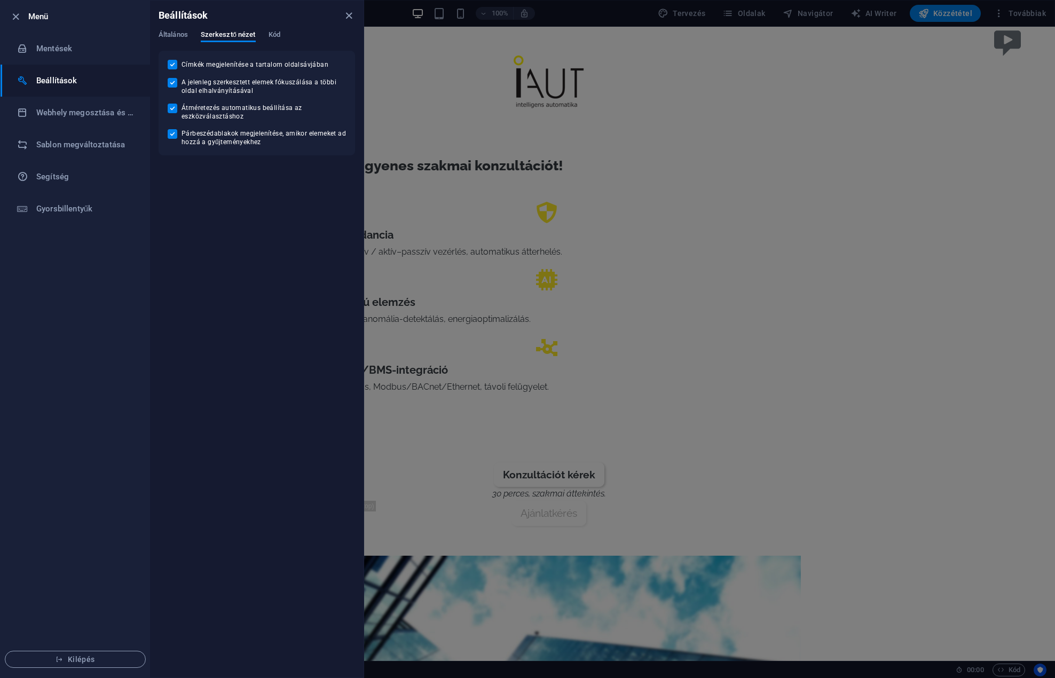
click at [283, 30] on div "Általános Szerkesztő nézet Kód" at bounding box center [257, 40] width 196 height 20
click at [277, 33] on span "Kód" at bounding box center [274, 35] width 12 height 15
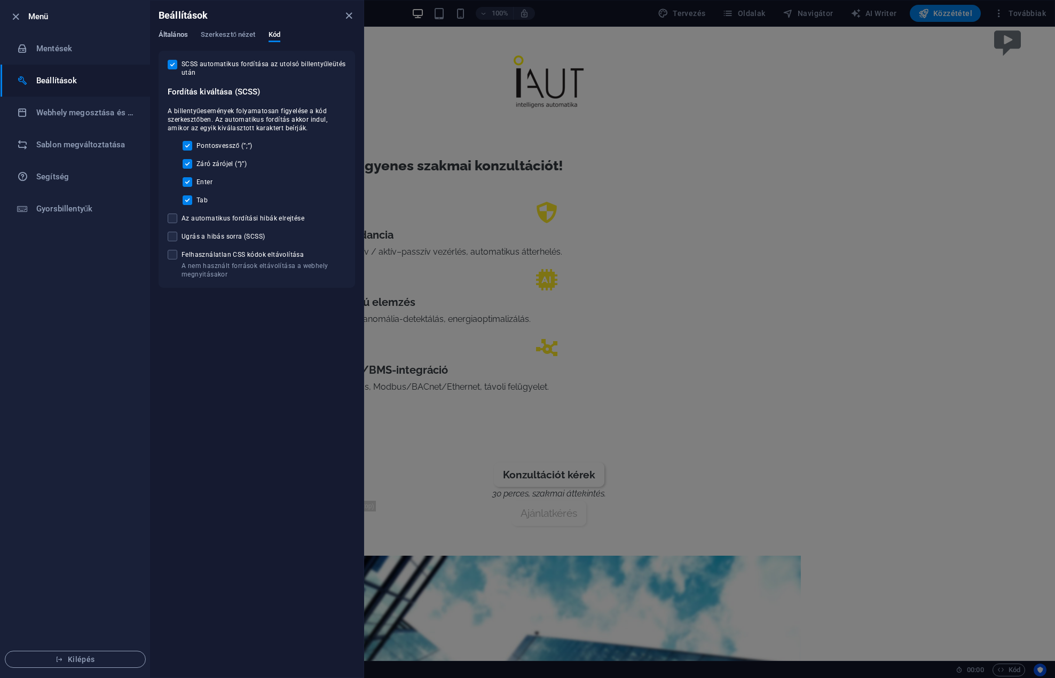
click at [183, 34] on span "Általános" at bounding box center [173, 35] width 29 height 15
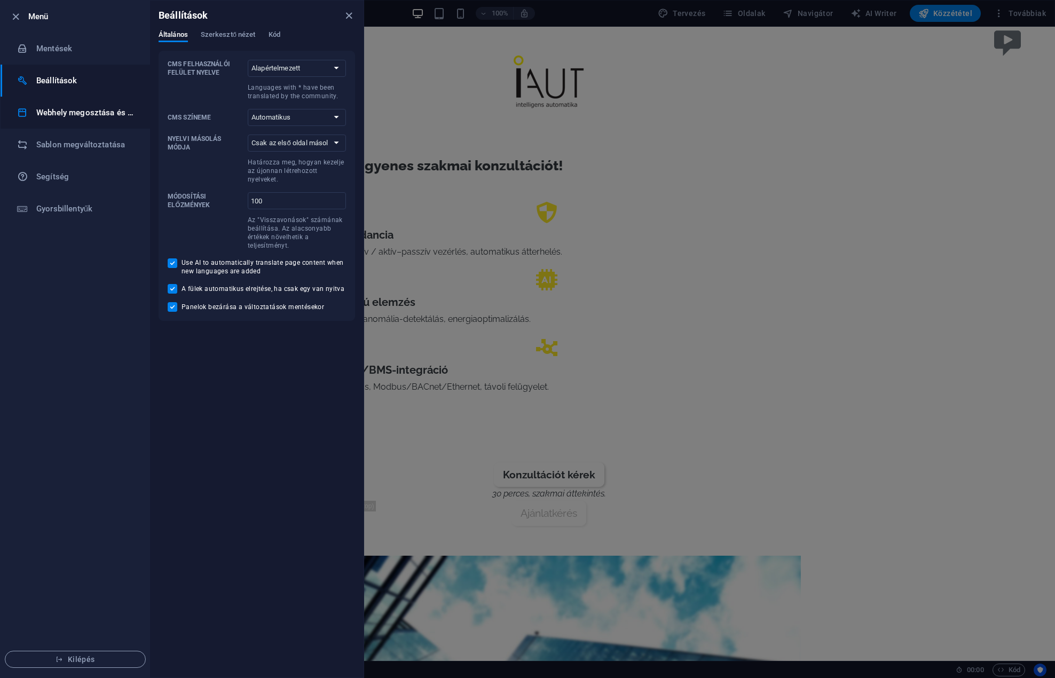
click at [64, 114] on h6 "Webhely megosztása és másolása" at bounding box center [85, 112] width 99 height 13
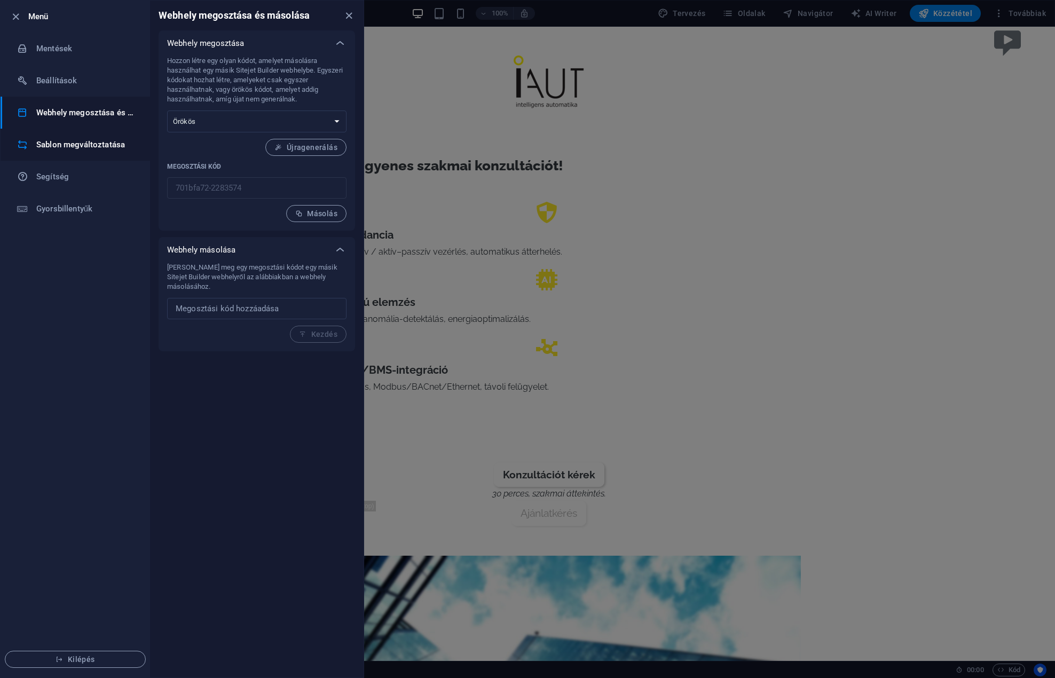
click at [69, 147] on h6 "Sablon megváltoztatása" at bounding box center [85, 144] width 99 height 13
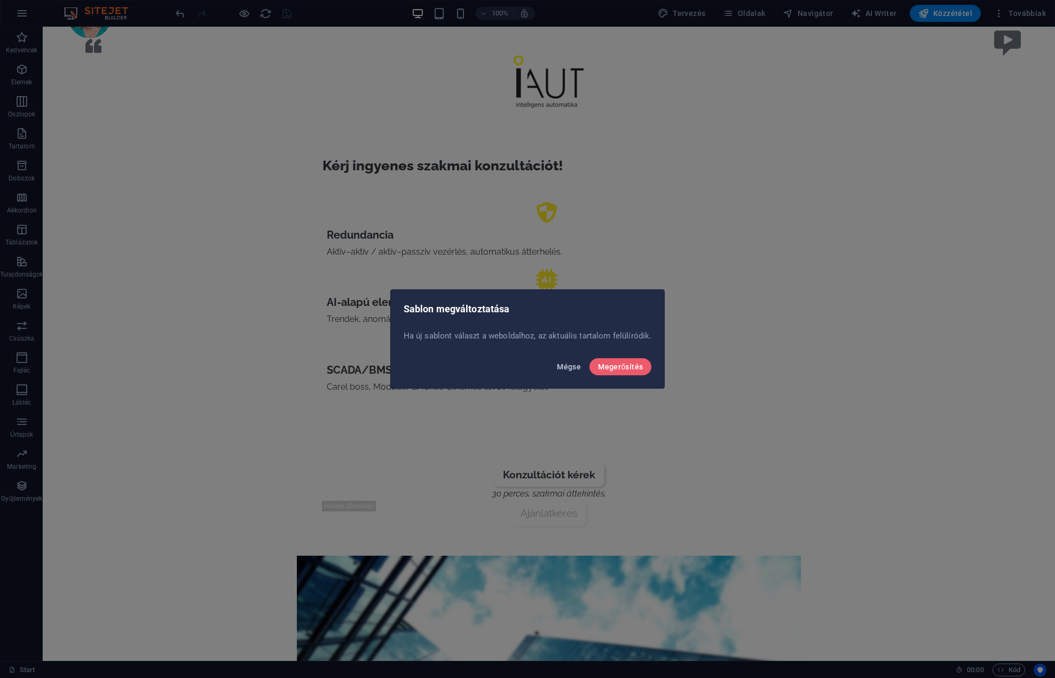
click at [559, 366] on span "Mégse" at bounding box center [569, 366] width 24 height 9
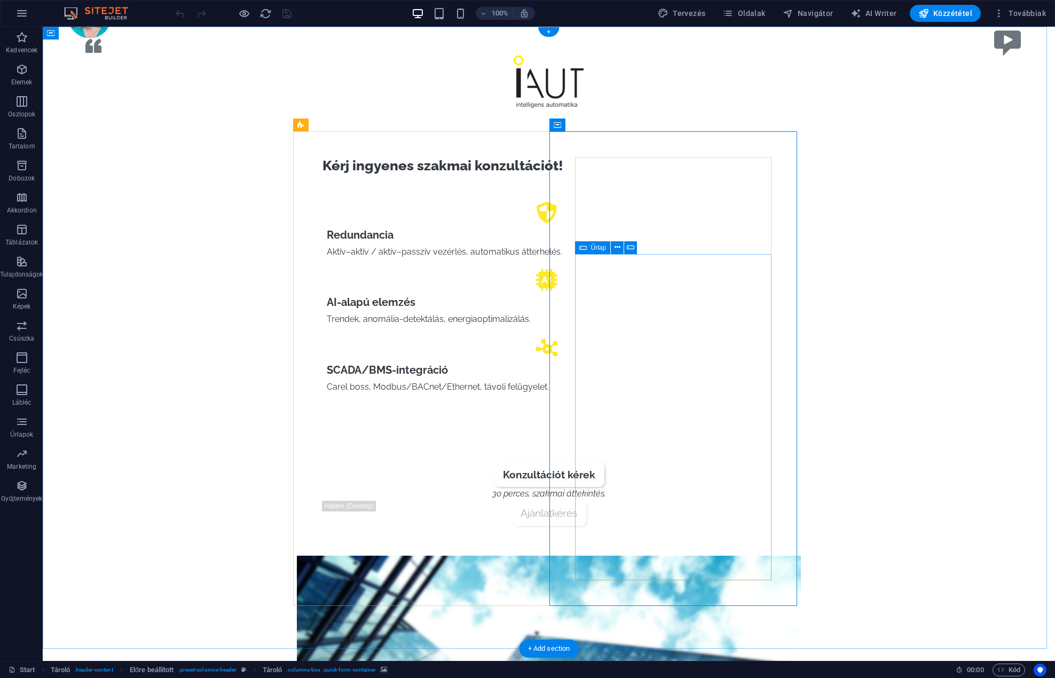
select select "px"
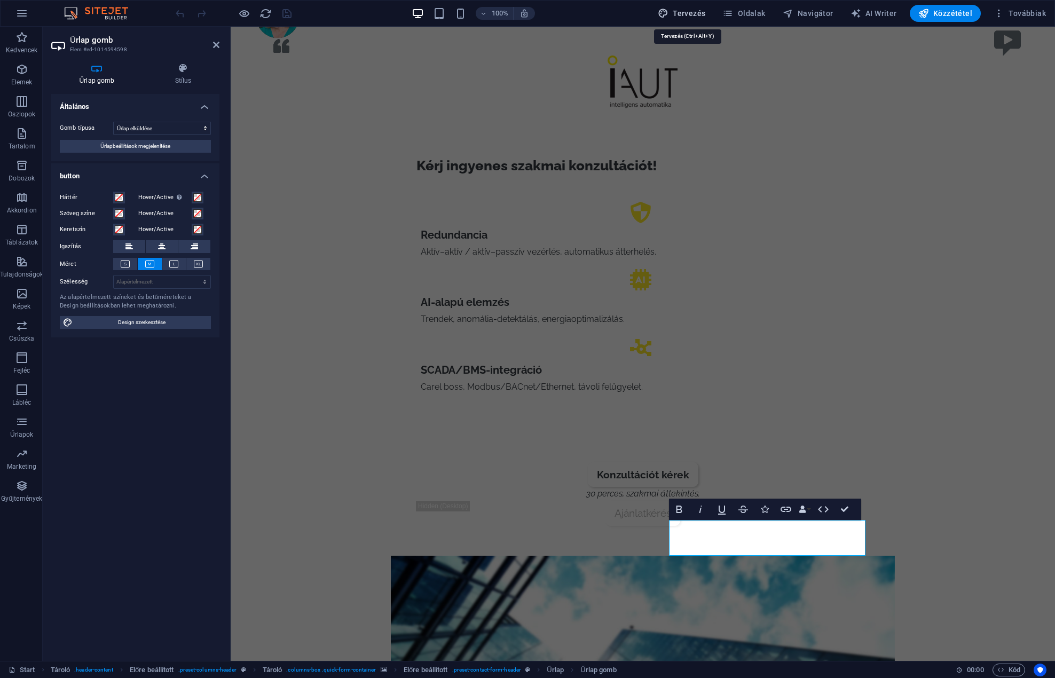
click at [689, 9] on span "Tervezés" at bounding box center [682, 13] width 48 height 11
click at [1029, 12] on span "Továbbiak" at bounding box center [1019, 13] width 52 height 11
select select "px"
select select "400"
select select "px"
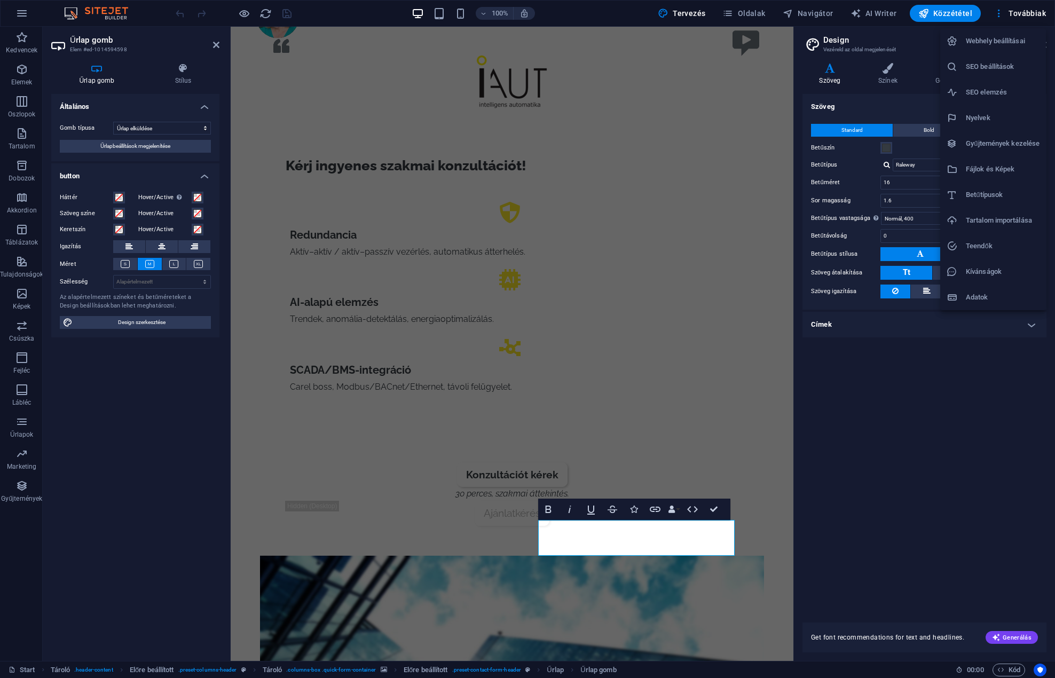
click at [1015, 38] on h6 "Webhely beállításai" at bounding box center [1002, 41] width 74 height 13
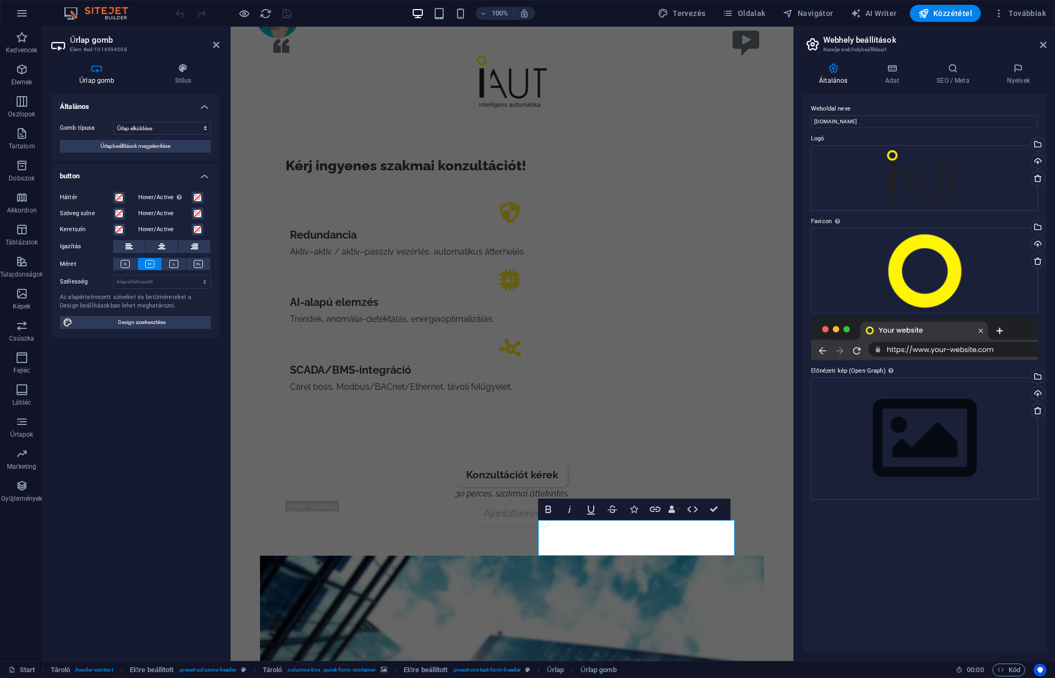
click at [659, 193] on div "Webhely beállításai SEO beállítások SEO elemzés Nyelvek Gyűjtemények kezelése F…" at bounding box center [527, 341] width 1055 height 671
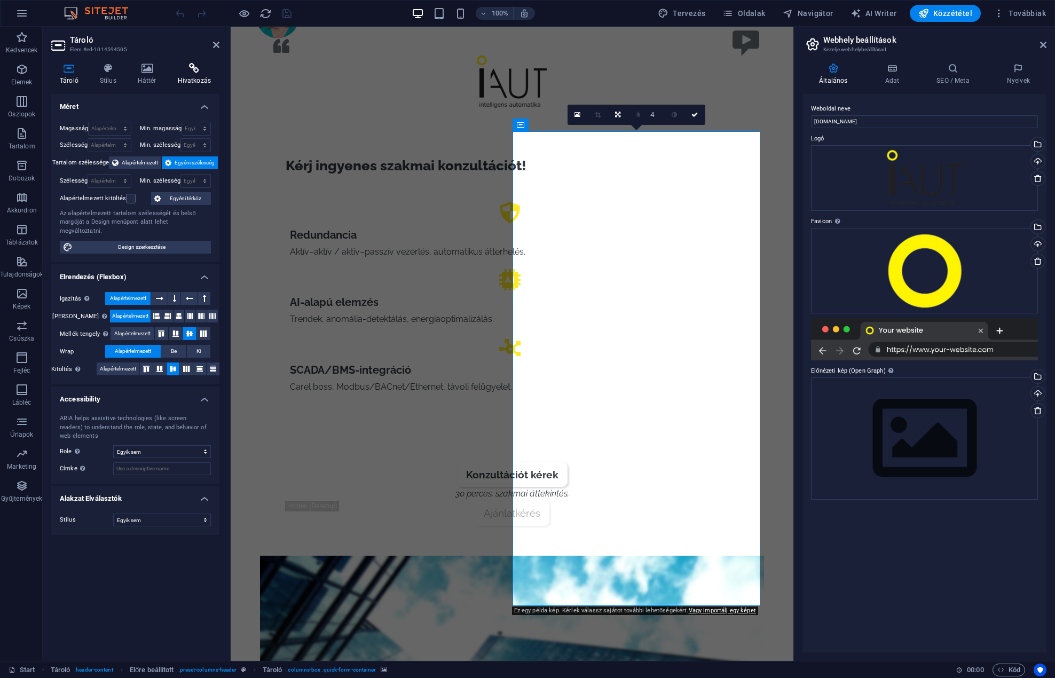
click at [202, 72] on icon at bounding box center [194, 68] width 50 height 11
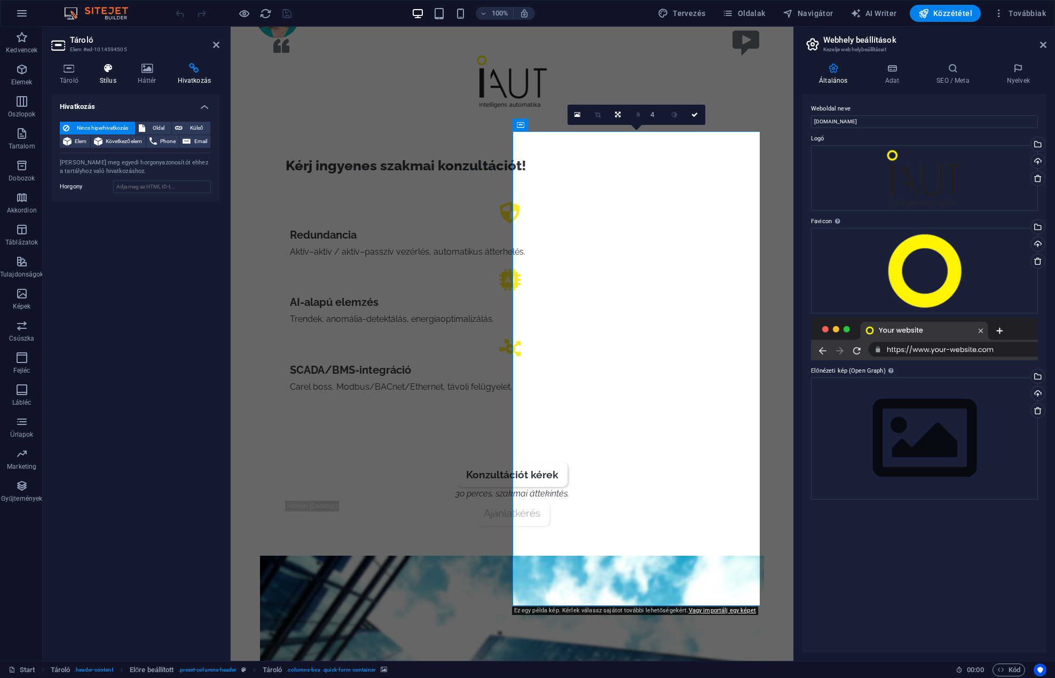
click at [115, 72] on icon at bounding box center [108, 68] width 34 height 11
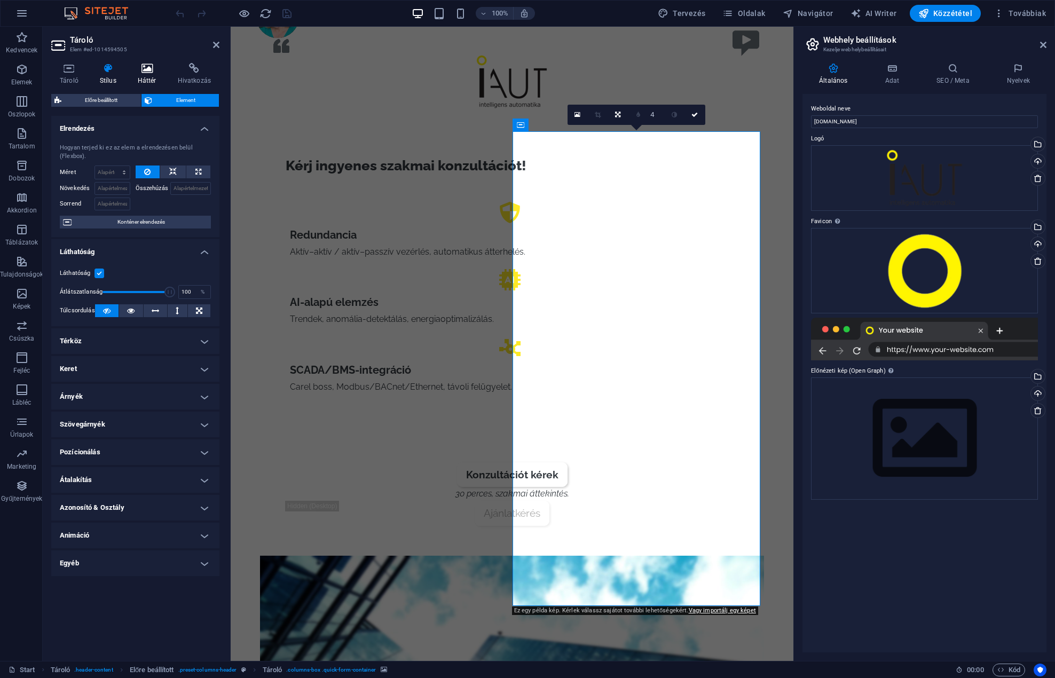
click at [140, 69] on icon at bounding box center [147, 68] width 36 height 11
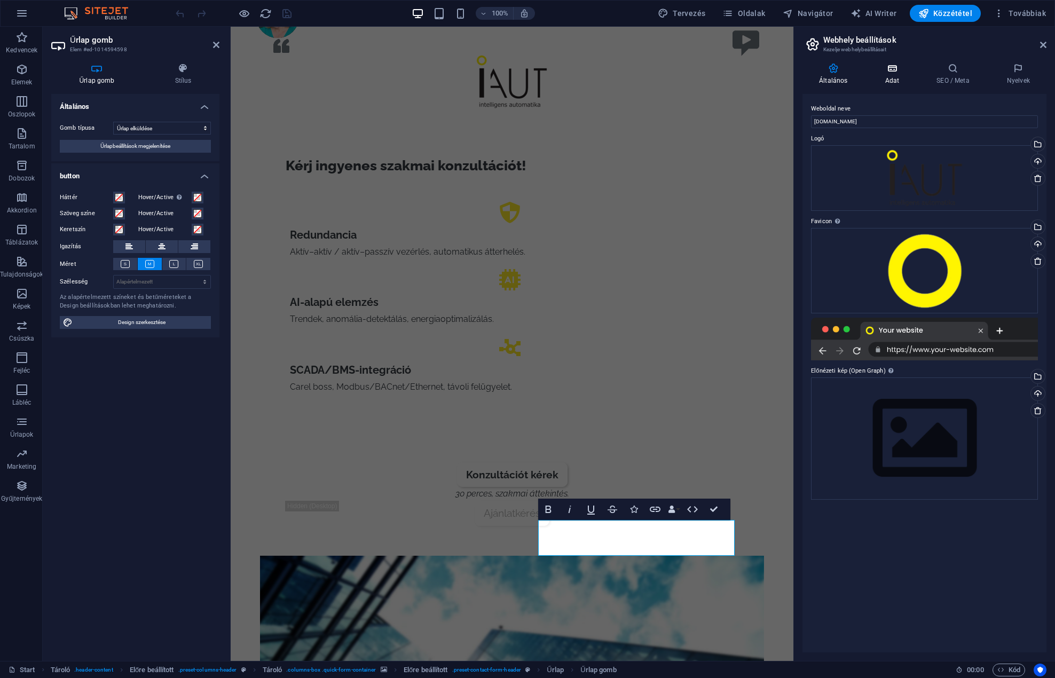
click at [893, 71] on icon at bounding box center [891, 68] width 47 height 11
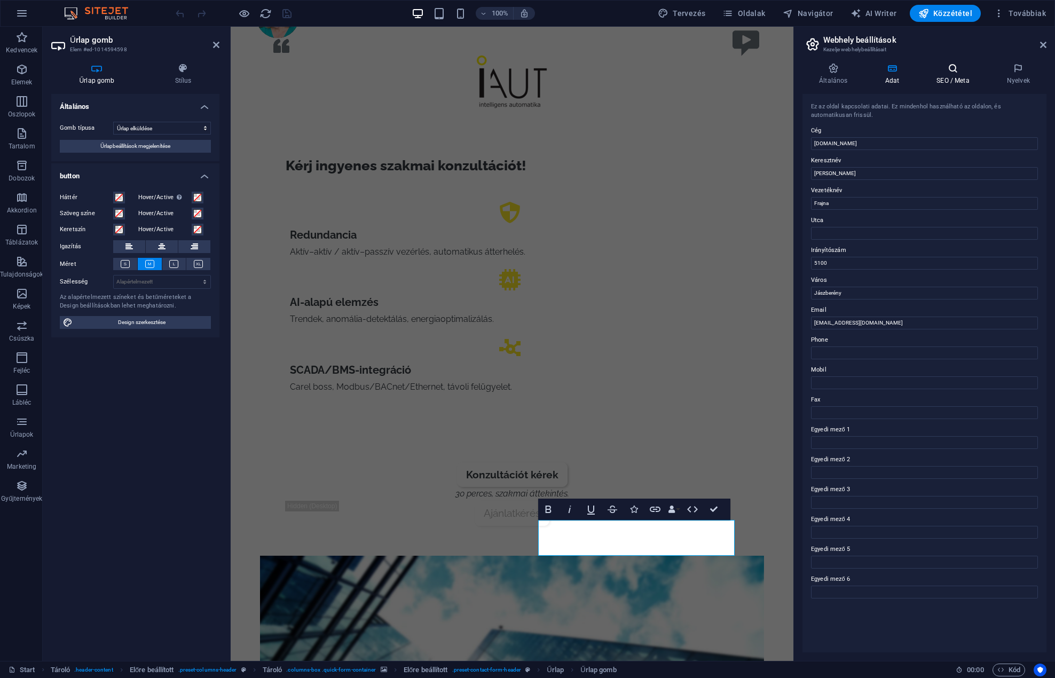
click at [954, 68] on icon at bounding box center [953, 68] width 66 height 11
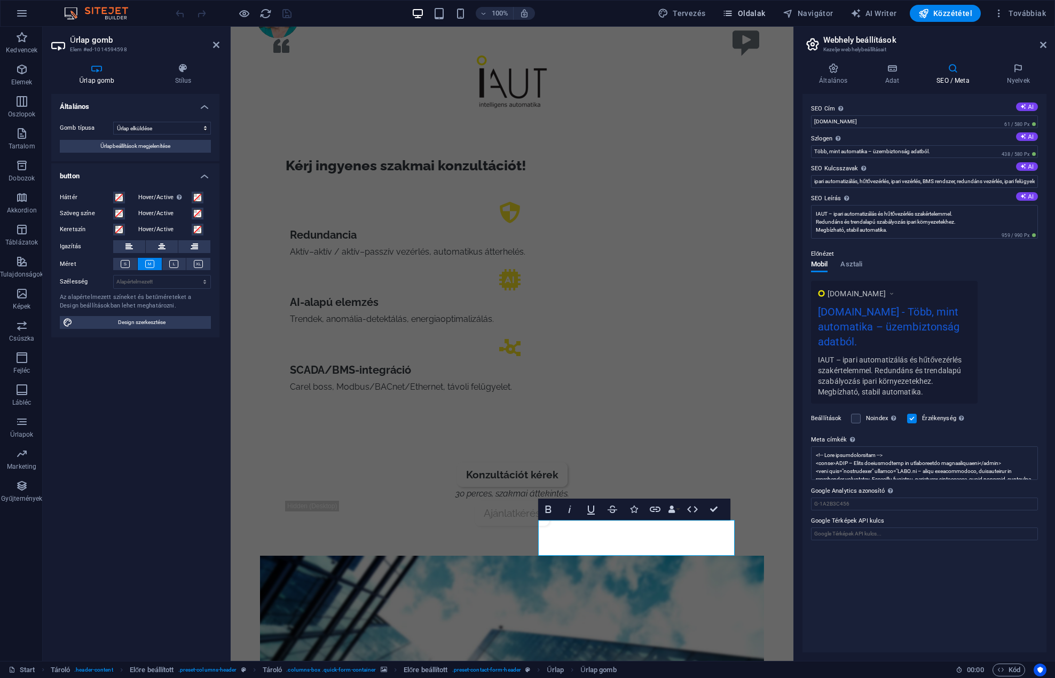
click at [744, 9] on span "Oldalak" at bounding box center [743, 13] width 43 height 11
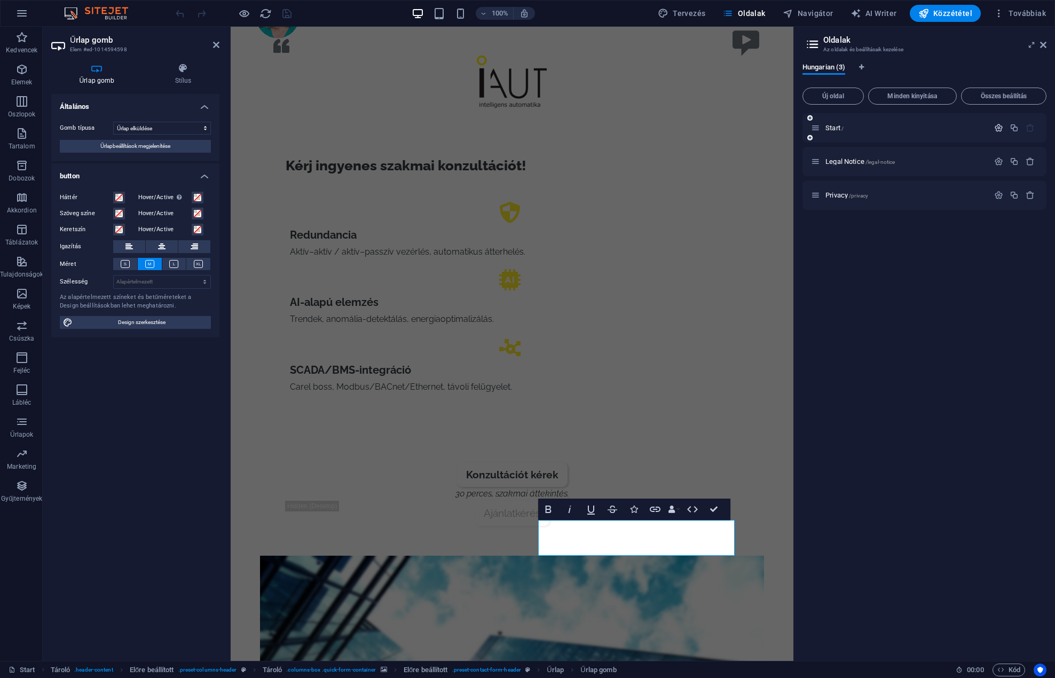
click at [997, 125] on icon "button" at bounding box center [998, 127] width 9 height 9
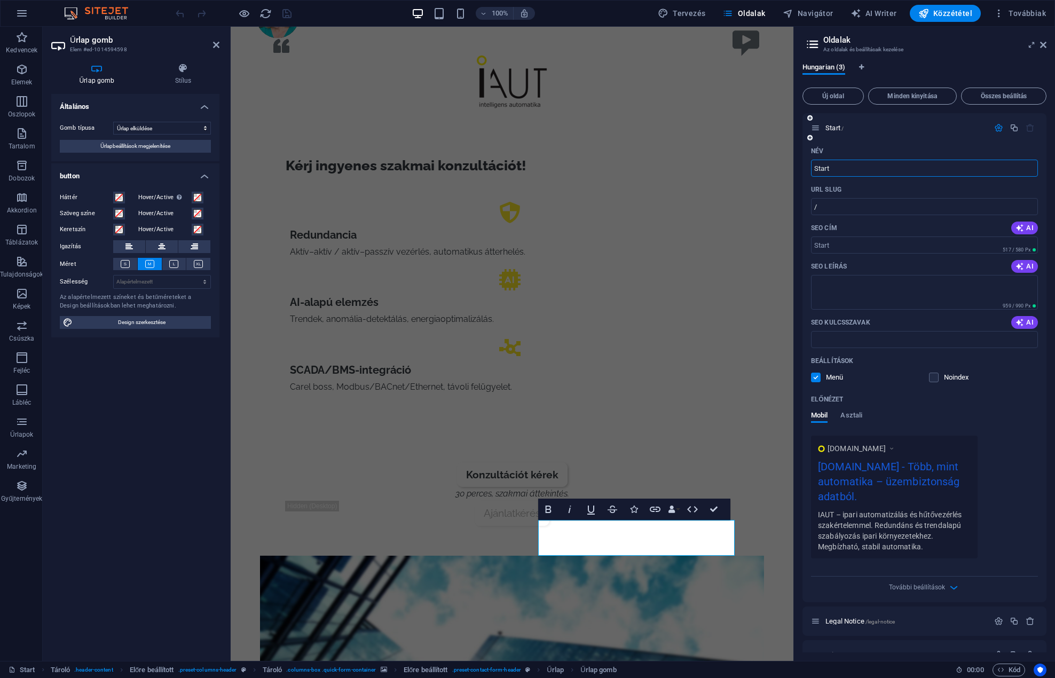
click at [892, 173] on input "Start" at bounding box center [924, 168] width 227 height 17
type input "index"
click at [853, 416] on span "Asztali" at bounding box center [851, 416] width 22 height 15
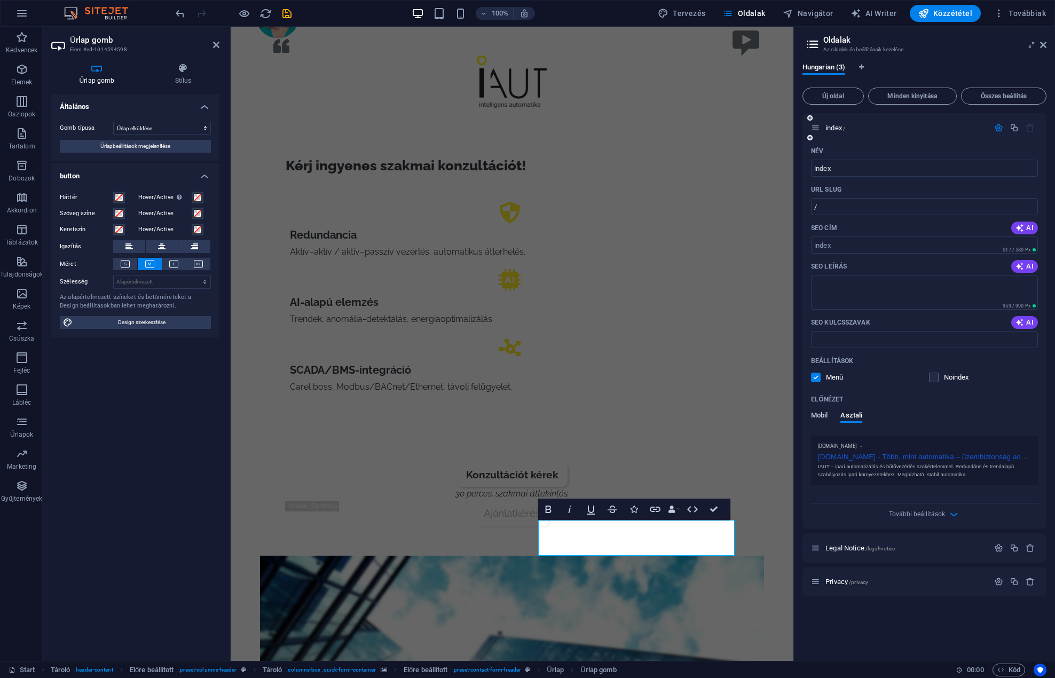
click at [817, 411] on span "Mobil" at bounding box center [819, 416] width 17 height 15
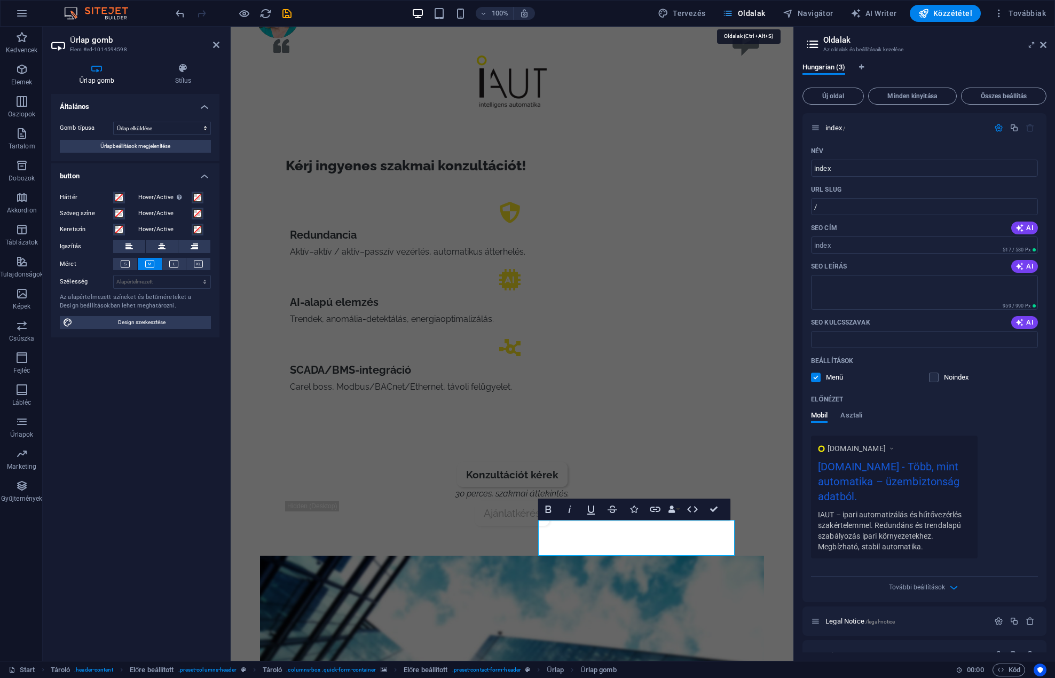
click at [758, 9] on span "Oldalak" at bounding box center [743, 13] width 43 height 11
click at [854, 617] on span "Legal Notice /legal-notice" at bounding box center [859, 621] width 69 height 8
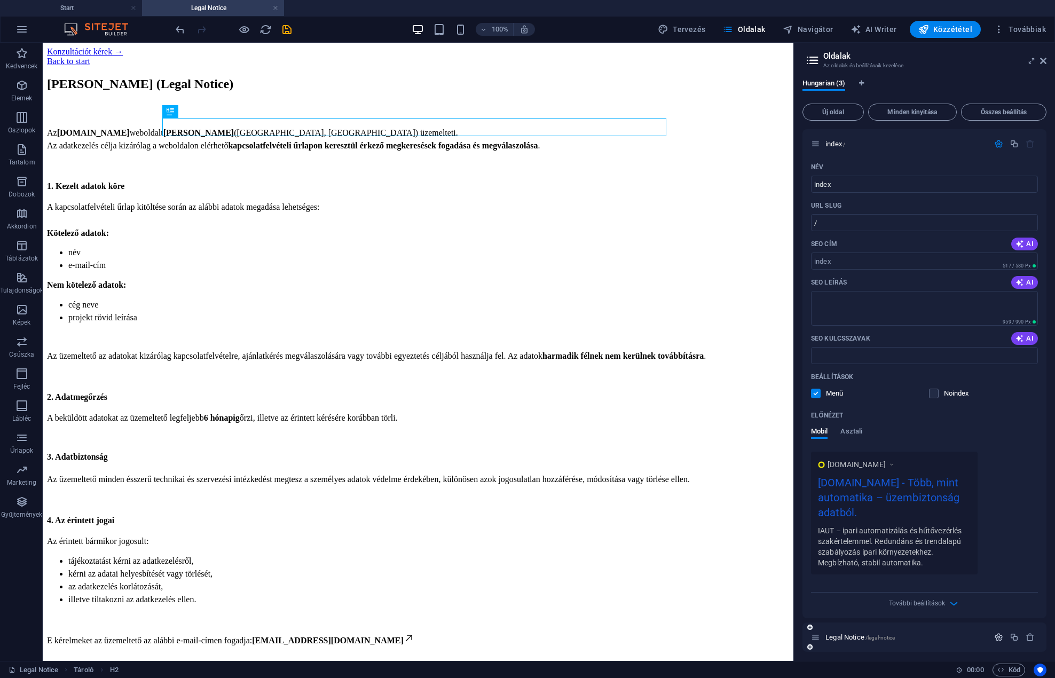
click at [996, 632] on icon "button" at bounding box center [998, 636] width 9 height 9
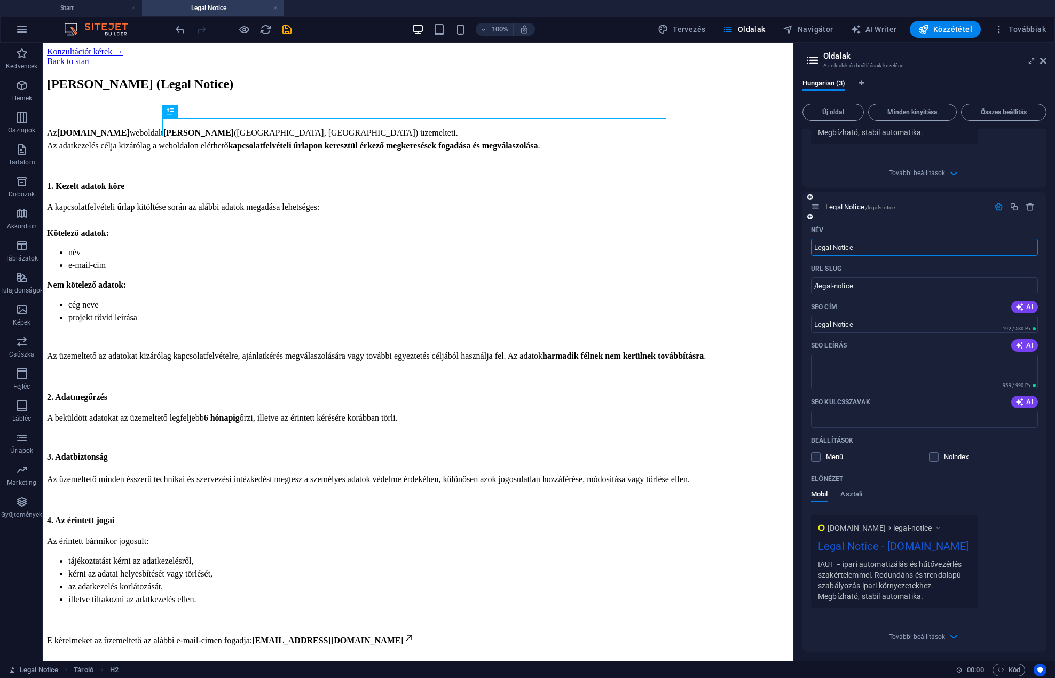
scroll to position [453, 0]
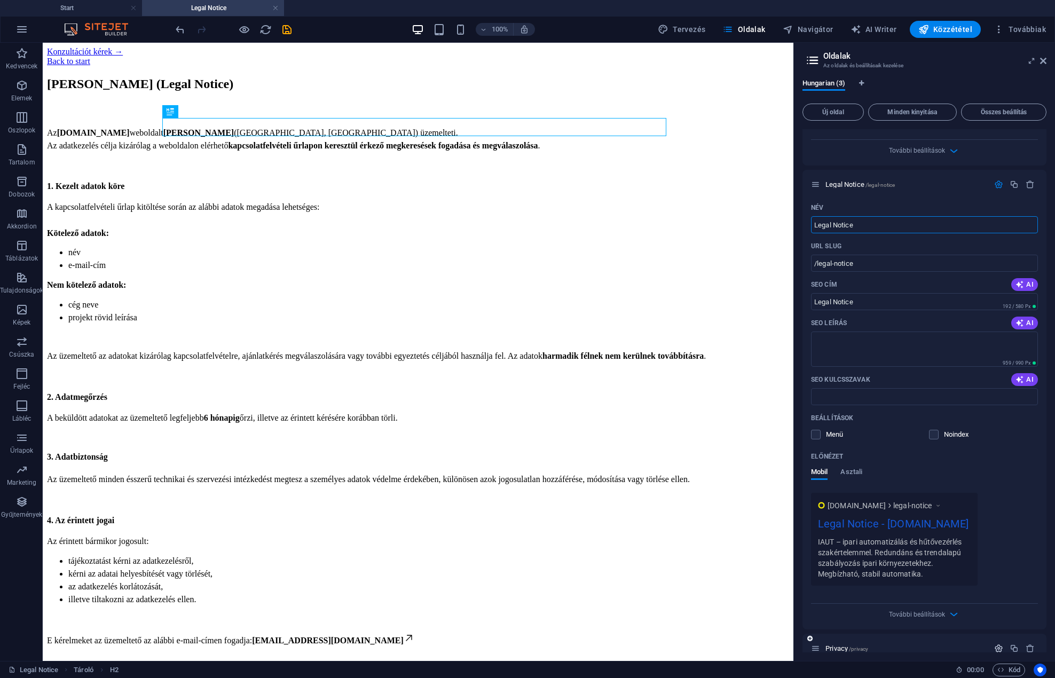
click at [1000, 644] on icon "button" at bounding box center [998, 648] width 9 height 9
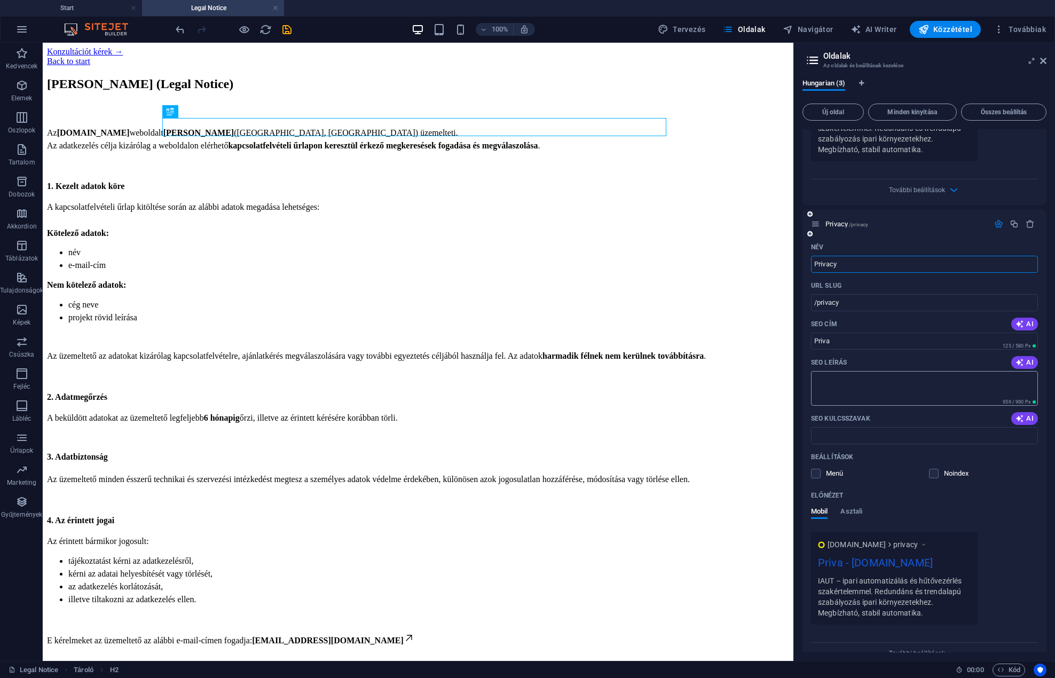
scroll to position [882, 0]
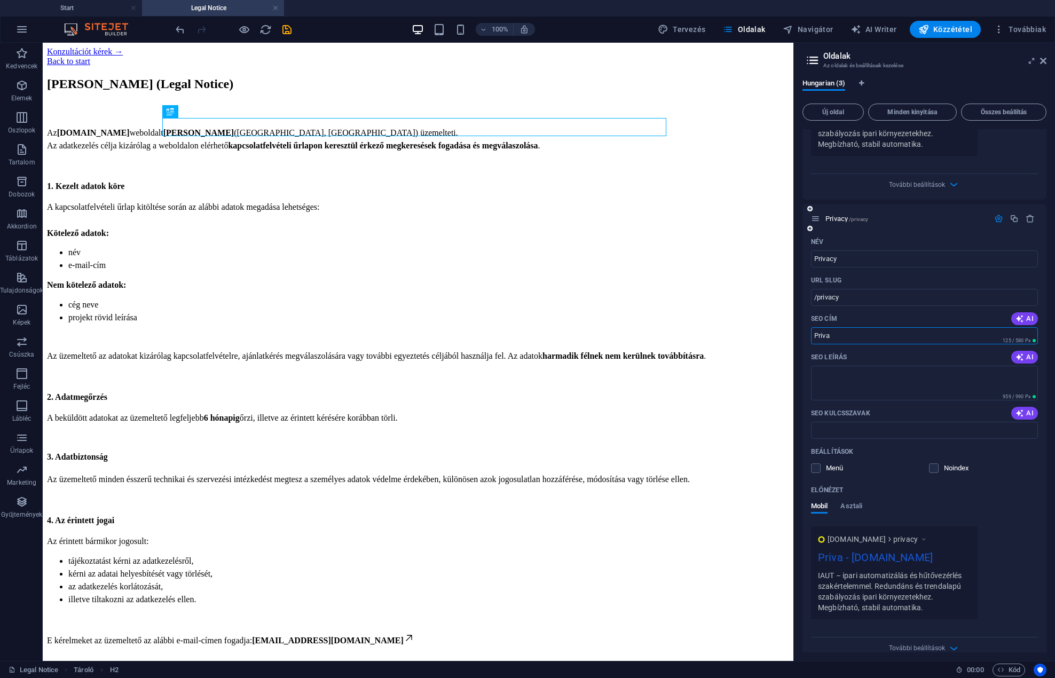
click at [849, 327] on input "Priva" at bounding box center [924, 335] width 227 height 17
click at [841, 250] on input "Privacy" at bounding box center [924, 258] width 227 height 17
click at [843, 327] on input "Priva" at bounding box center [924, 335] width 227 height 17
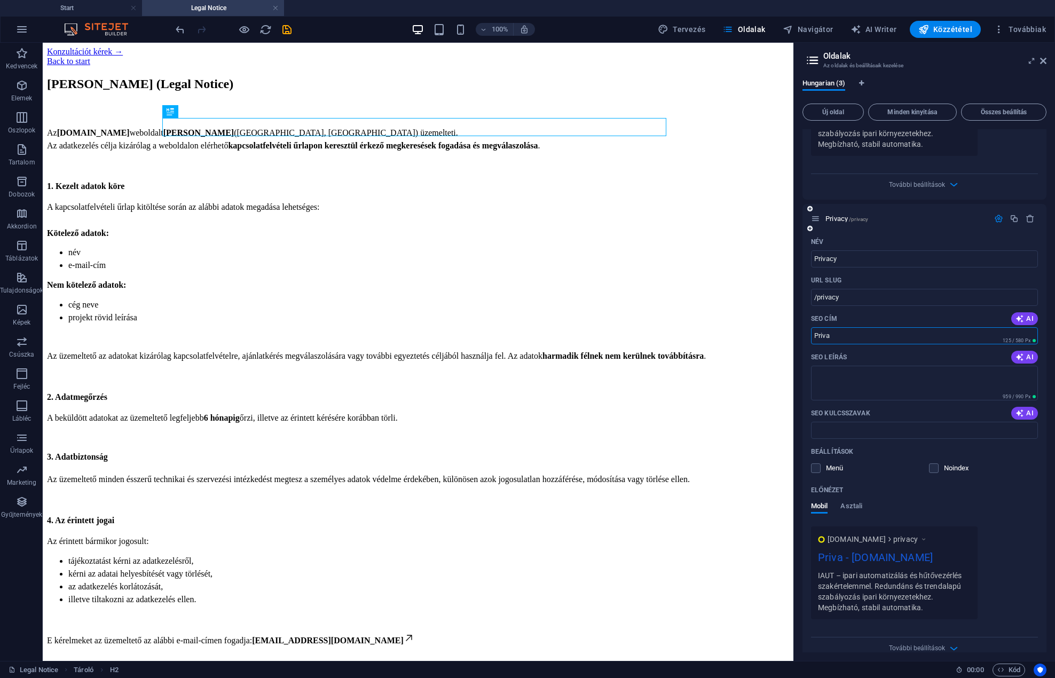
paste input "cy"
type input "Privacy"
click at [1023, 353] on span "AI" at bounding box center [1024, 357] width 18 height 9
type textarea "Fedezze fel adatvédelmi tájékoztatónkat! Tudja meg, hogyan védjük személyes ada…"
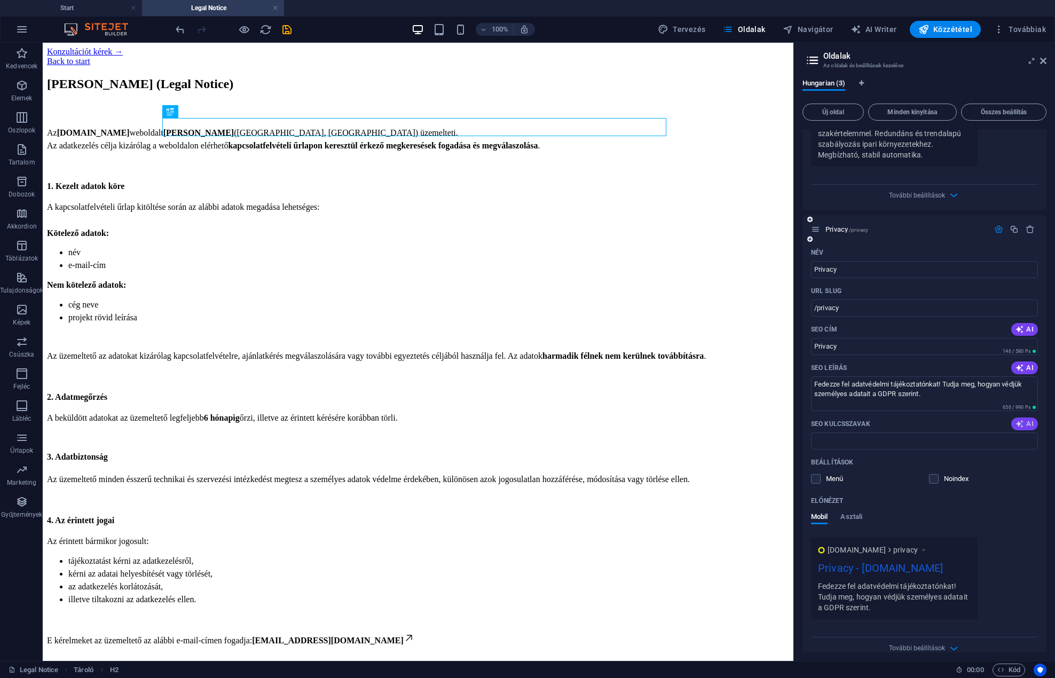
click at [1024, 419] on span "AI" at bounding box center [1024, 423] width 18 height 9
type input "adatvédelmi tájékoztató, személyes adatok védelme, GDPR, adatkezelés jogalapja,…"
click at [997, 225] on icon "button" at bounding box center [998, 229] width 9 height 9
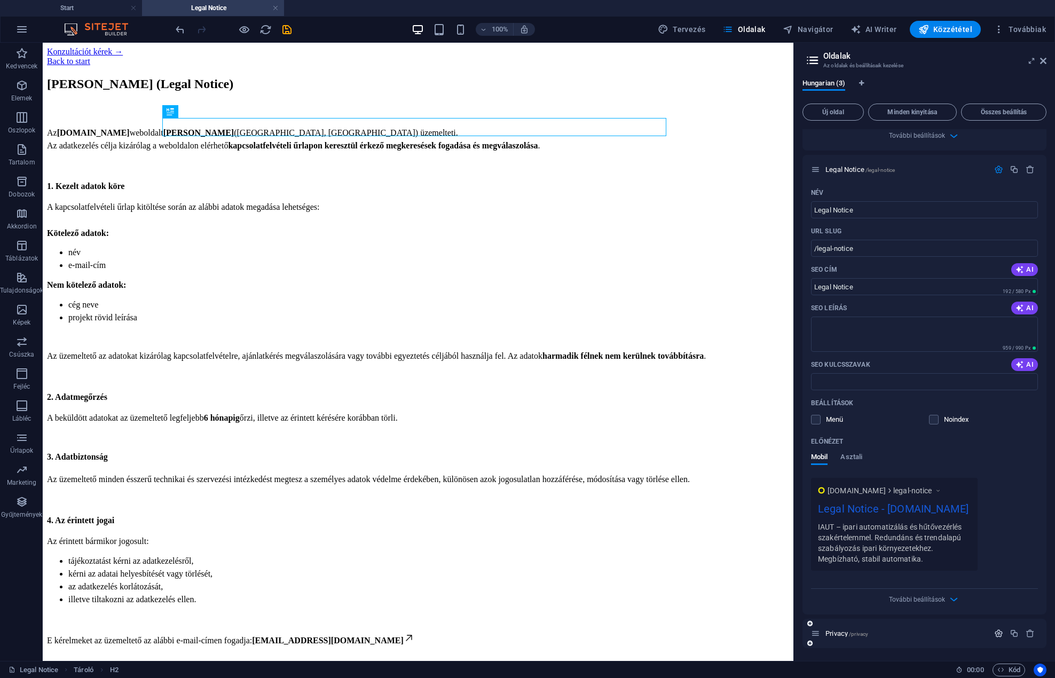
scroll to position [453, 0]
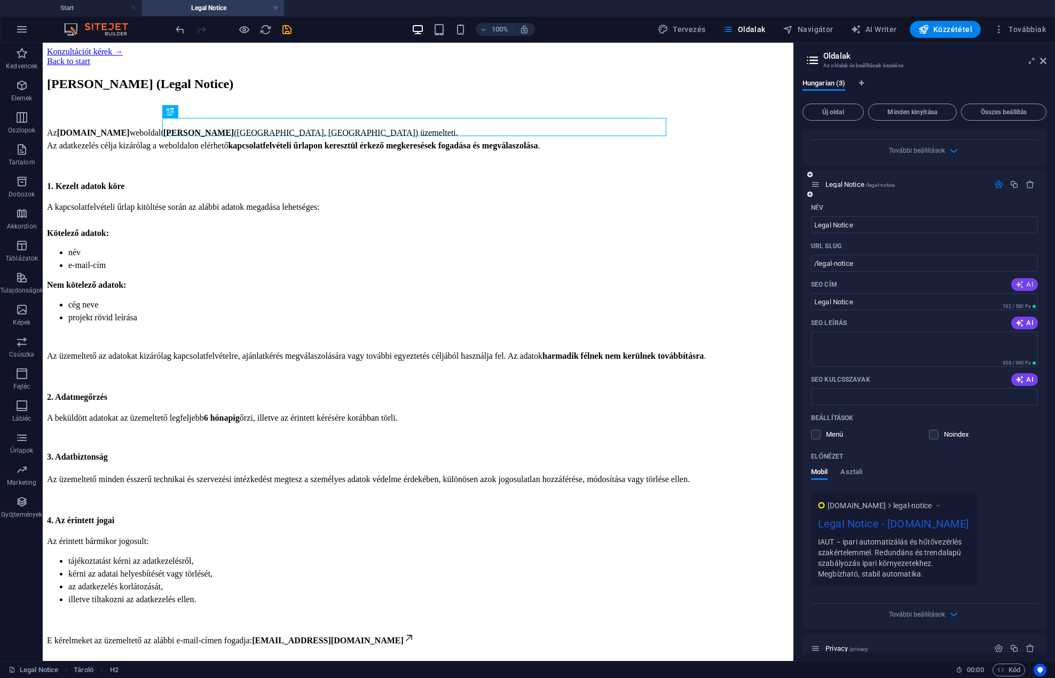
click at [1020, 280] on icon "button" at bounding box center [1019, 284] width 9 height 9
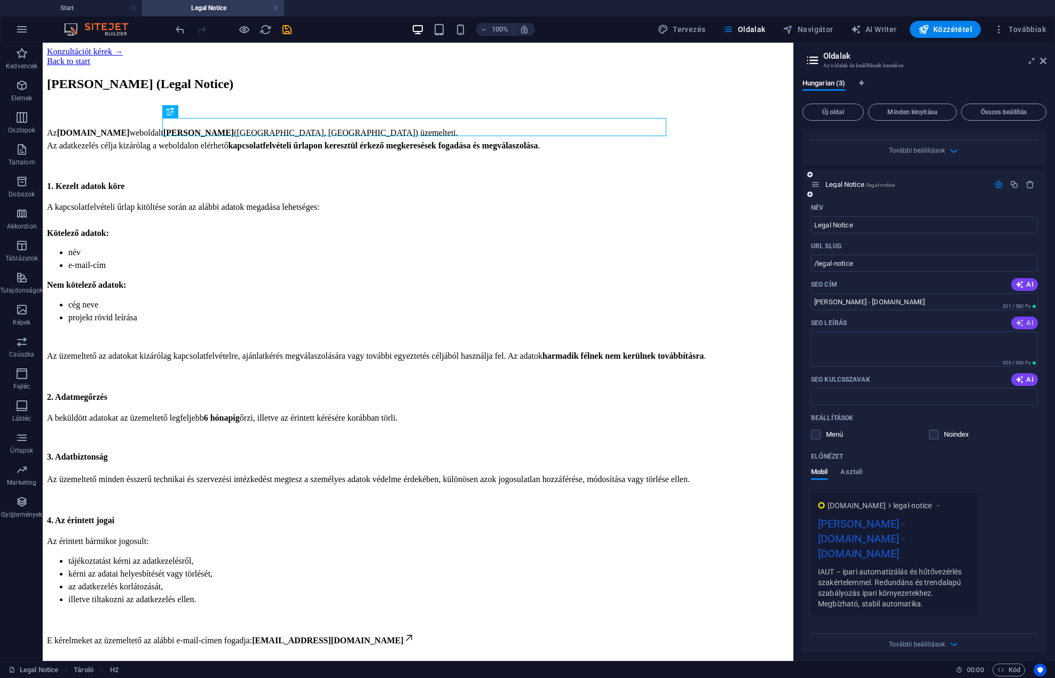
type input "[PERSON_NAME] - [DOMAIN_NAME]"
click at [1023, 319] on span "AI" at bounding box center [1024, 323] width 18 height 9
type textarea "[PERSON_NAME] nyilatkozatunk a személyes adatok védelméről és kezeléséről tájék…"
click at [1018, 375] on icon "button" at bounding box center [1019, 379] width 9 height 9
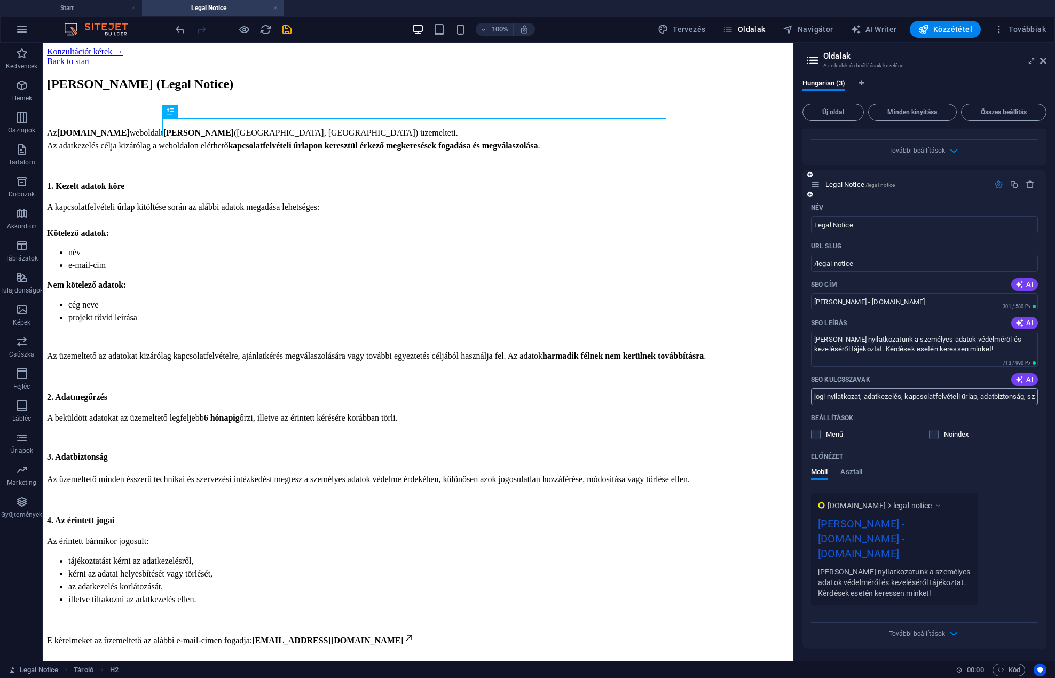
type input "jogi nyilatkozat, adatkezelés, kapcsolatfelvételi űrlap, adatbiztonság, személy…"
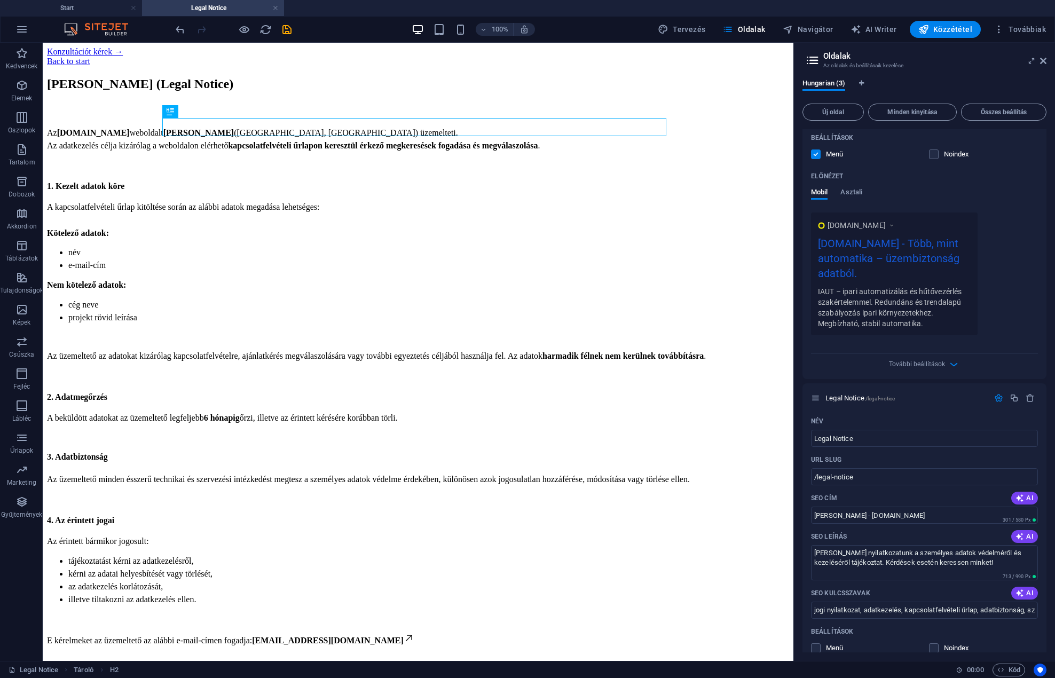
scroll to position [0, 0]
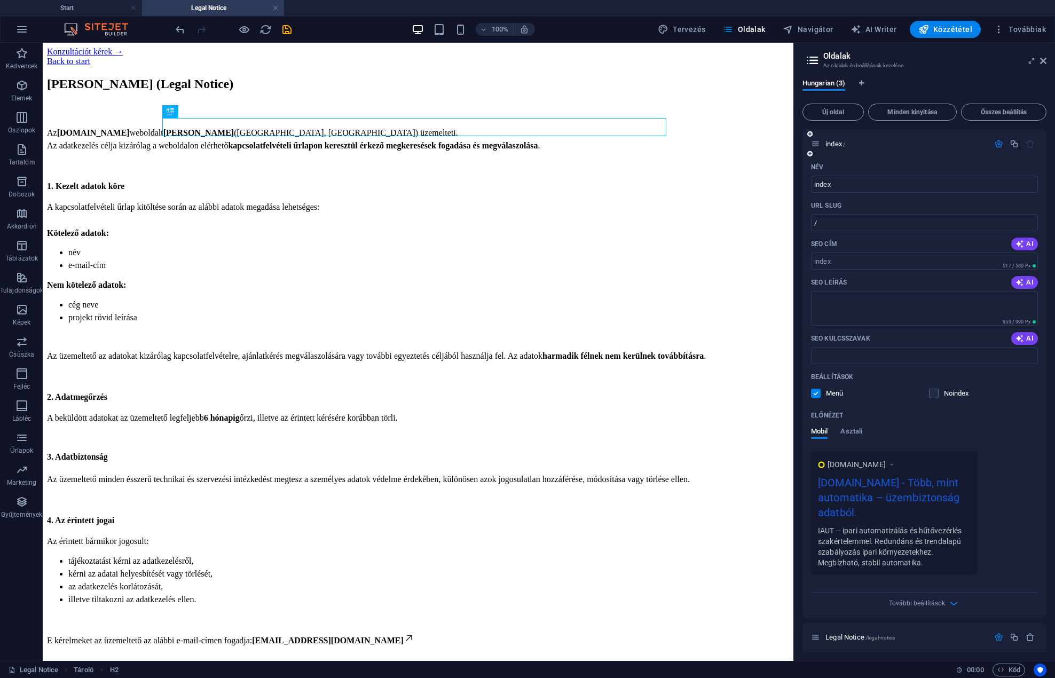
click at [1020, 279] on icon "button" at bounding box center [1019, 282] width 9 height 9
type textarea "Kérj ingyenes konzultációt! AI-alapú hűtésvezérlés, távoli felügyelet és energi…"
click at [1020, 241] on icon "button" at bounding box center [1019, 244] width 9 height 9
type input "Ingyenes konzultáció kérése"
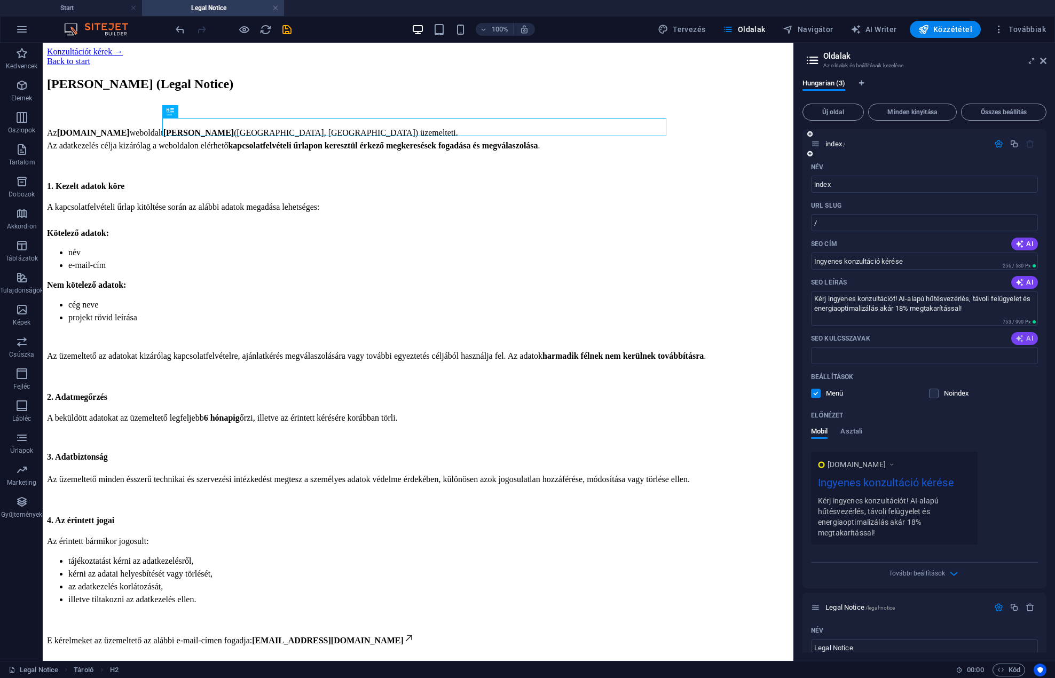
click at [1023, 339] on span "AI" at bounding box center [1024, 338] width 18 height 9
type input "ingyenes szakmai konzultáció, redundancia vezérlés, energiaoptimalizálás, távol…"
click at [1017, 31] on span "Továbbiak" at bounding box center [1019, 29] width 52 height 11
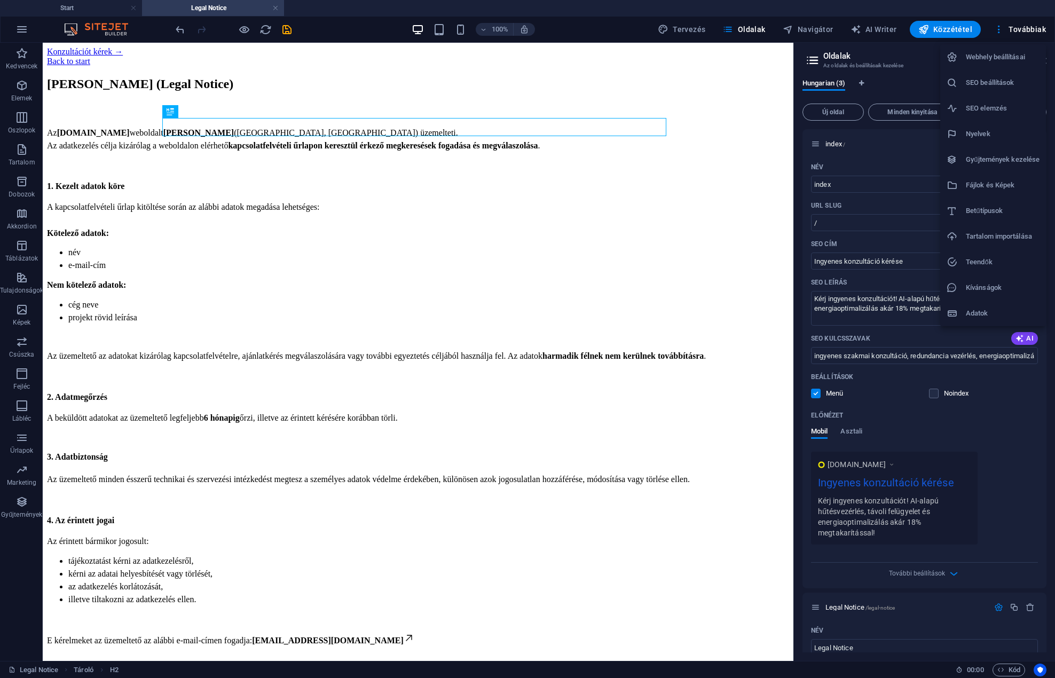
click at [962, 305] on li "Adatok" at bounding box center [993, 313] width 106 height 26
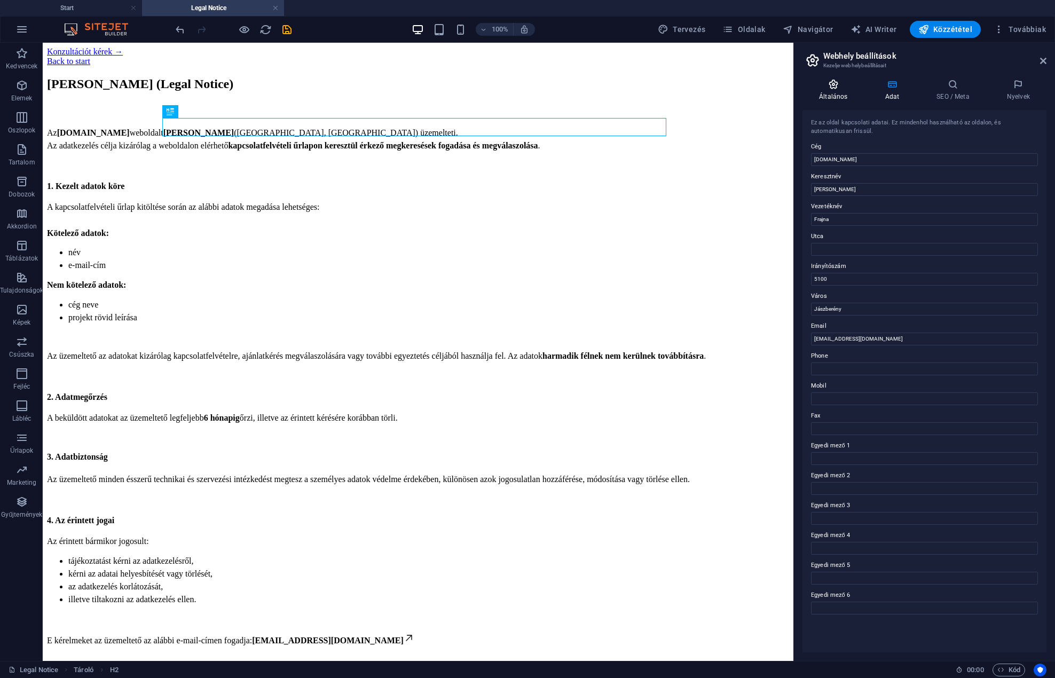
click at [832, 81] on icon at bounding box center [832, 84] width 61 height 11
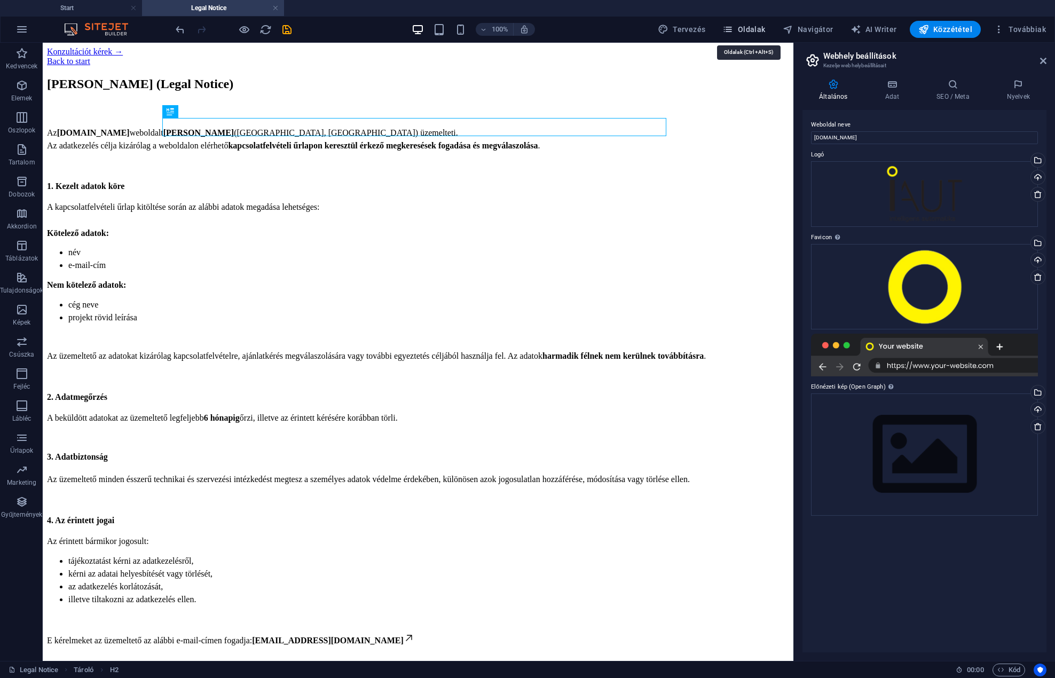
click at [762, 27] on span "Oldalak" at bounding box center [743, 29] width 43 height 11
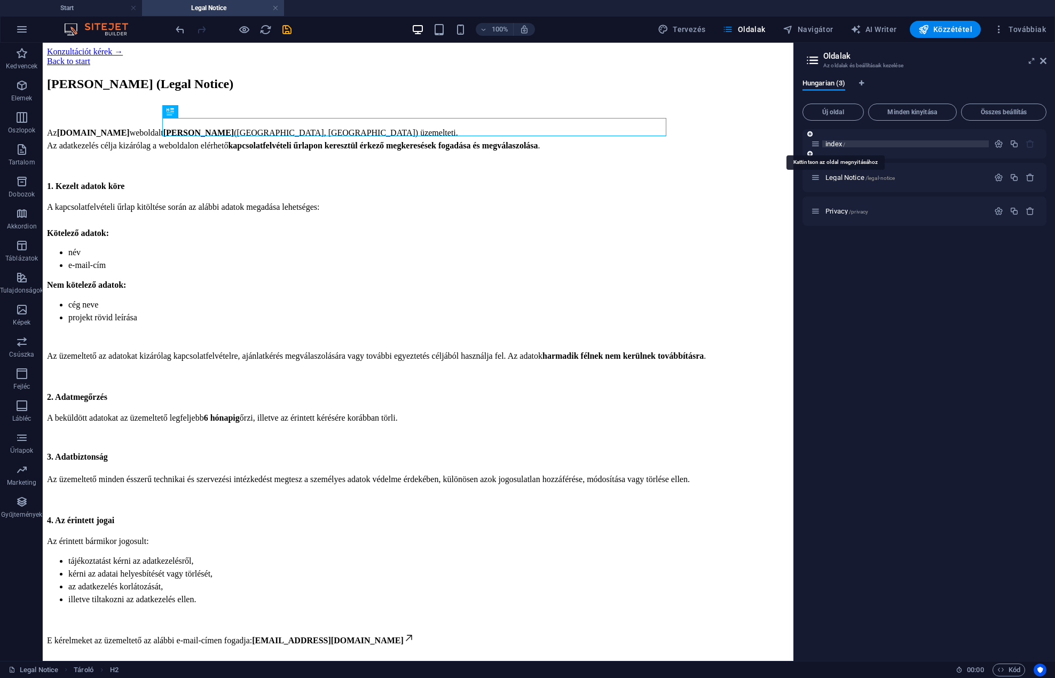
click at [830, 142] on span "index /" at bounding box center [835, 144] width 20 height 8
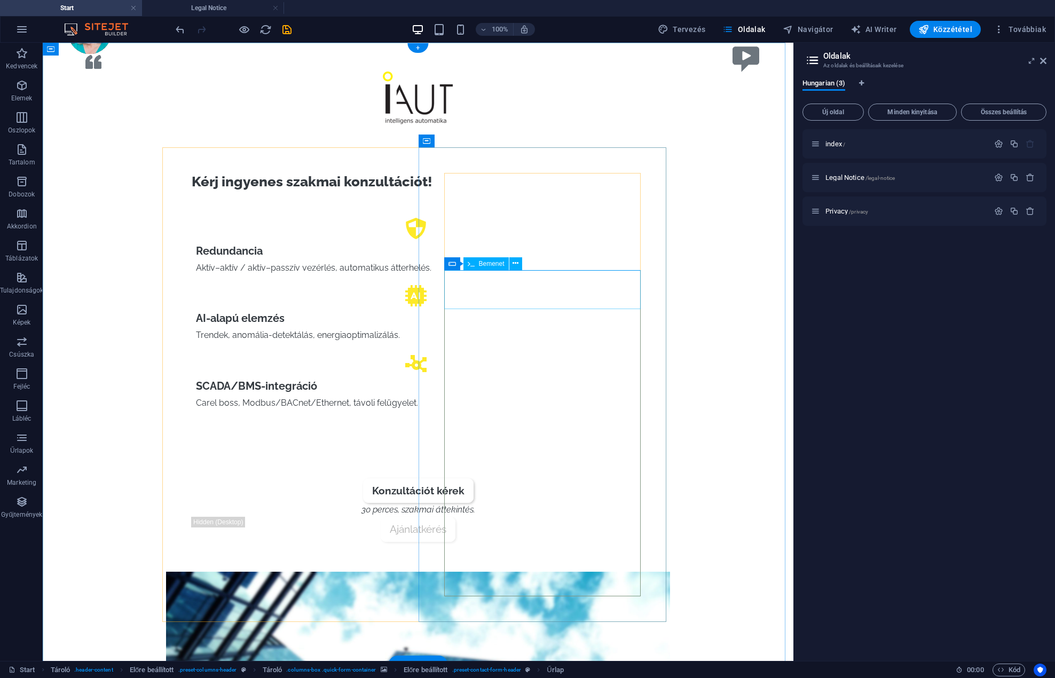
click at [514, 263] on icon at bounding box center [515, 263] width 6 height 11
click at [452, 264] on icon at bounding box center [451, 263] width 7 height 13
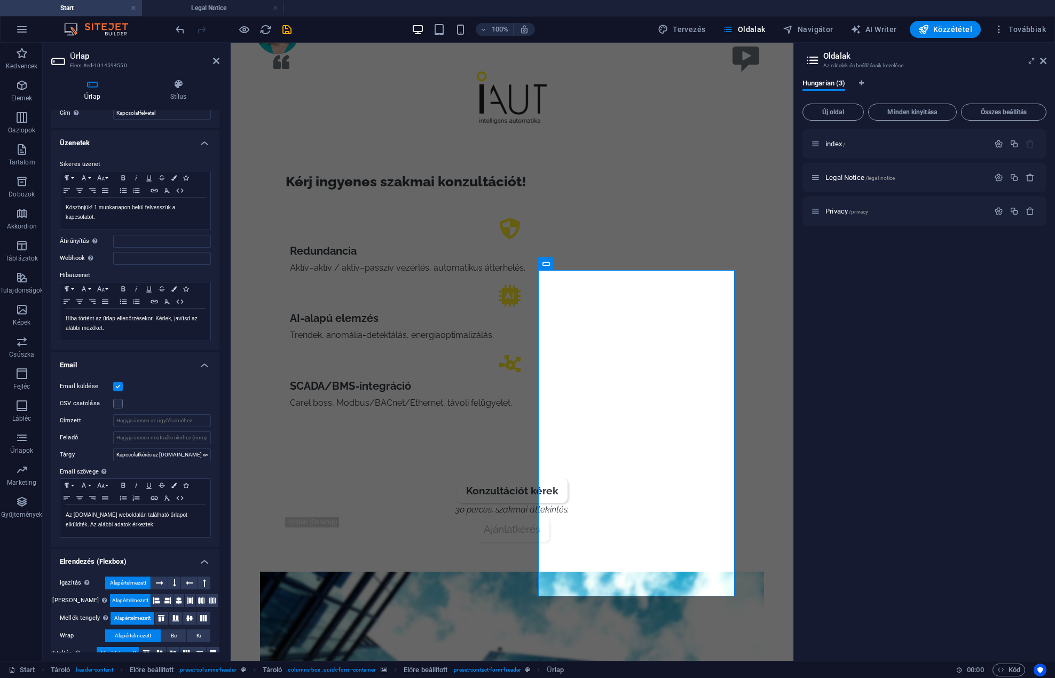
scroll to position [47, 0]
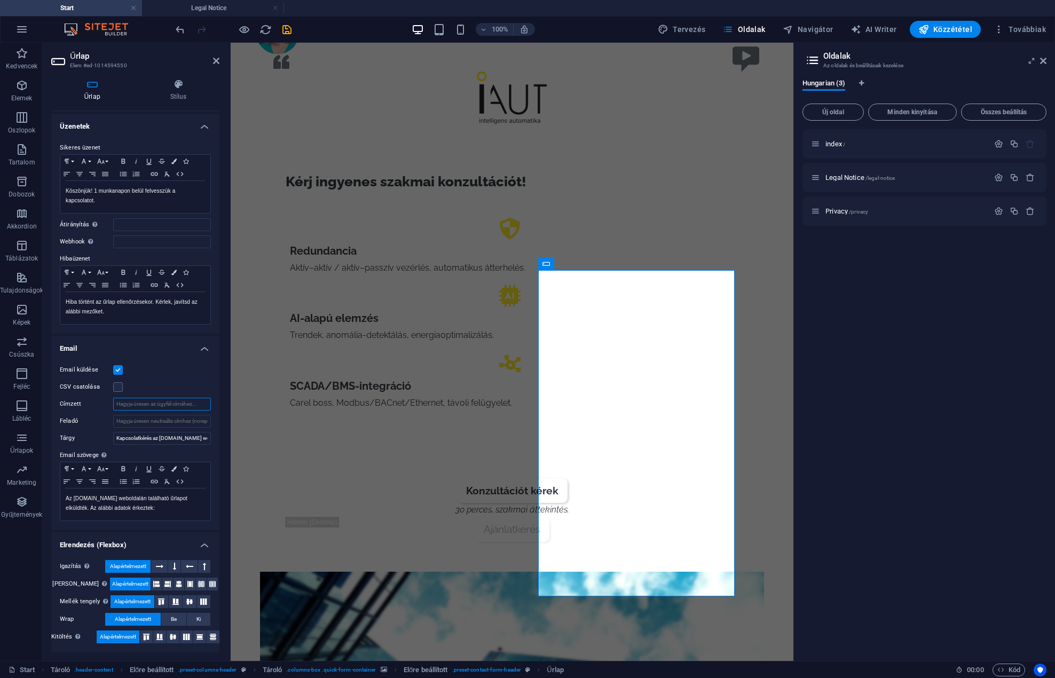
click at [131, 402] on input "Címzett" at bounding box center [162, 404] width 98 height 13
click at [171, 422] on input "Feladó" at bounding box center [162, 421] width 98 height 13
click at [162, 400] on input "Címzett" at bounding box center [162, 404] width 98 height 13
click at [179, 402] on input "[EMAIL_ADDRESS][DOMAIN_NAME]" at bounding box center [162, 404] width 98 height 13
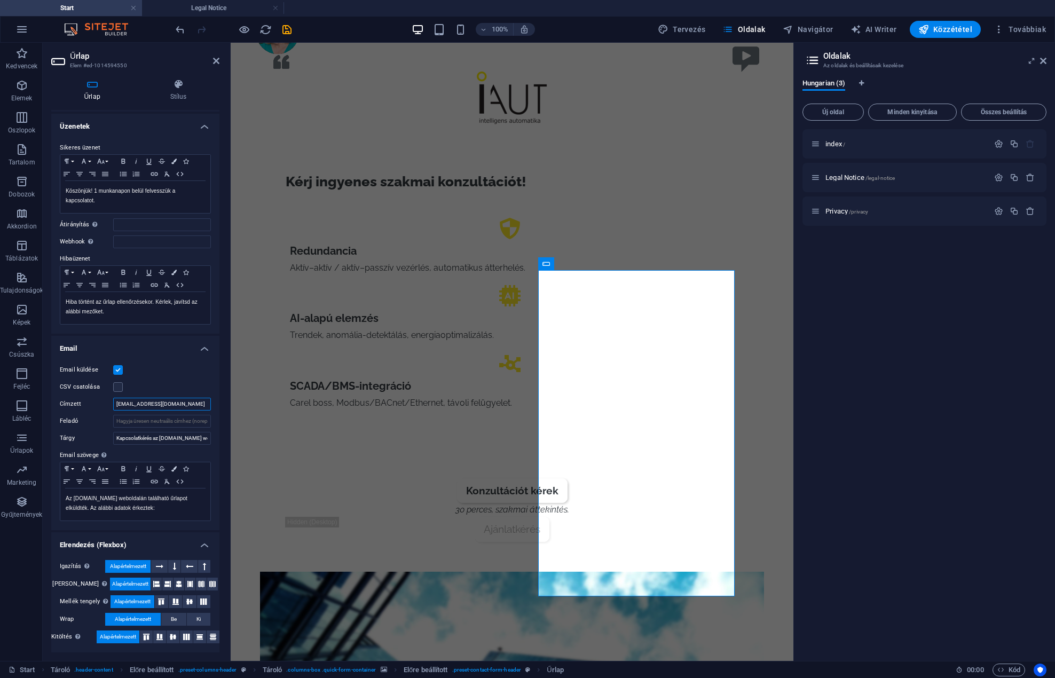
click at [179, 402] on input "[EMAIL_ADDRESS][DOMAIN_NAME]" at bounding box center [162, 404] width 98 height 13
type input "[EMAIL_ADDRESS][DOMAIN_NAME]"
click at [166, 416] on input "Feladó" at bounding box center [162, 421] width 98 height 13
type input "[EMAIL_ADDRESS][DOMAIN_NAME]"
click at [363, 553] on div "Kérj ingyenes szakmai konzultációt! Redundancia Aktív–aktív / aktív–passzív vez…" at bounding box center [512, 357] width 504 height 420
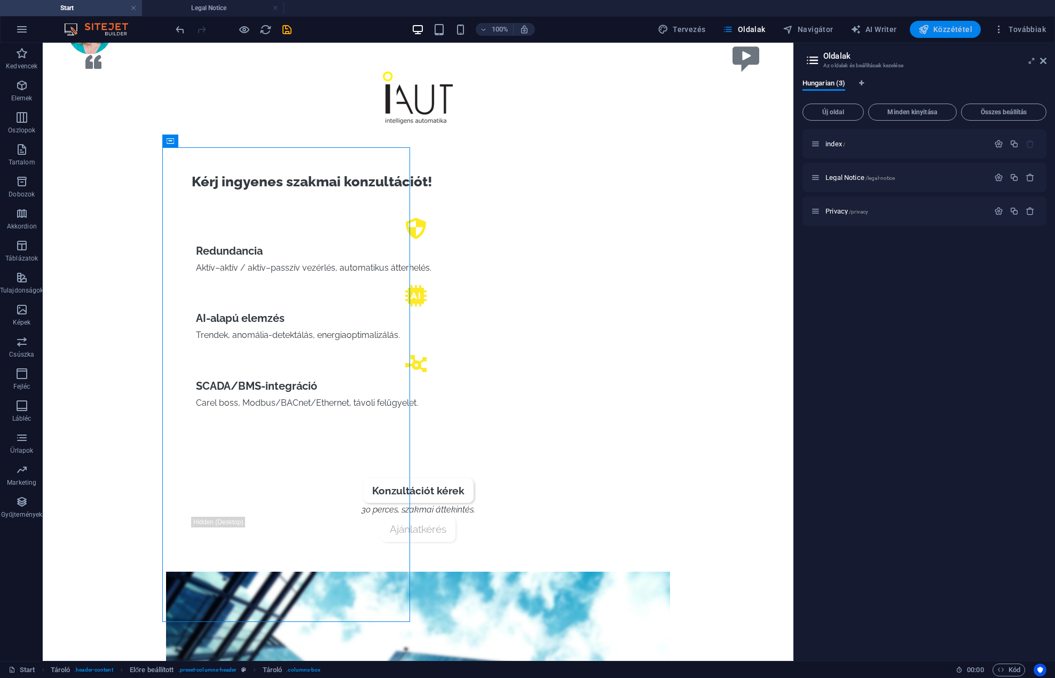
click at [951, 26] on span "Közzététel" at bounding box center [945, 29] width 54 height 11
checkbox input "false"
